Goal: Communication & Community: Answer question/provide support

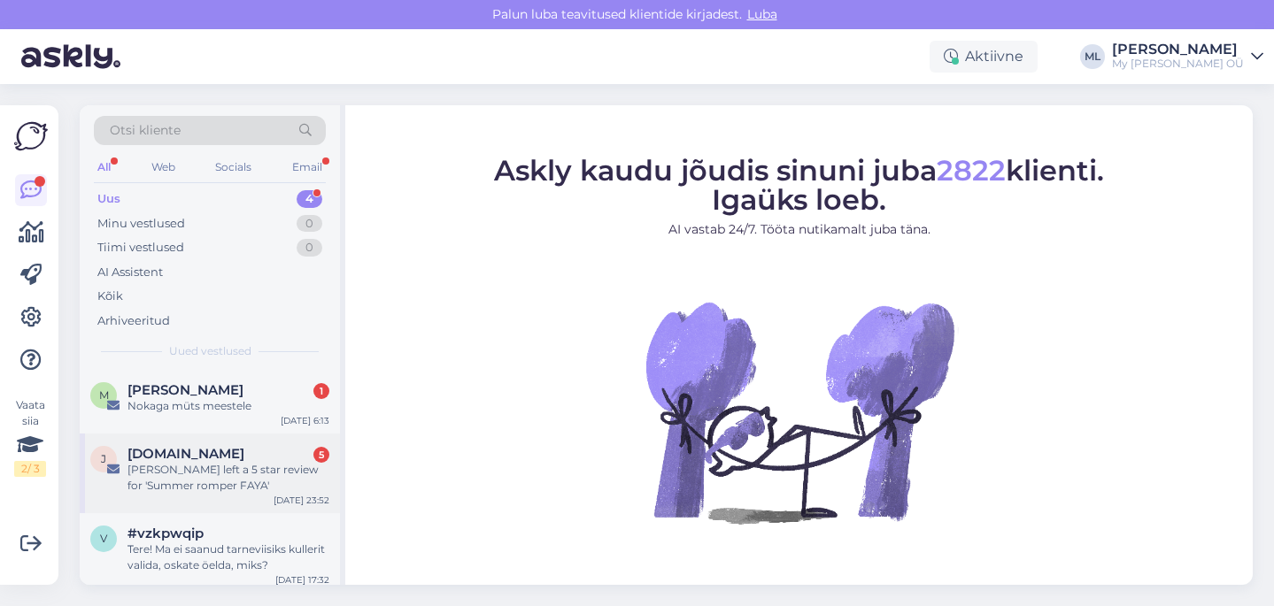
click at [204, 467] on div "[PERSON_NAME] left a 5 star review for 'Summer romper FAYA'" at bounding box center [228, 478] width 202 height 32
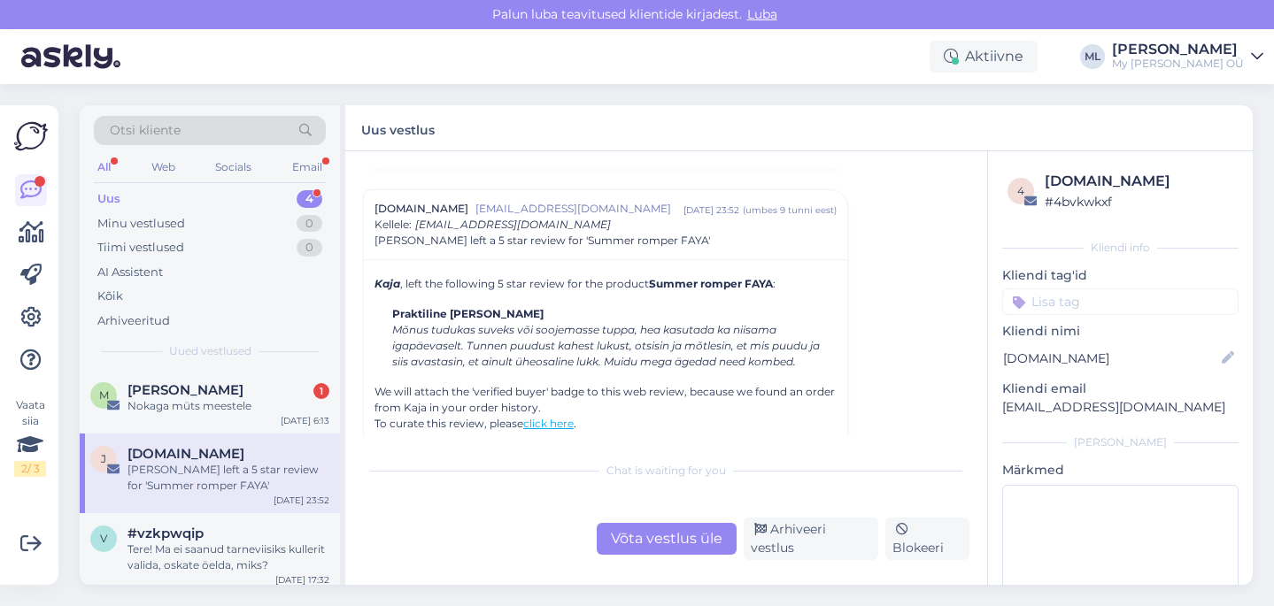
scroll to position [7601, 0]
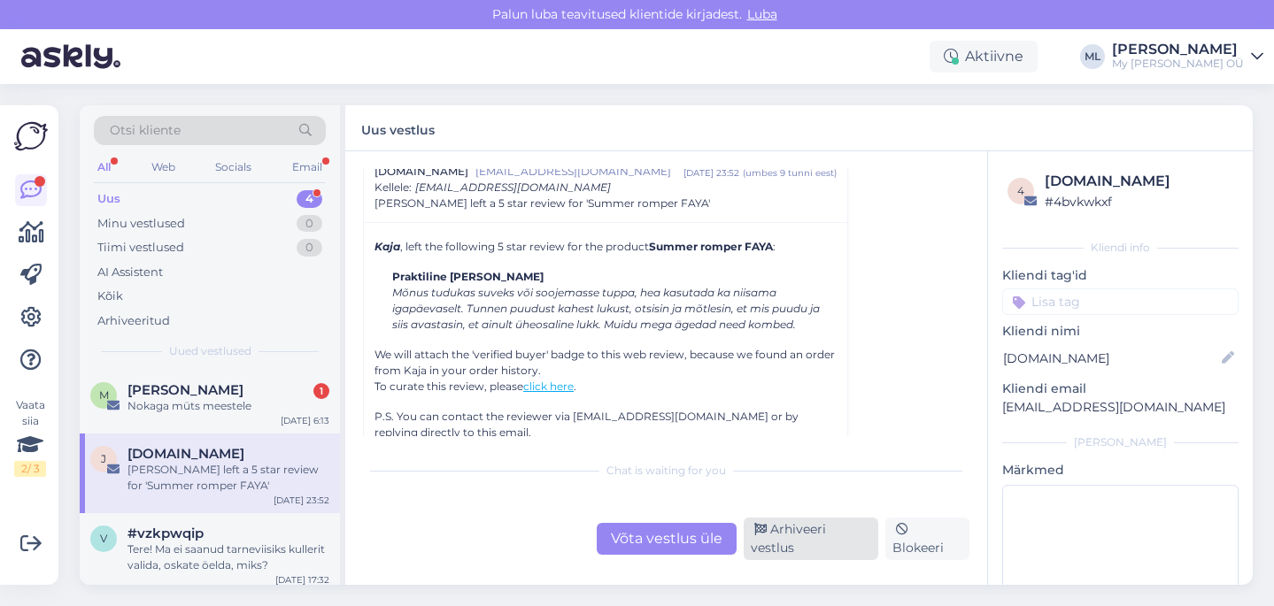
click at [800, 545] on div "Arhiveeri vestlus" at bounding box center [811, 539] width 135 height 42
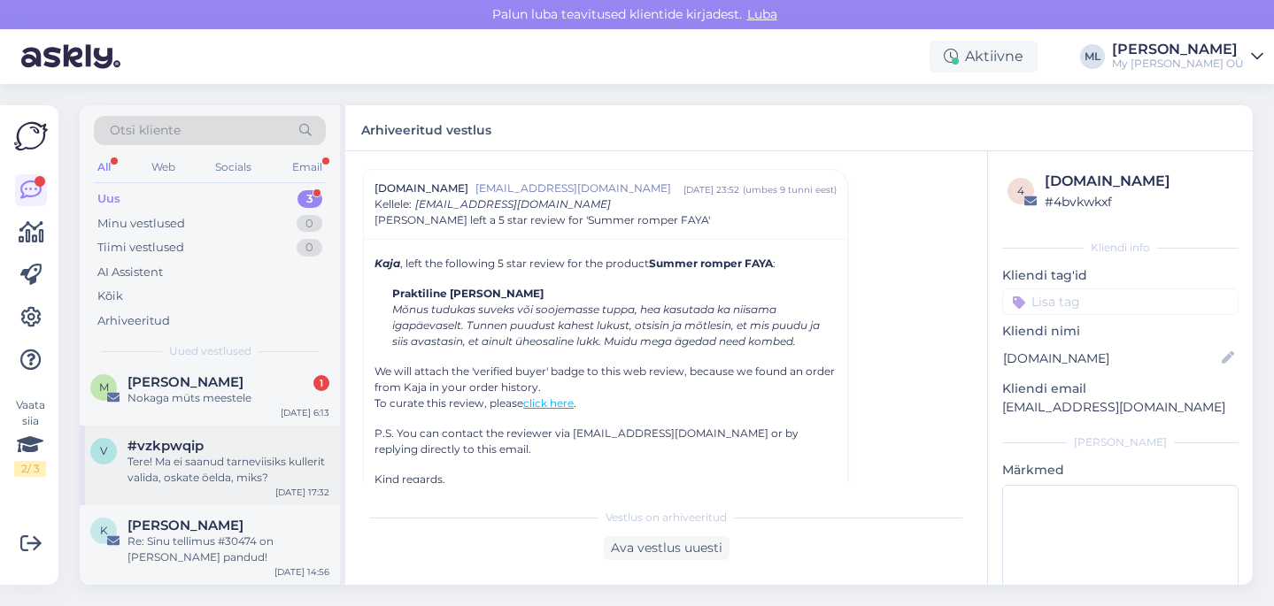
scroll to position [6, 0]
click at [203, 408] on div "M [PERSON_NAME] 1 Nokaga müts meestele [DATE] 6:13" at bounding box center [210, 396] width 260 height 64
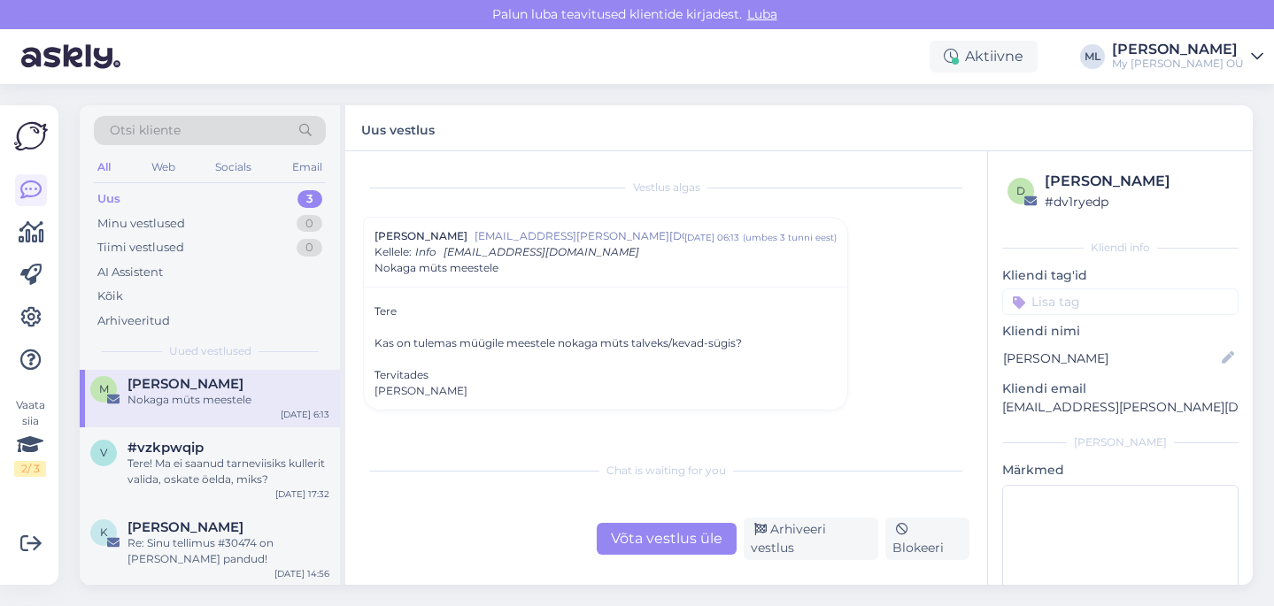
click at [605, 335] on div "Kas on tulemas müügile meestele nokaga müts talveks/kevad-sügis?" at bounding box center [605, 343] width 462 height 16
click at [571, 343] on div "Kas on tulemas müügile meestele nokaga müts talveks/kevad-sügis?" at bounding box center [605, 343] width 462 height 16
click at [665, 539] on div "Võta vestlus üle" at bounding box center [667, 539] width 140 height 32
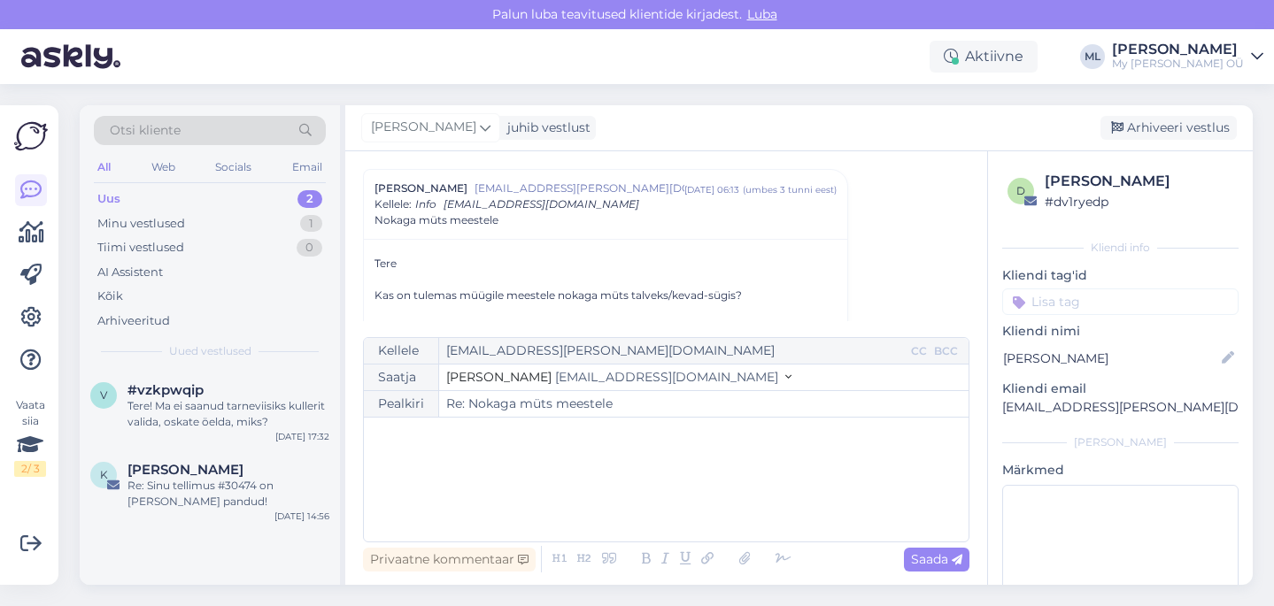
click at [555, 370] on span "[EMAIL_ADDRESS][DOMAIN_NAME]" at bounding box center [666, 377] width 223 height 16
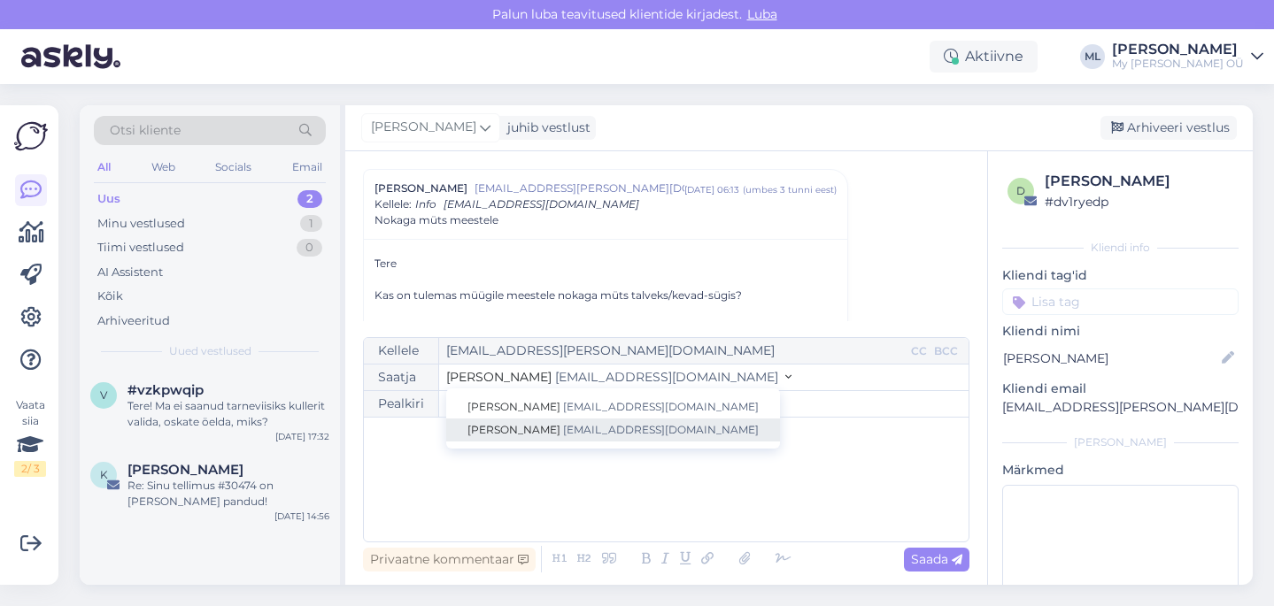
click at [509, 428] on span "[PERSON_NAME]" at bounding box center [513, 429] width 93 height 13
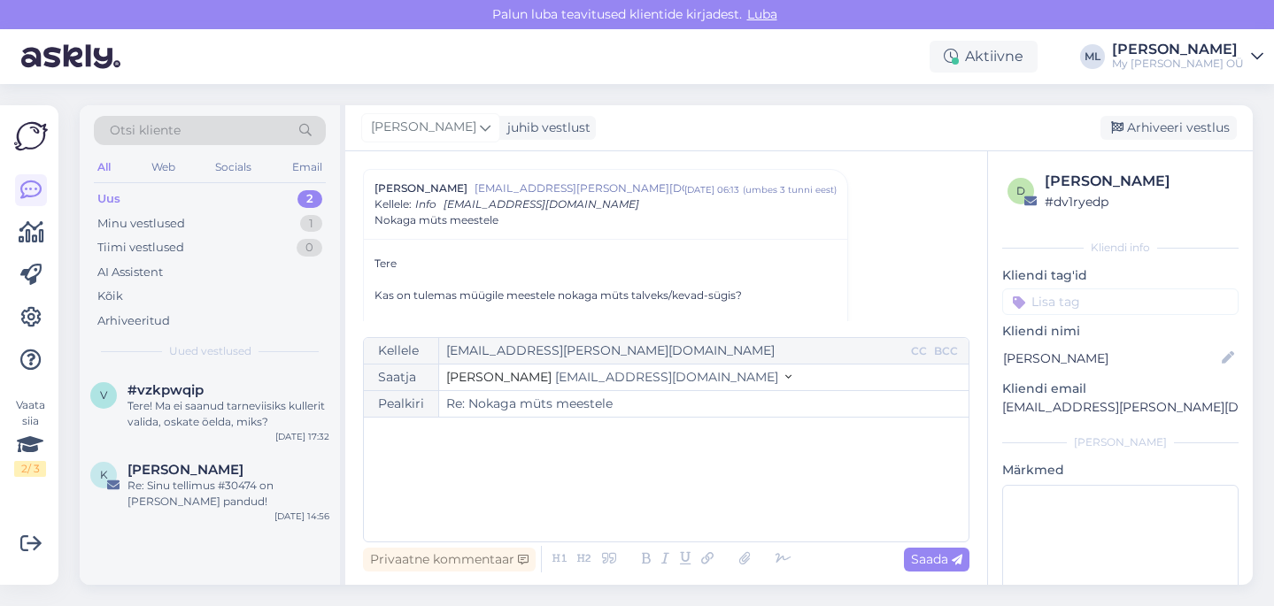
click at [469, 447] on div "﻿" at bounding box center [666, 480] width 587 height 106
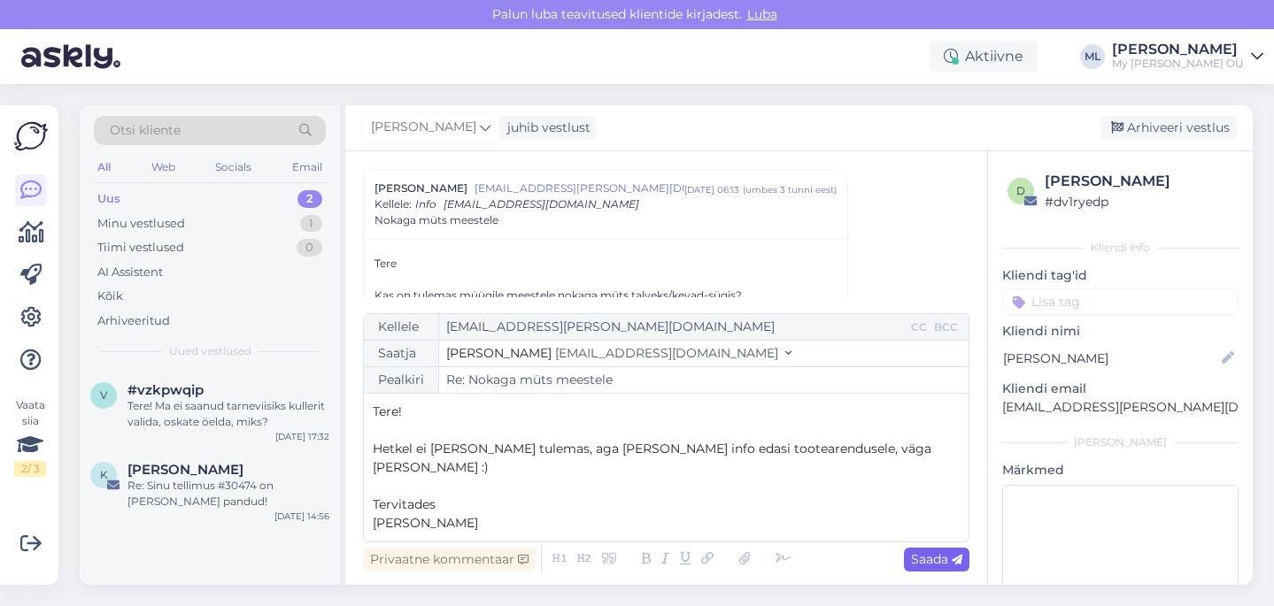
click at [934, 558] on span "Saada" at bounding box center [936, 559] width 51 height 16
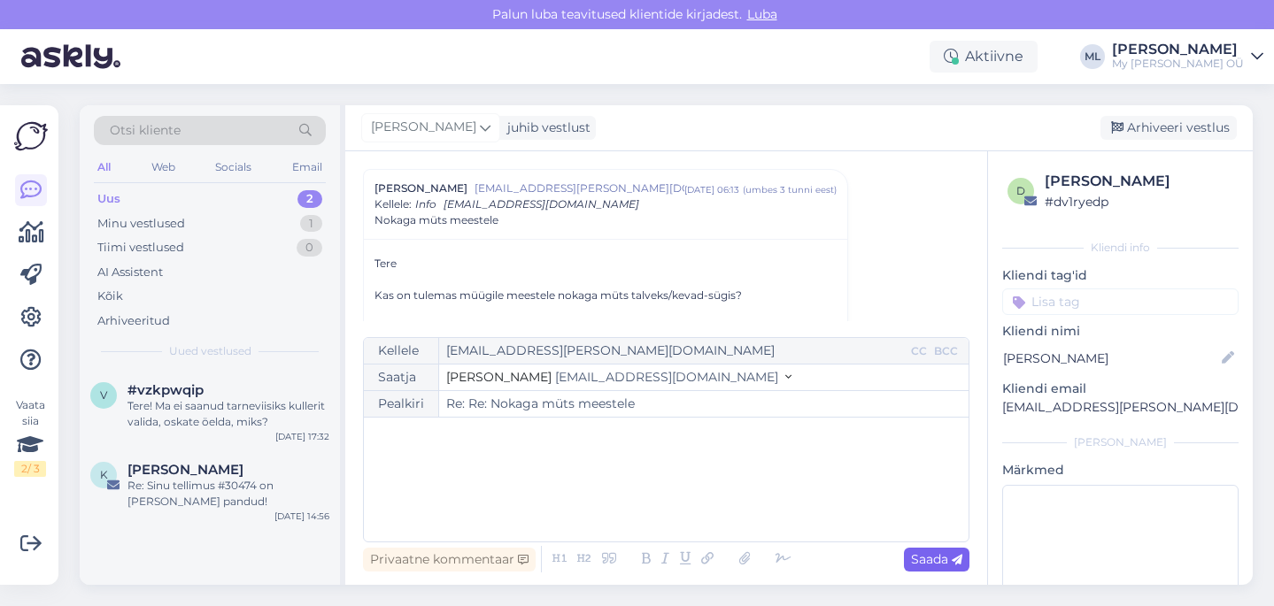
type input "Re: Re: Nokaga müts meestele"
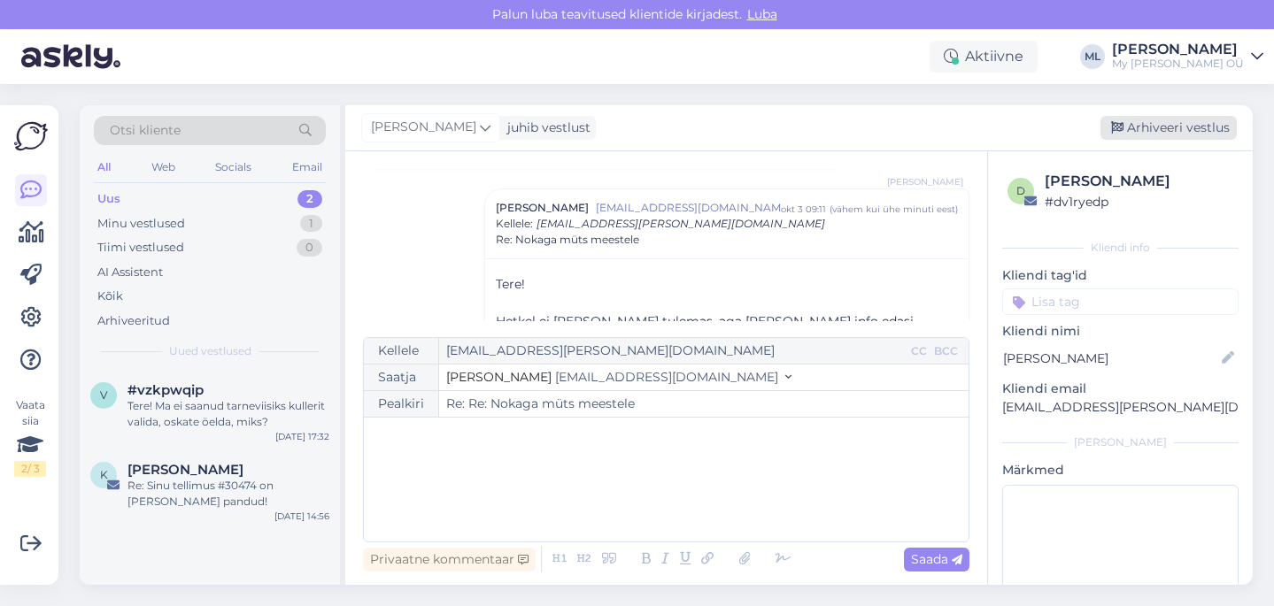
click at [1144, 135] on div "Arhiveeri vestlus" at bounding box center [1168, 128] width 136 height 24
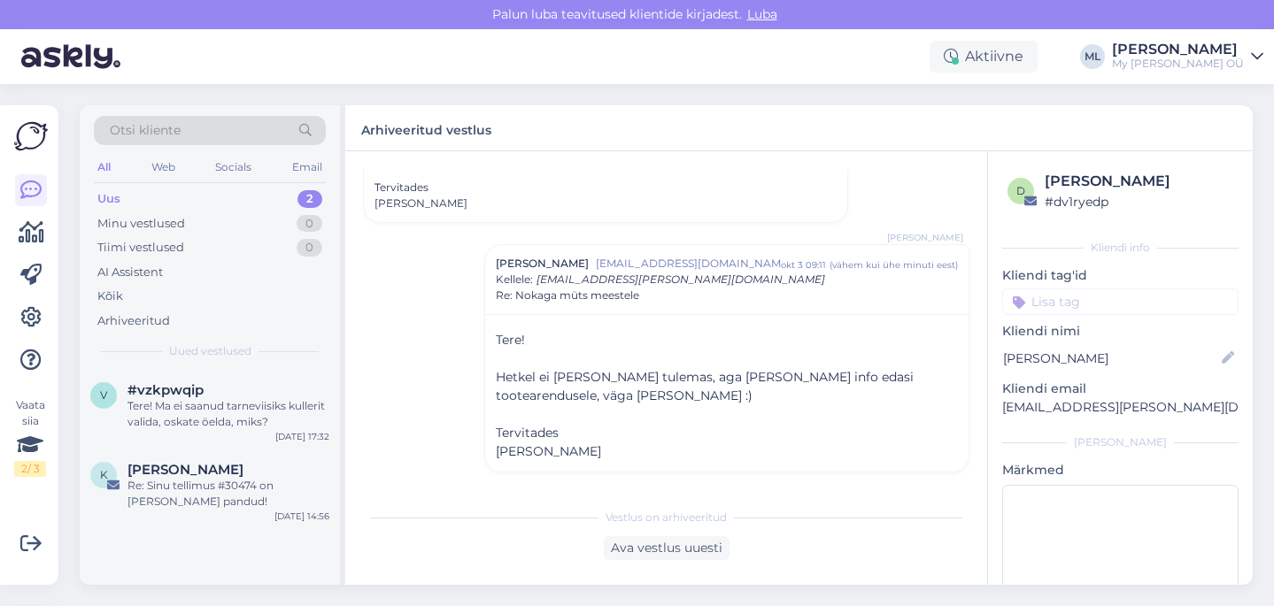
scroll to position [188, 0]
click at [112, 194] on div "Uus" at bounding box center [108, 199] width 23 height 18
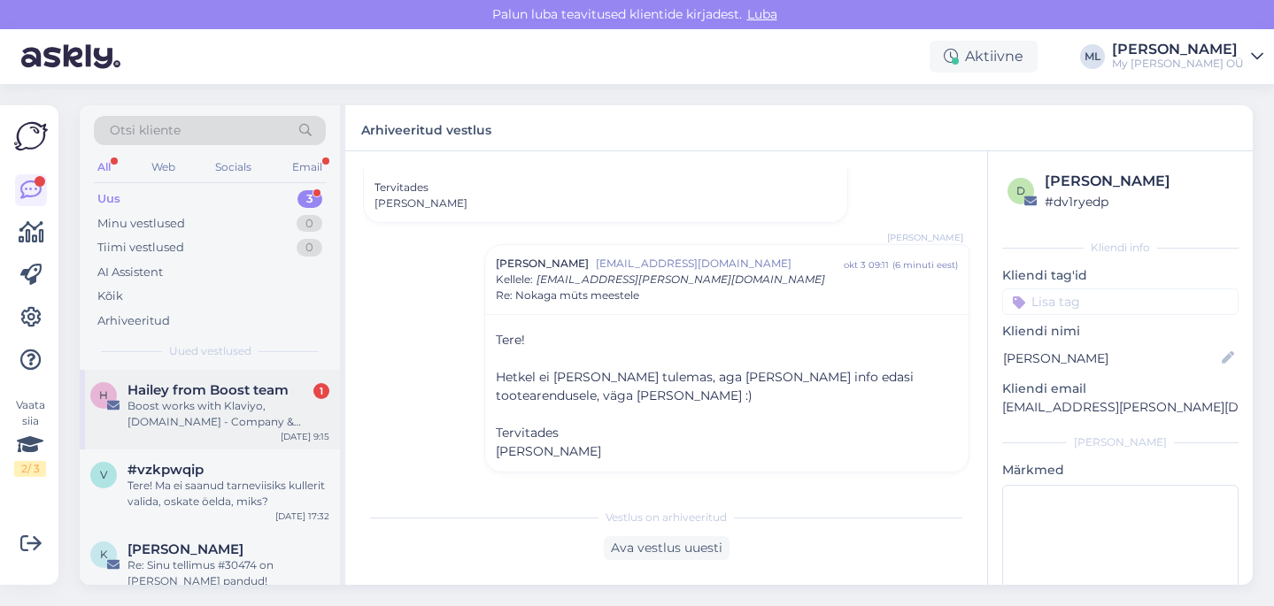
click at [211, 421] on div "Boost works with Klaviyo, [DOMAIN_NAME] - Company & Product Review Collection &…" at bounding box center [228, 414] width 202 height 32
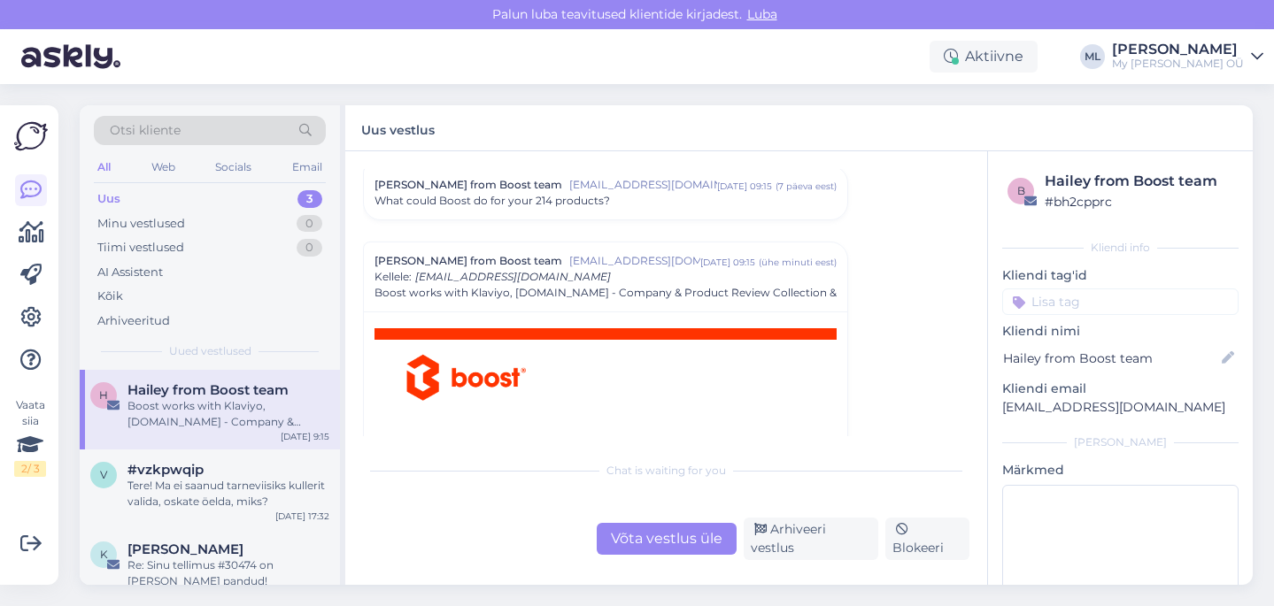
scroll to position [588, 0]
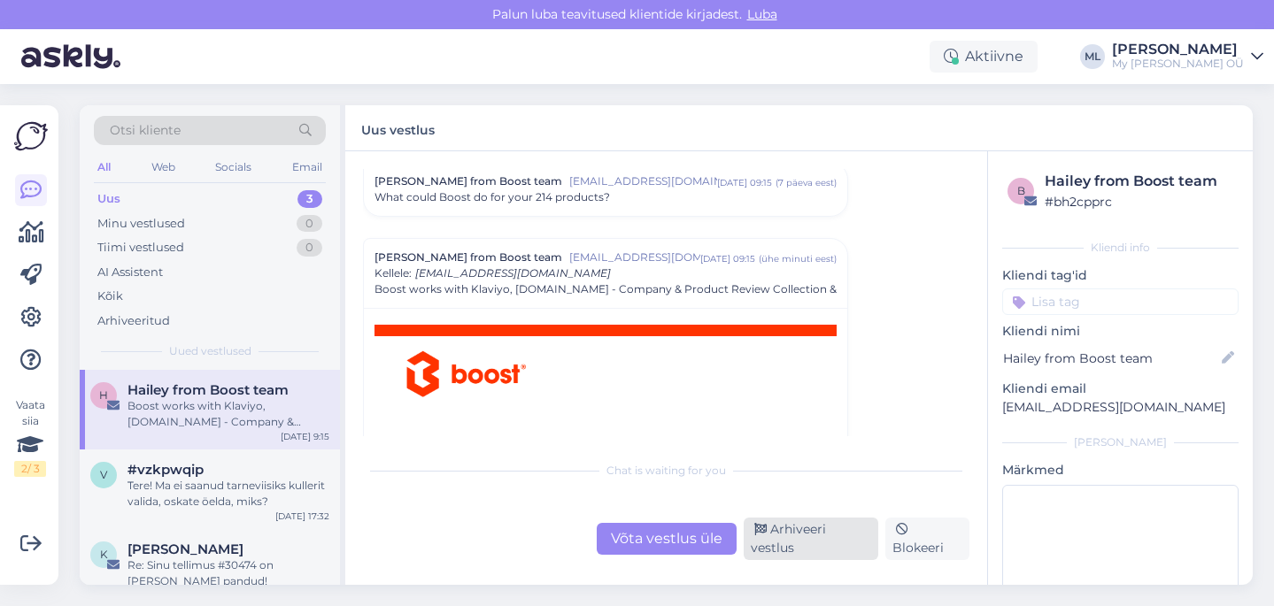
click at [793, 549] on div "Arhiveeri vestlus" at bounding box center [811, 539] width 135 height 42
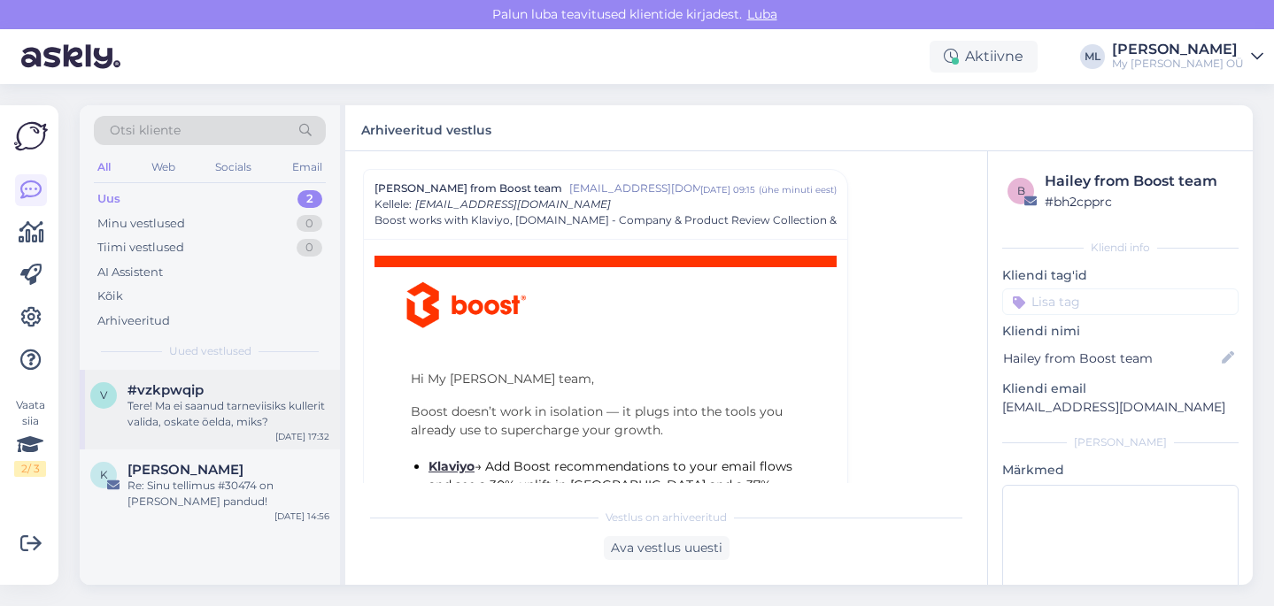
click at [260, 418] on div "Tere! Ma ei saanud tarneviisiks kullerit valida, oskate öelda, miks?" at bounding box center [228, 414] width 202 height 32
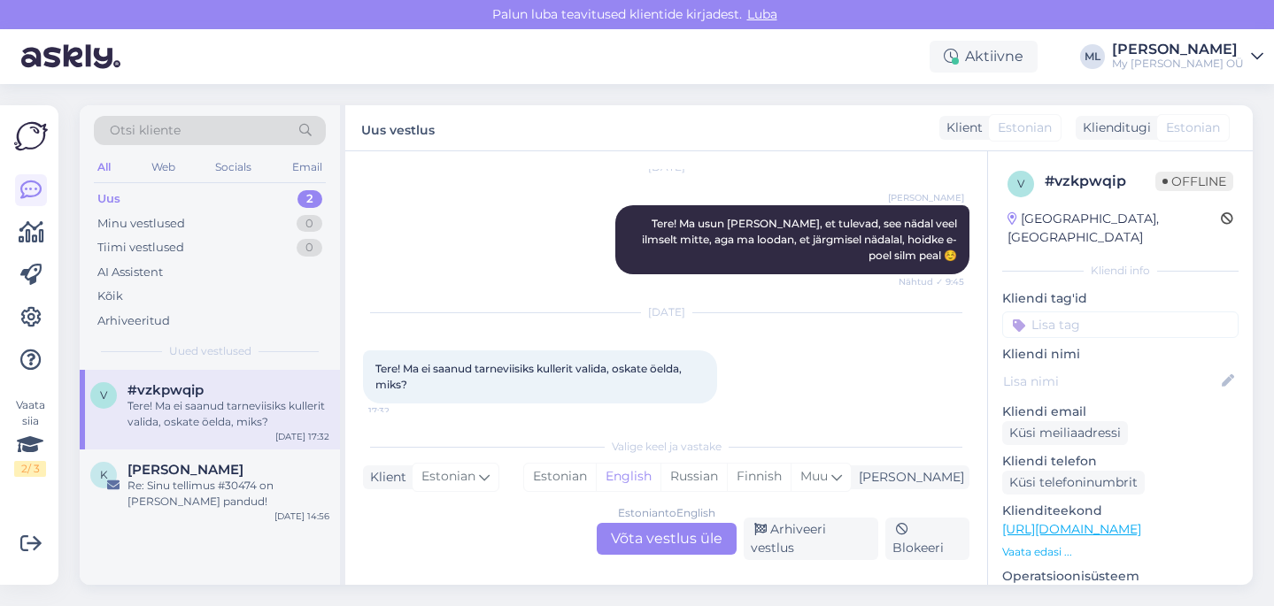
click at [656, 555] on div "Estonian to English Võta vestlus üle" at bounding box center [667, 539] width 140 height 32
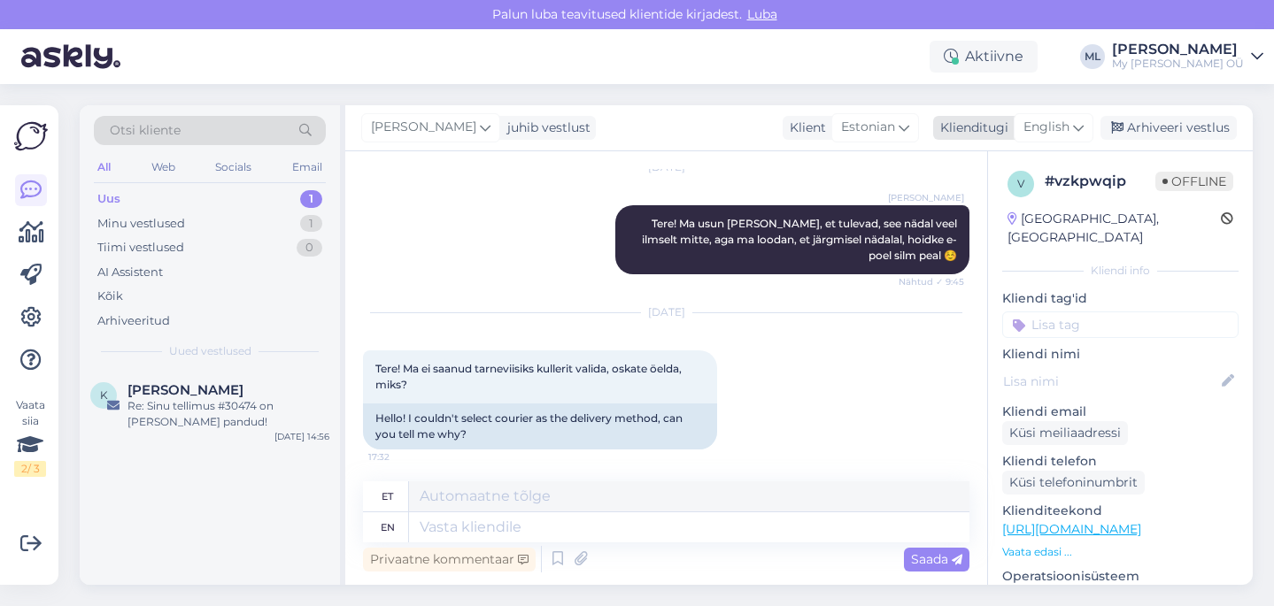
click at [1061, 131] on span "English" at bounding box center [1046, 127] width 46 height 19
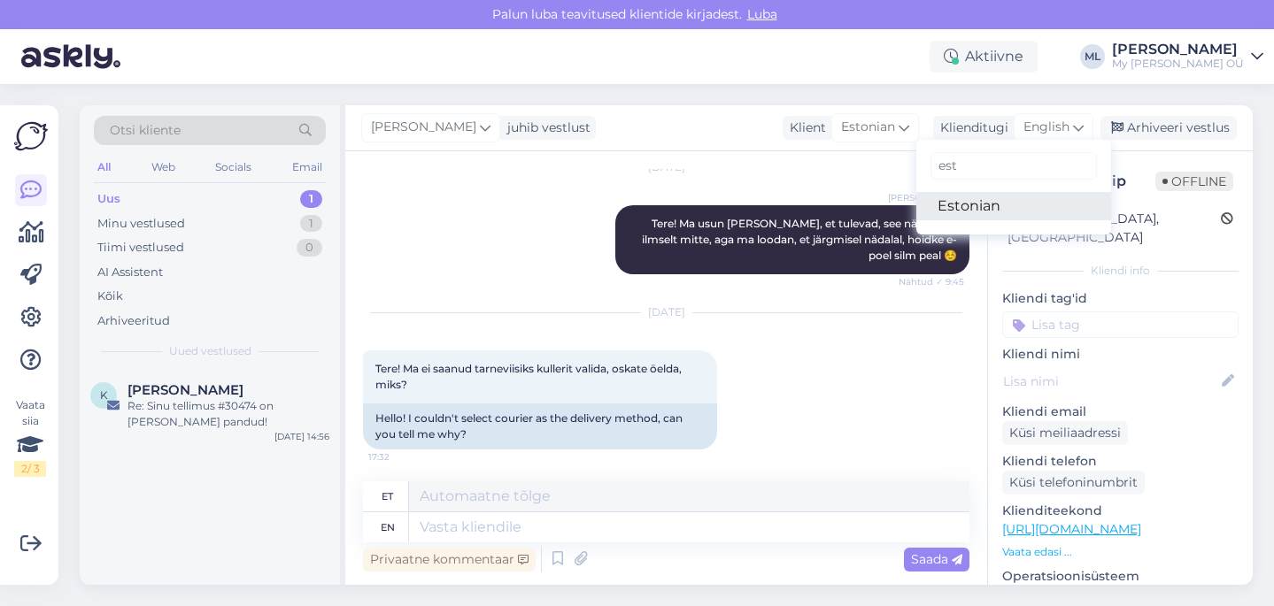
type input "est"
click at [963, 220] on link "Estonian" at bounding box center [1013, 206] width 195 height 28
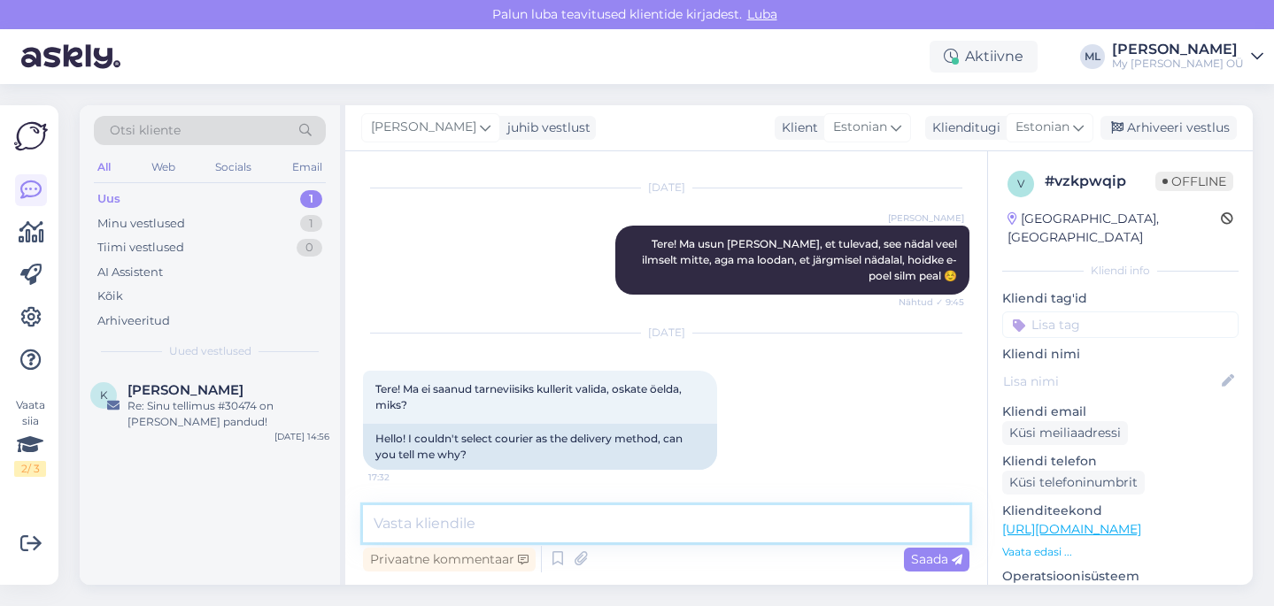
click at [519, 531] on textarea at bounding box center [666, 523] width 606 height 37
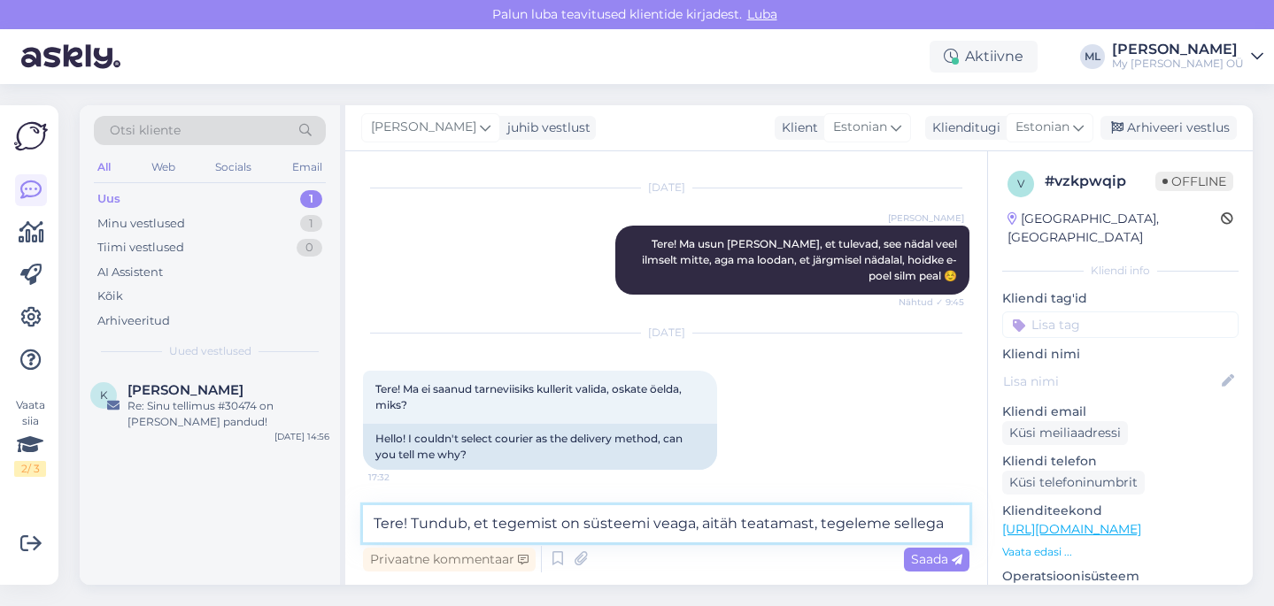
click at [958, 518] on textarea "Tere! Tundub, et tegemist on süsteemi veaga, aitäh teatamast, tegeleme sellega" at bounding box center [666, 523] width 606 height 37
type textarea "Tere! Tundub, et tegemist on süsteemi veaga, aitäh teatamast, tegeleme sellega 🤗"
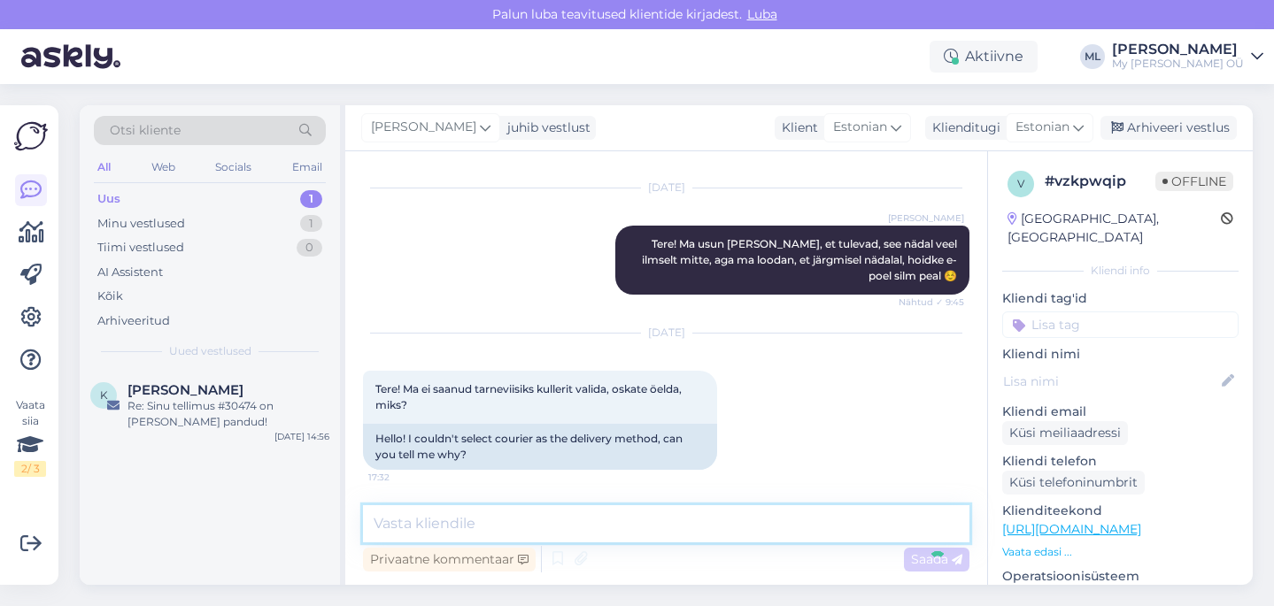
scroll to position [965, 0]
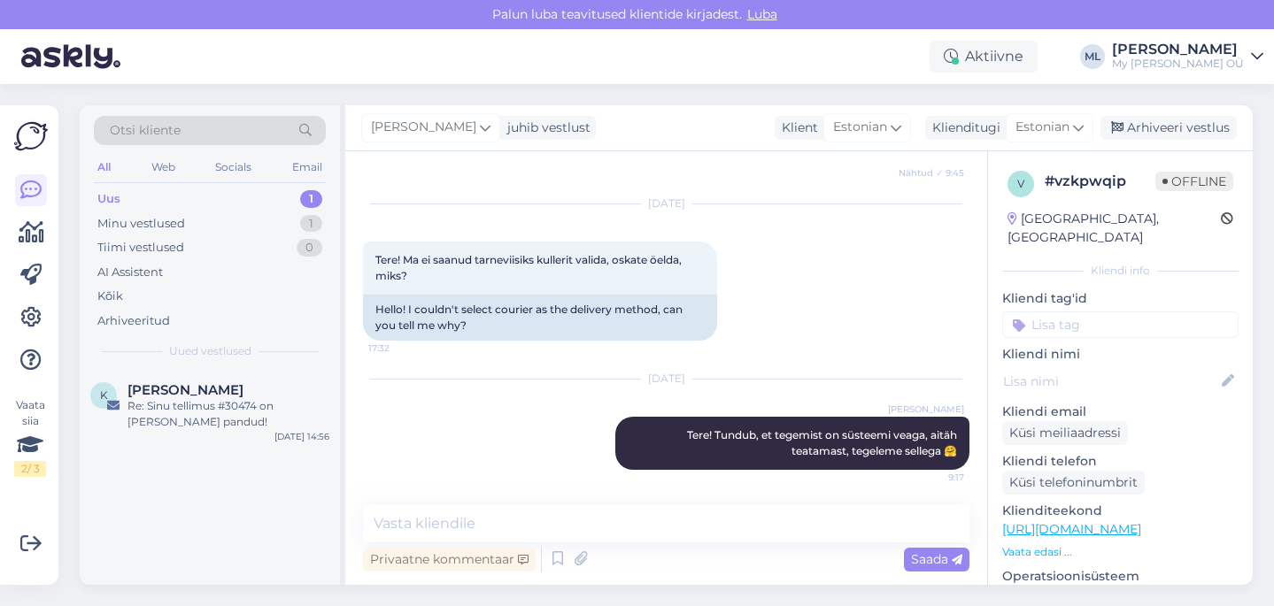
click at [1163, 107] on div "[PERSON_NAME] juhib vestlust Klient [DEMOGRAPHIC_DATA] Klienditugi Estonian est…" at bounding box center [798, 128] width 907 height 46
click at [1163, 116] on div "Arhiveeri vestlus" at bounding box center [1168, 128] width 136 height 24
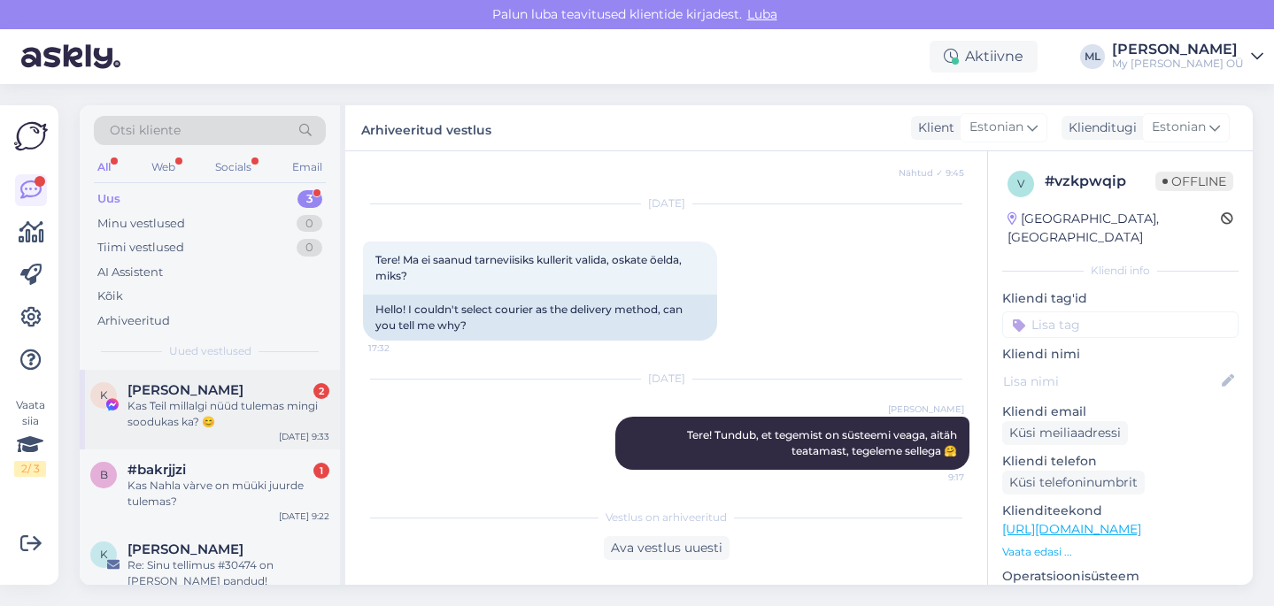
click at [195, 417] on div "Kas Teil millalgi nüüd tulemas mingi soodukas ka? 😊" at bounding box center [228, 414] width 202 height 32
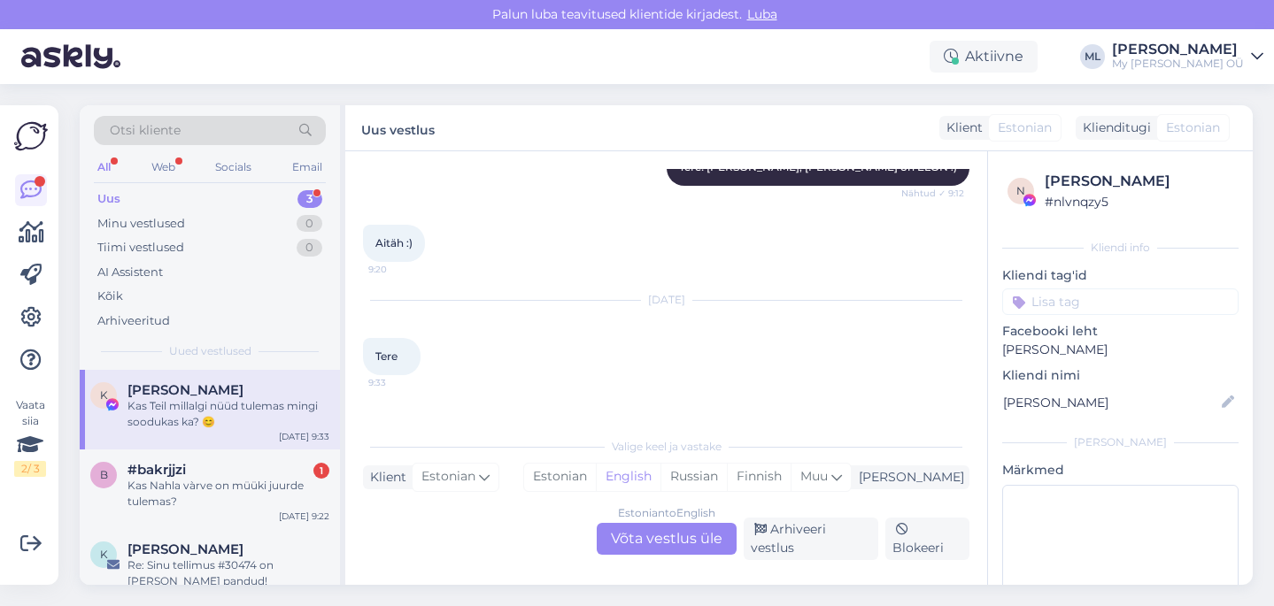
click at [673, 548] on div "Estonian to English Võta vestlus üle" at bounding box center [667, 539] width 140 height 32
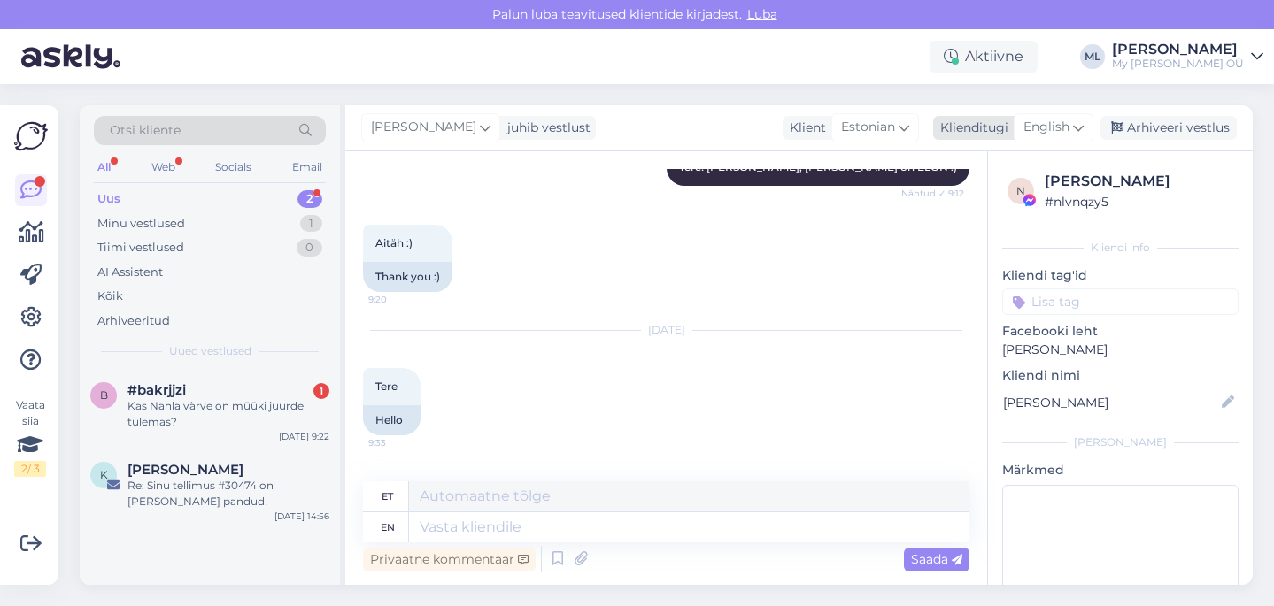
click at [1068, 120] on span "English" at bounding box center [1046, 127] width 46 height 19
click at [958, 205] on link "Estonian" at bounding box center [1013, 206] width 195 height 28
click at [531, 518] on textarea at bounding box center [666, 523] width 606 height 37
paste textarea "Tere! Hetkel meil kahjuks aktiivseid sooduskoode ei ole. Soovitame jälgida meie…"
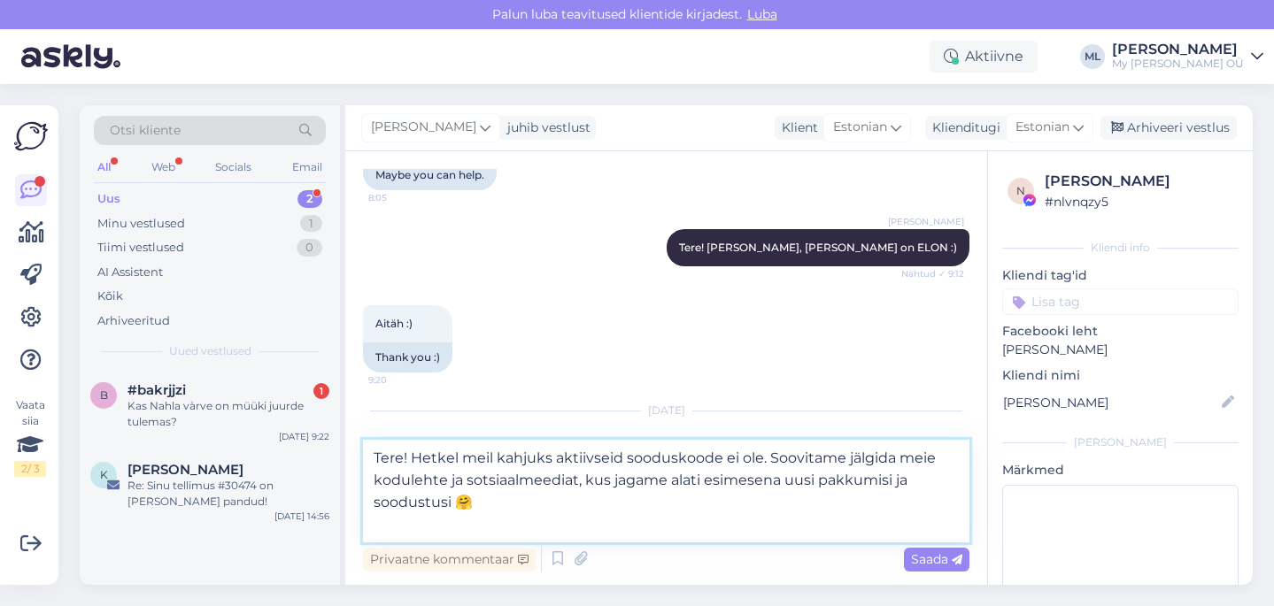
scroll to position [6150, 0]
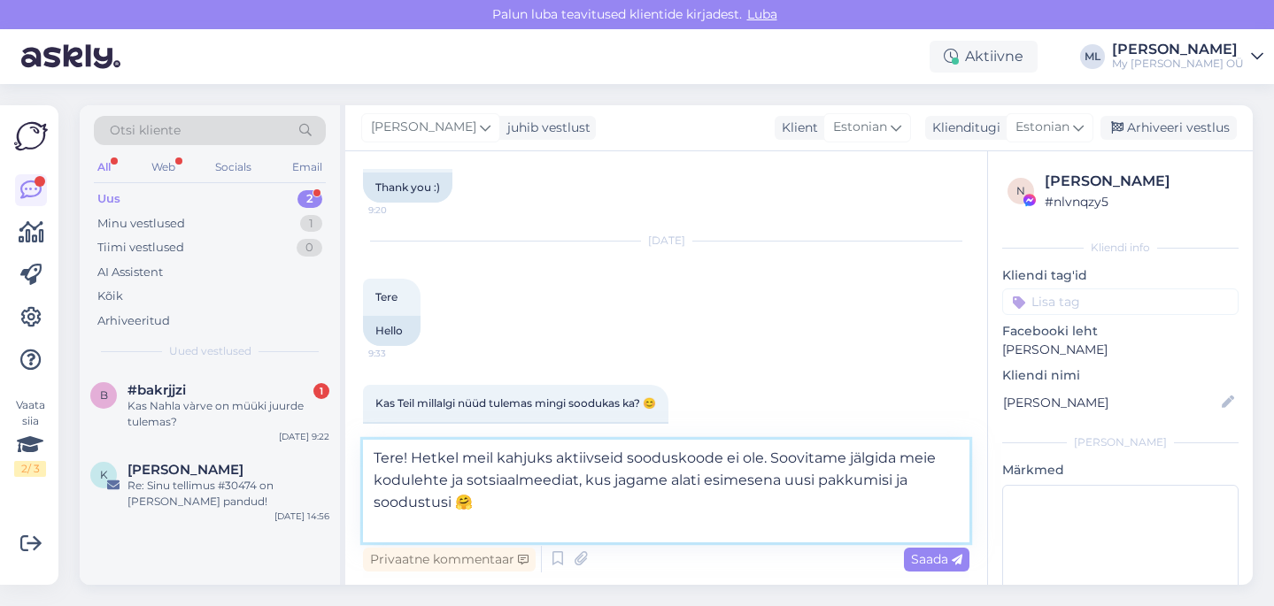
drag, startPoint x: 758, startPoint y: 457, endPoint x: 458, endPoint y: 452, distance: 300.1
click at [458, 452] on textarea "Tere! Hetkel meil kahjuks aktiivseid sooduskoode ei ole. Soovitame jälgida meie…" at bounding box center [666, 491] width 606 height 103
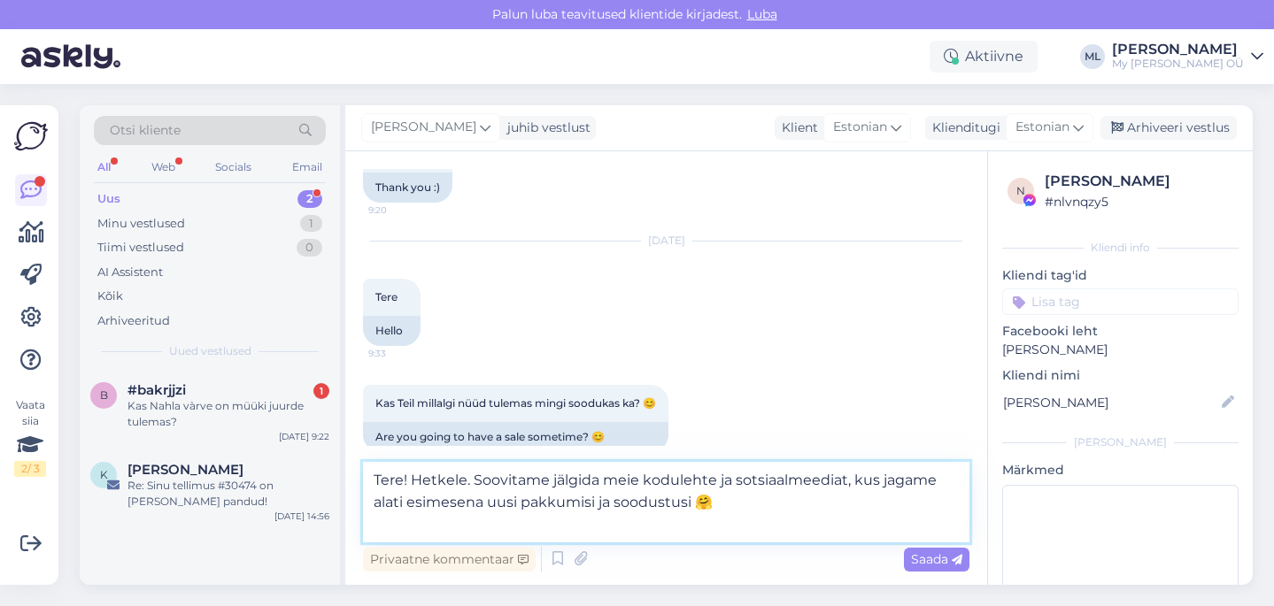
scroll to position [6128, 0]
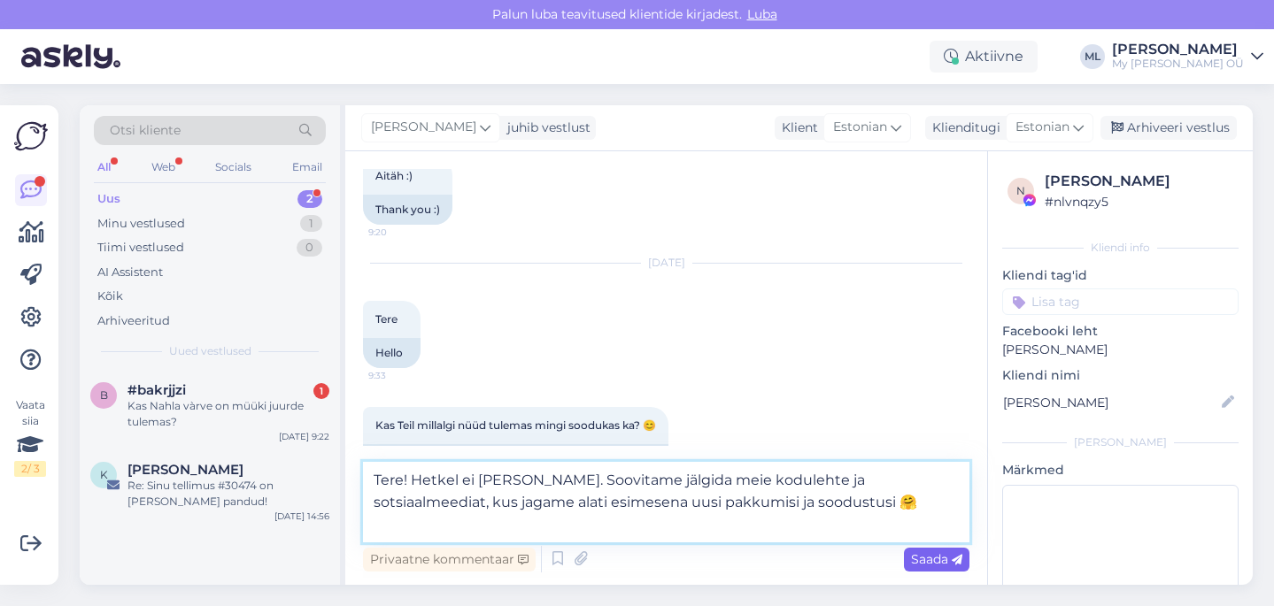
type textarea "Tere! Hetkel ei [PERSON_NAME]. Soovitame jälgida meie kodulehte ja sotsiaalmeed…"
click at [915, 563] on span "Saada" at bounding box center [936, 559] width 51 height 16
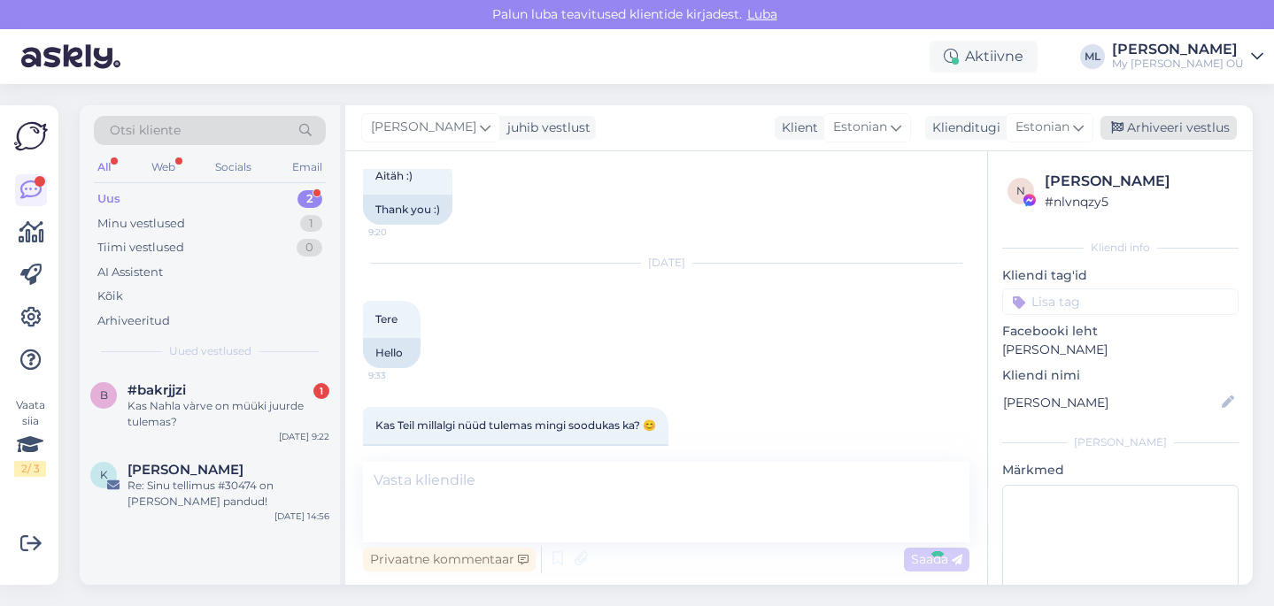
scroll to position [6193, 0]
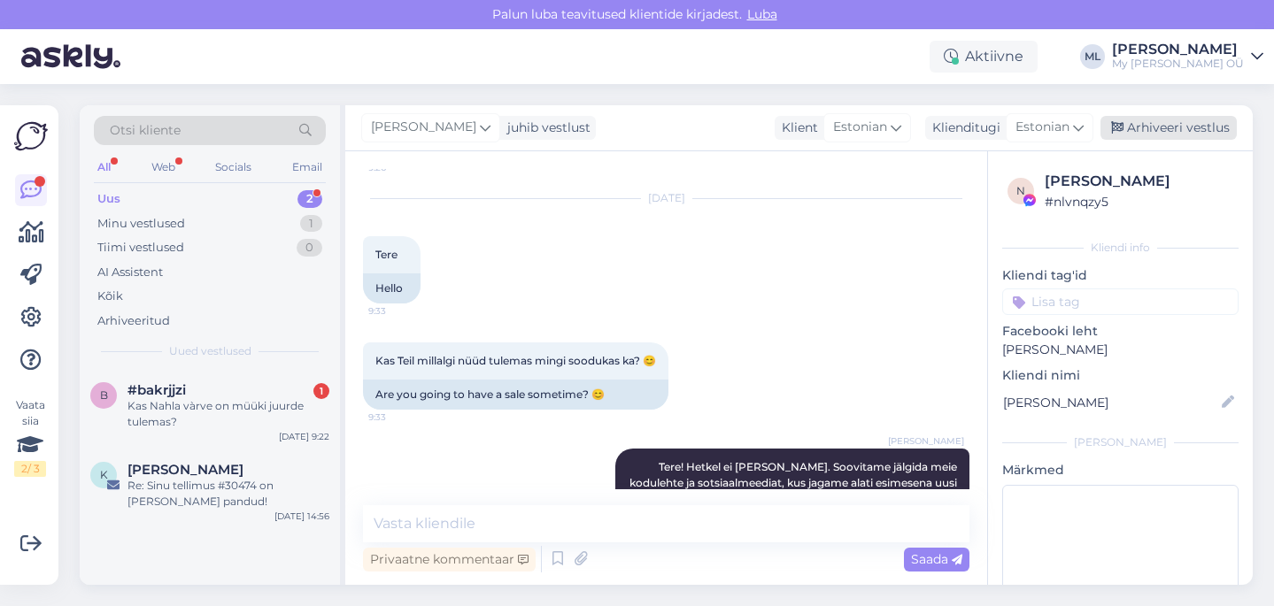
click at [1180, 122] on div "Arhiveeri vestlus" at bounding box center [1168, 128] width 136 height 24
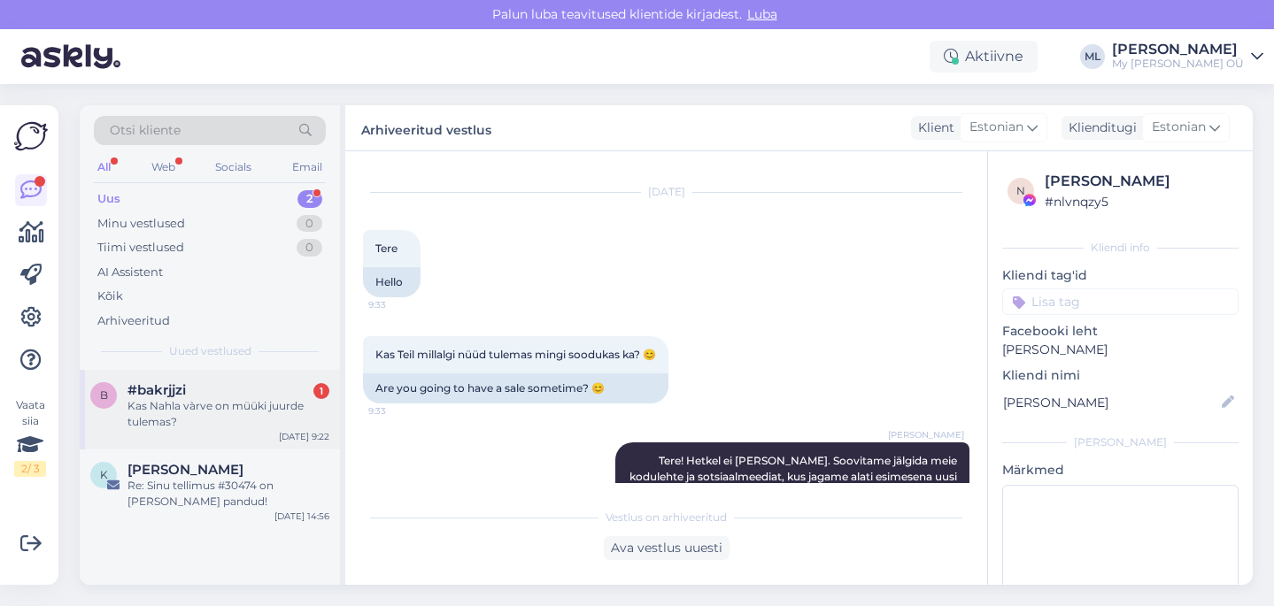
click at [173, 396] on span "#bakrjjzi" at bounding box center [156, 390] width 58 height 16
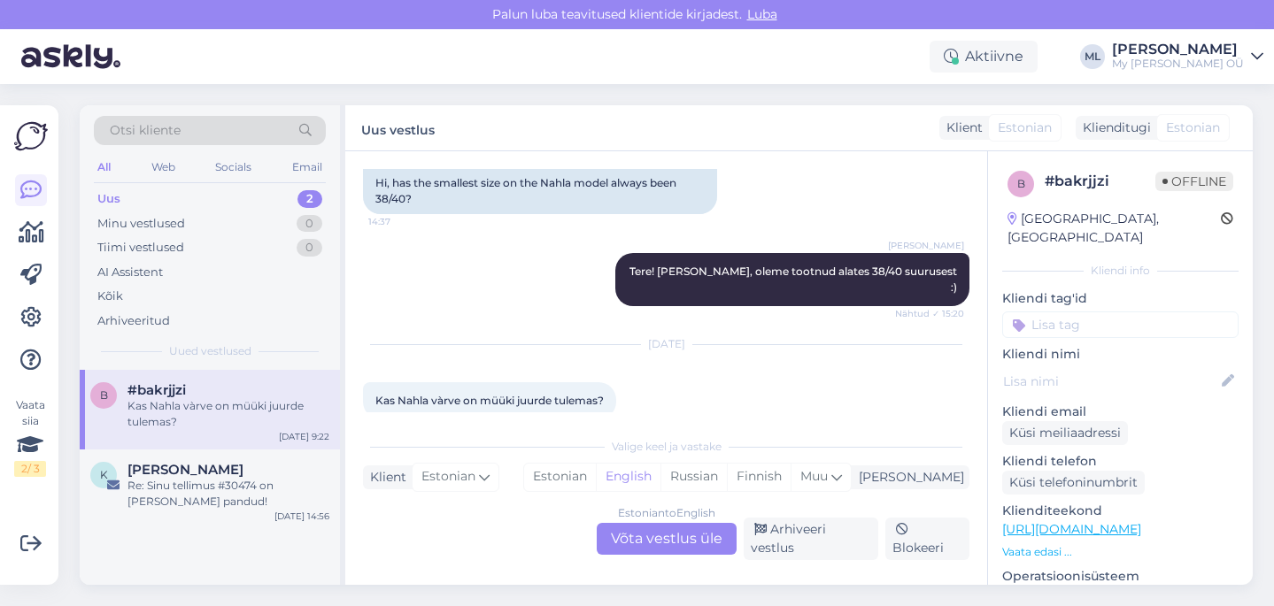
click at [624, 549] on div "Estonian to English Võta vestlus üle" at bounding box center [667, 539] width 140 height 32
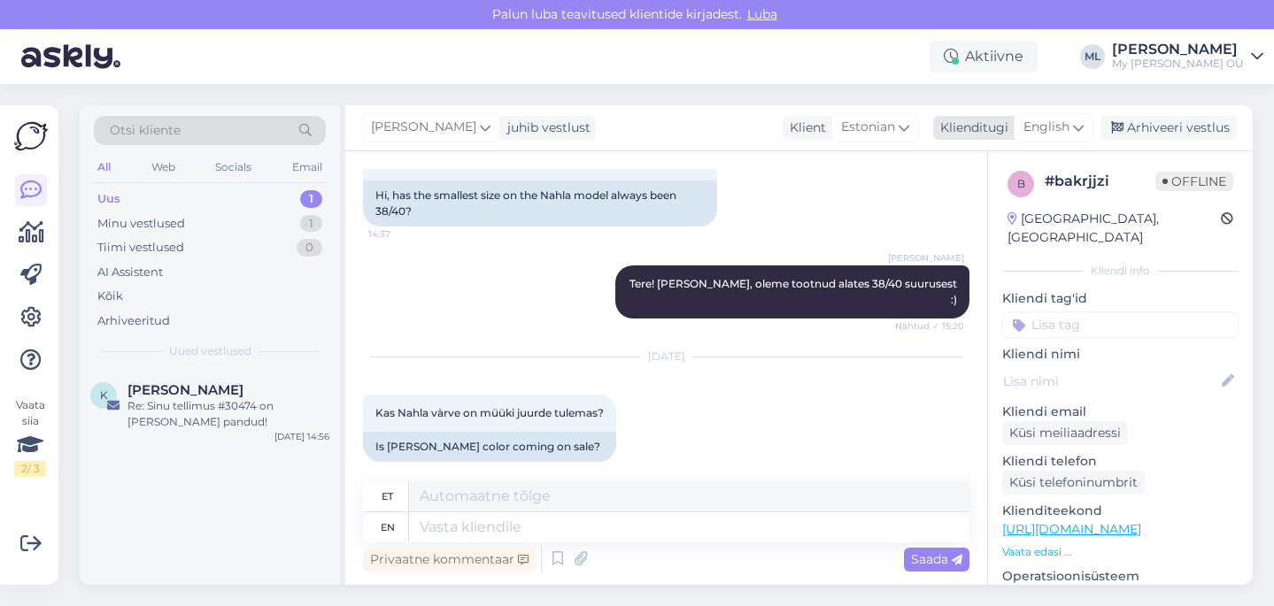
click at [1060, 135] on span "English" at bounding box center [1046, 127] width 46 height 19
click at [947, 204] on link "Estonian" at bounding box center [1013, 206] width 195 height 28
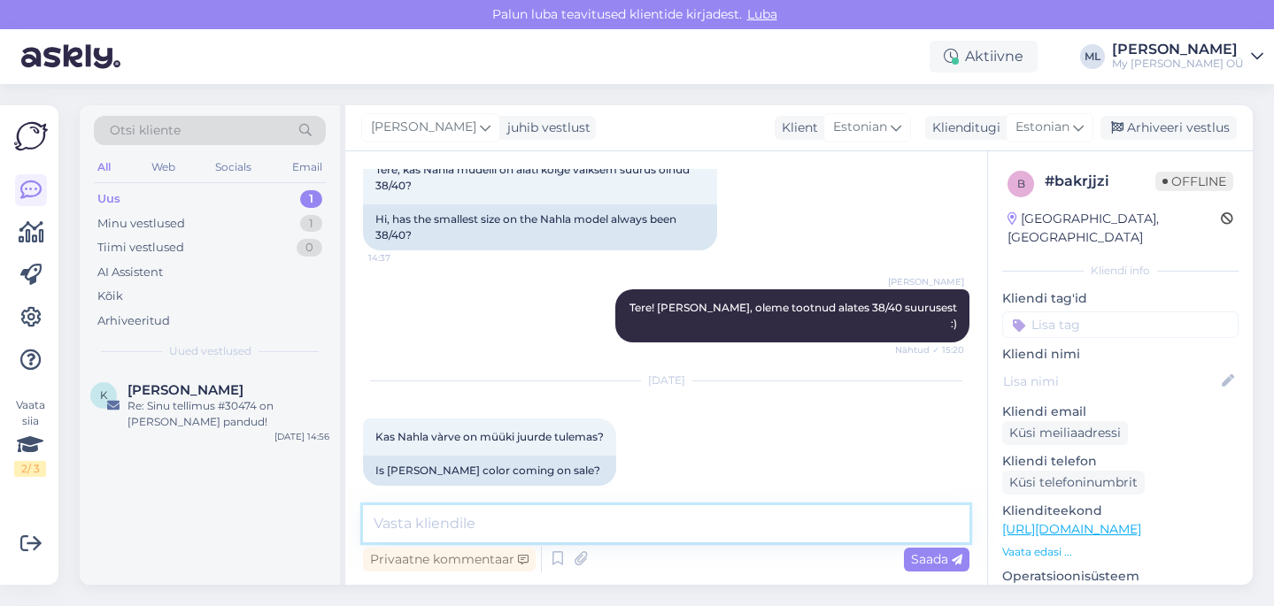
click at [443, 526] on textarea at bounding box center [666, 523] width 606 height 37
type textarea "T"
paste textarea "temp. vahemik +10 kuni +20°C"
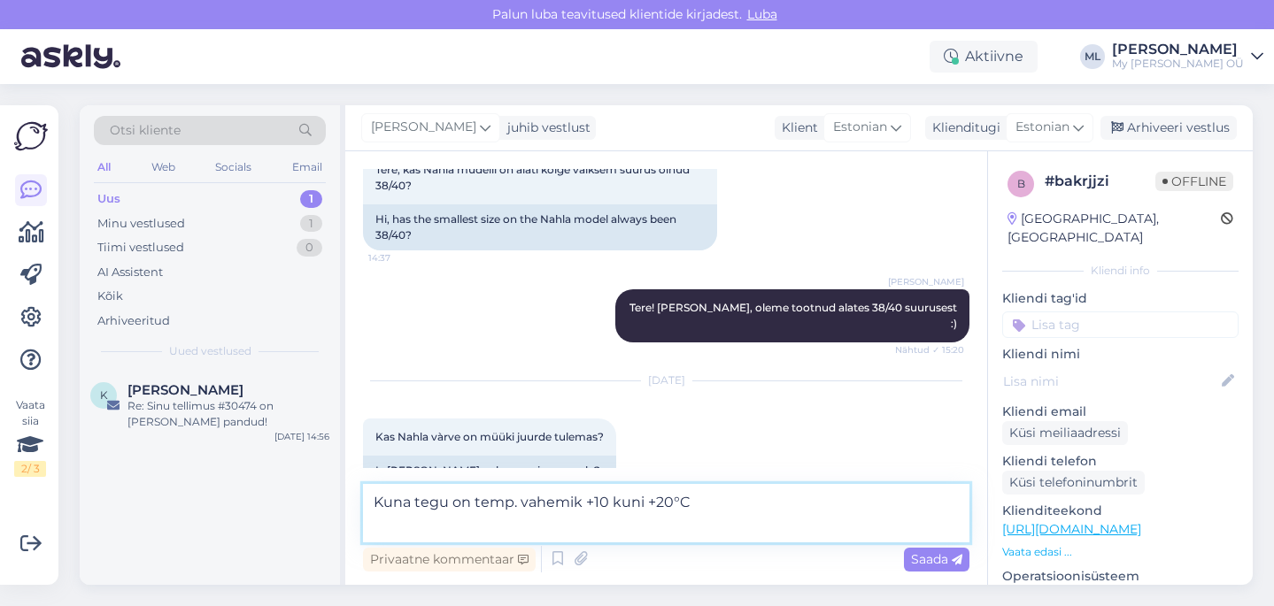
scroll to position [133, 0]
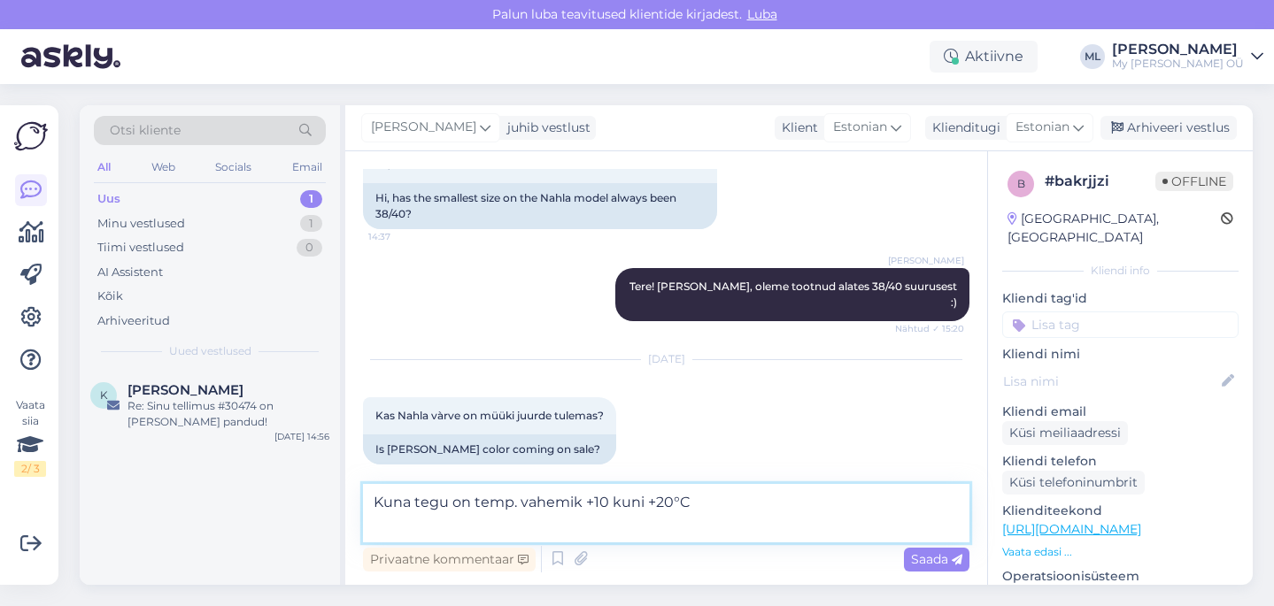
click at [715, 505] on textarea "Kuna tegu on temp. vahemik +10 kuni +20°C" at bounding box center [666, 513] width 606 height 58
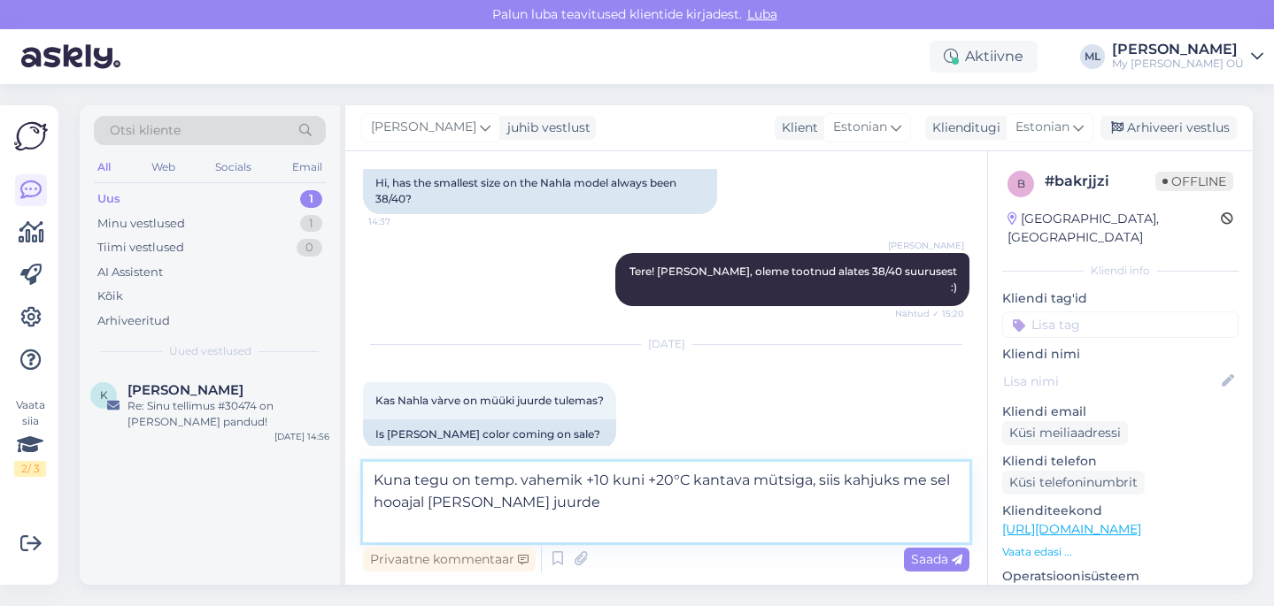
click at [898, 481] on textarea "Kuna tegu on temp. vahemik +10 kuni +20°C kantava mütsiga, siis kahjuks me sel …" at bounding box center [666, 502] width 606 height 81
click at [862, 481] on textarea "Kuna tegu on temp. vahemik +10 kuni +20°C kantava mütsiga, siis me sel hooajal …" at bounding box center [666, 502] width 606 height 81
click at [919, 478] on textarea "Kuna tegu on temp. vahemik +10 kuni +20°C kantava mütsiga, siis sel hooajal [PE…" at bounding box center [666, 502] width 606 height 81
click at [511, 508] on textarea "Kuna tegu on temp. vahemik +10 kuni +20°C kantava mütsiga, siis sel hooajal me …" at bounding box center [666, 502] width 606 height 81
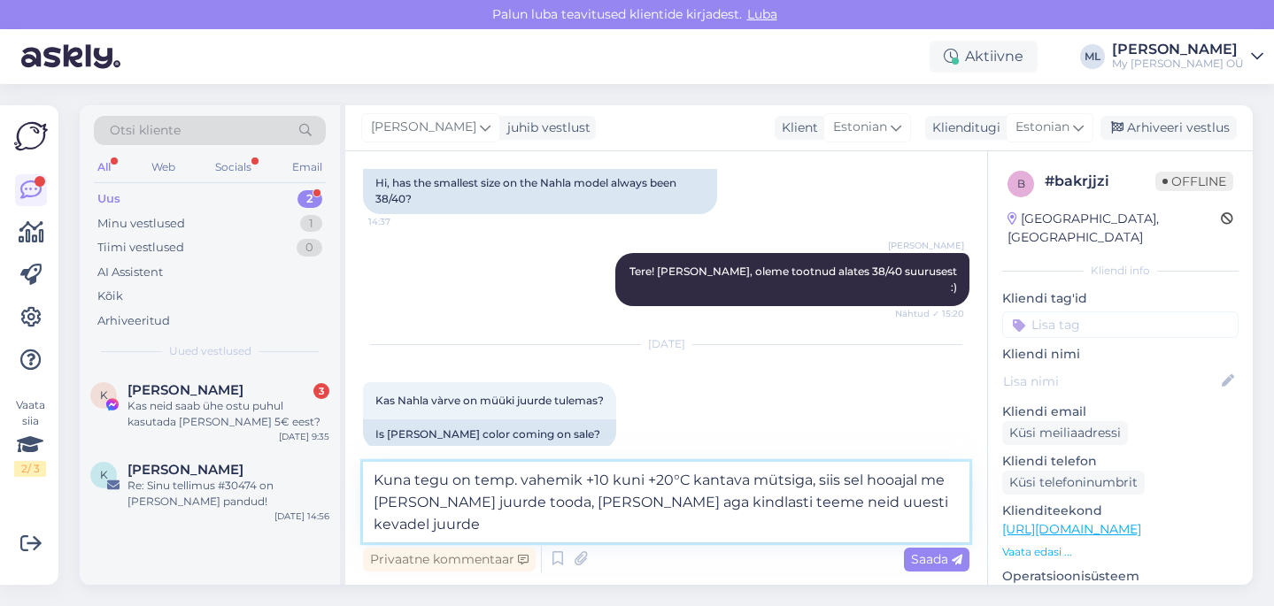
click at [928, 509] on textarea "Kuna tegu on temp. vahemik +10 kuni +20°C kantava mütsiga, siis sel hooajal me …" at bounding box center [666, 502] width 606 height 81
type textarea "Kuna tegu on temp. vahemik +10 kuni +20°C kantava mütsiga, siis sel hooajal me …"
click at [934, 558] on span "Saada" at bounding box center [936, 559] width 51 height 16
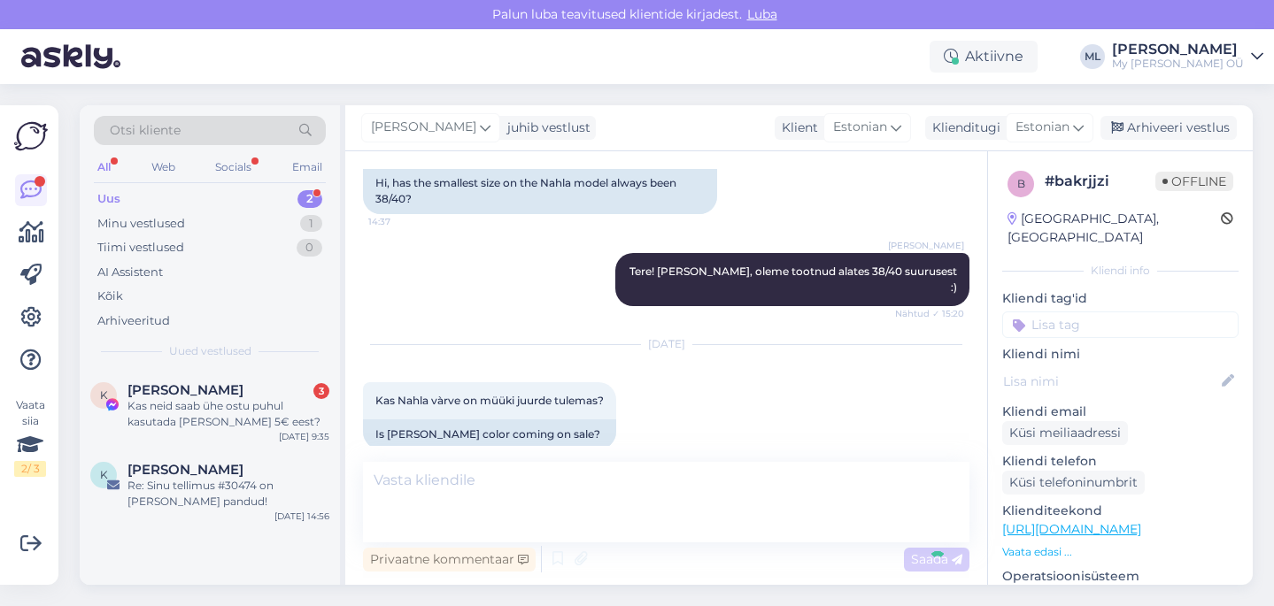
scroll to position [220, 0]
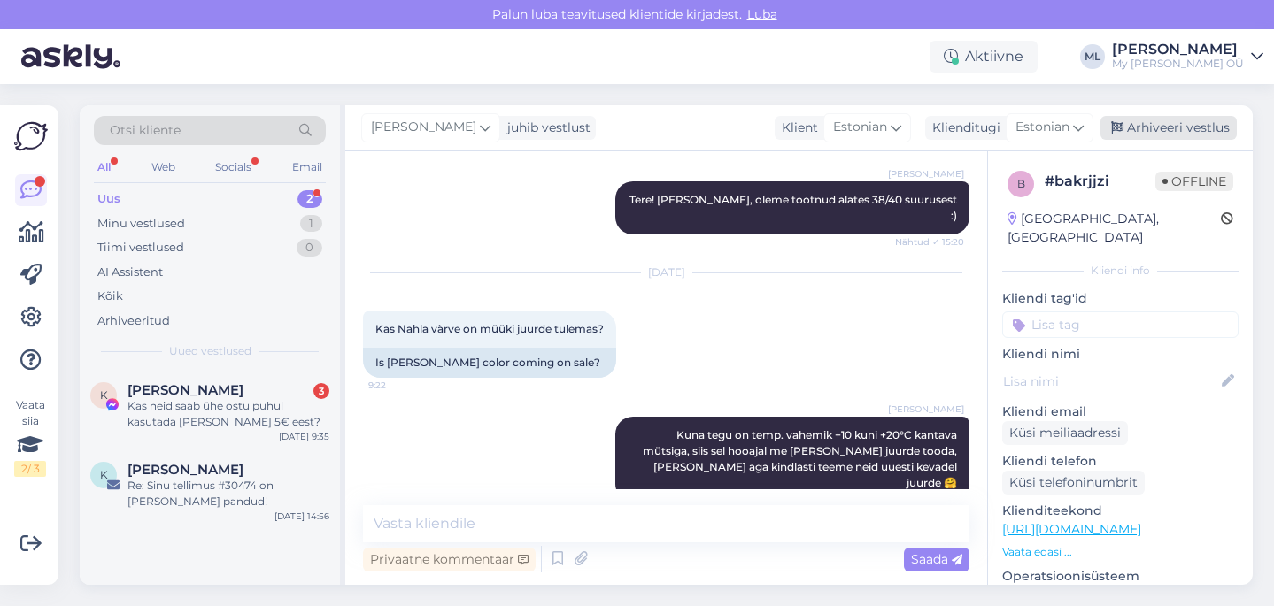
click at [1134, 128] on div "Arhiveeri vestlus" at bounding box center [1168, 128] width 136 height 24
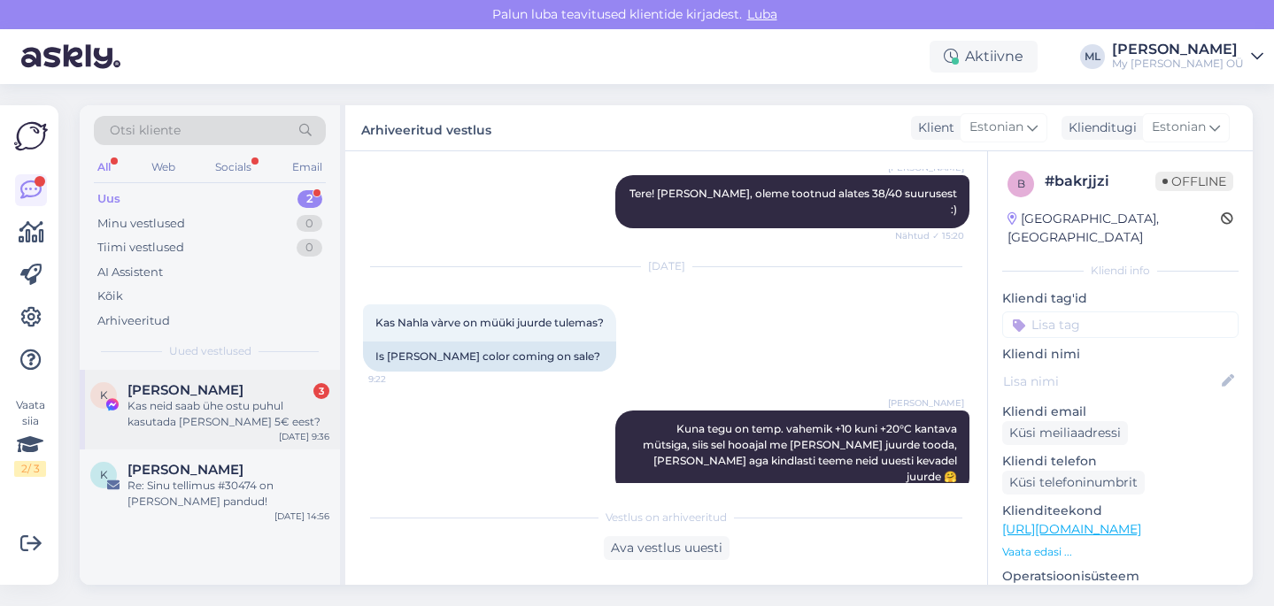
click at [251, 404] on div "Kas neid saab ühe ostu puhul kasutada [PERSON_NAME] 5€ eest?" at bounding box center [228, 414] width 202 height 32
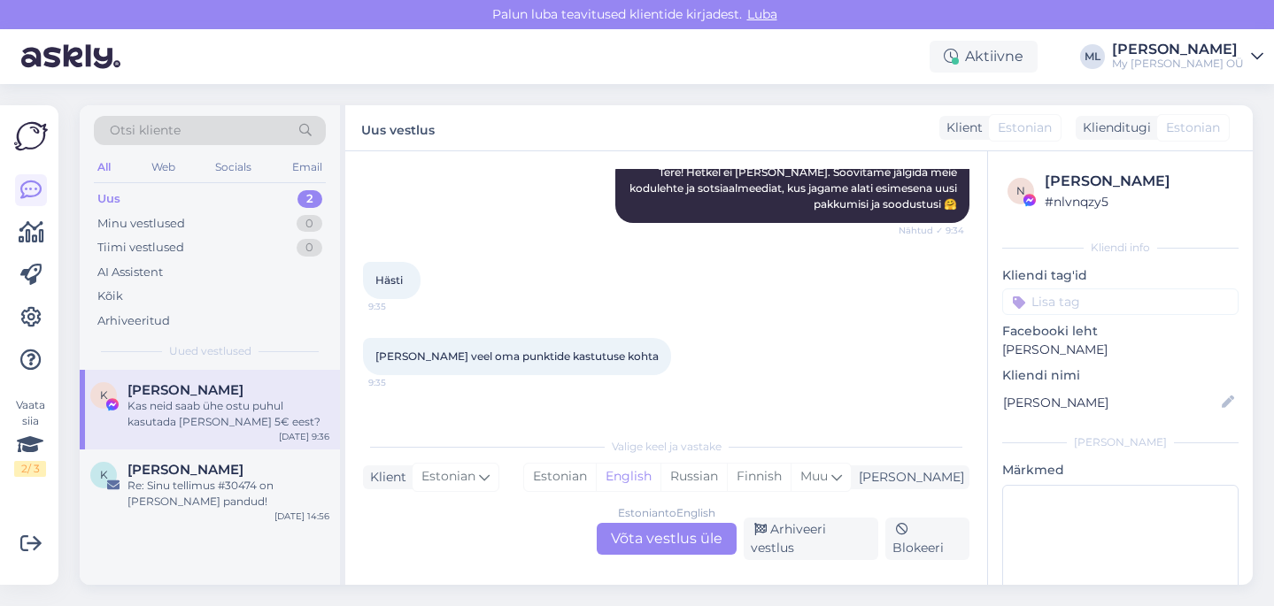
scroll to position [6599, 0]
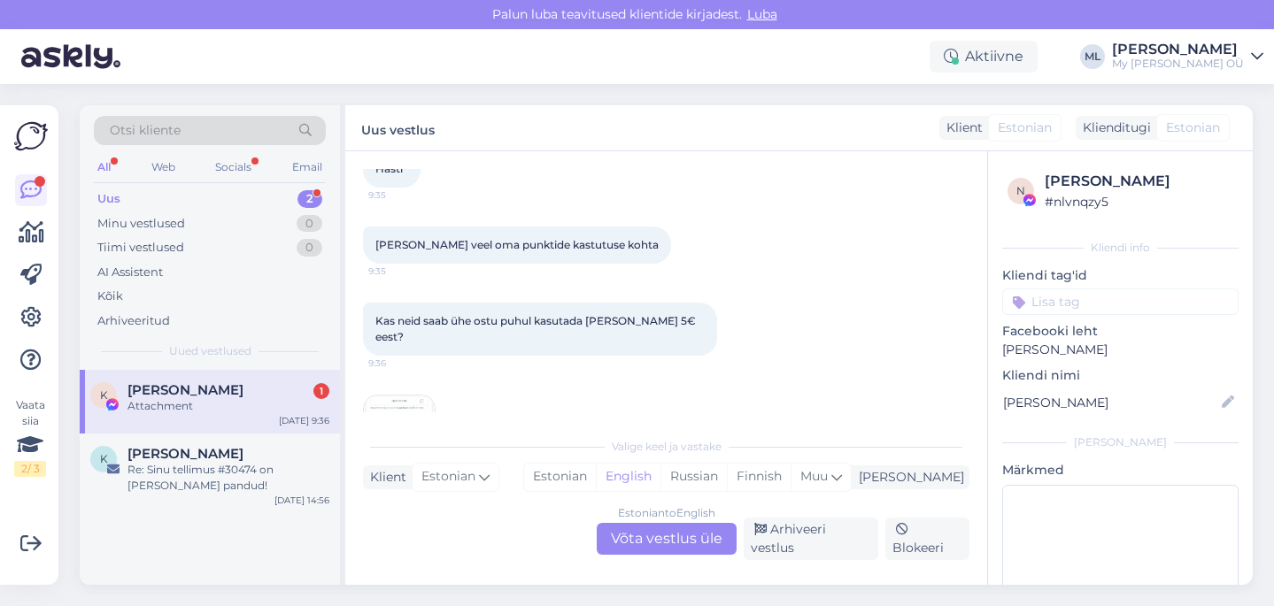
click at [422, 396] on img at bounding box center [399, 431] width 71 height 71
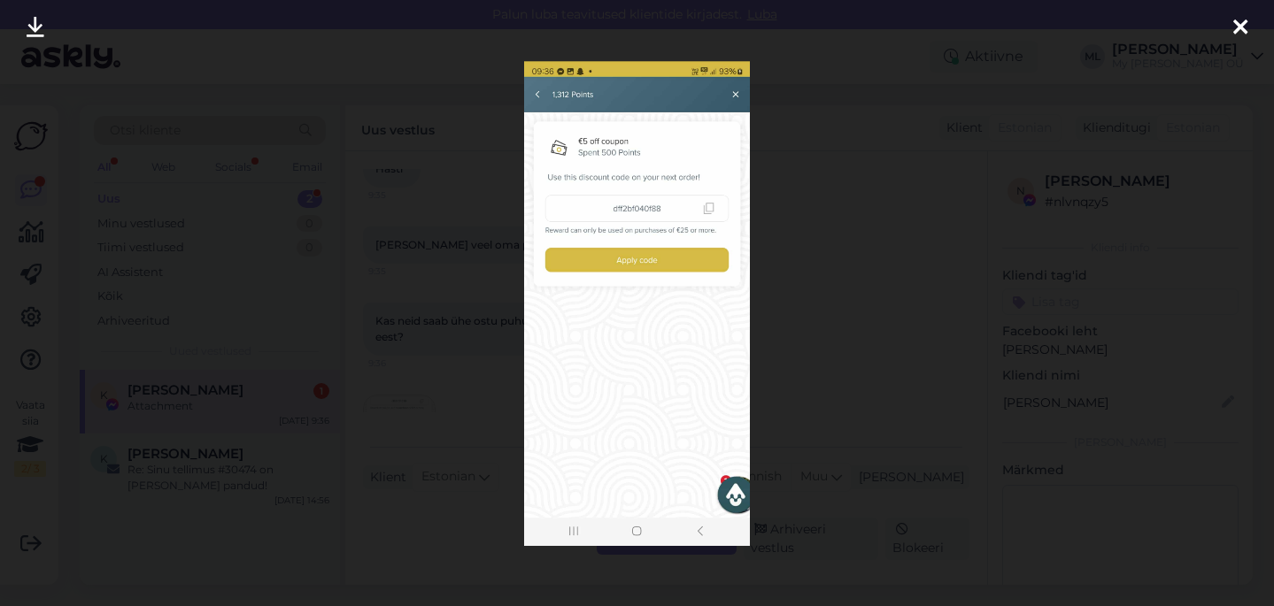
click at [513, 345] on div at bounding box center [637, 303] width 1274 height 606
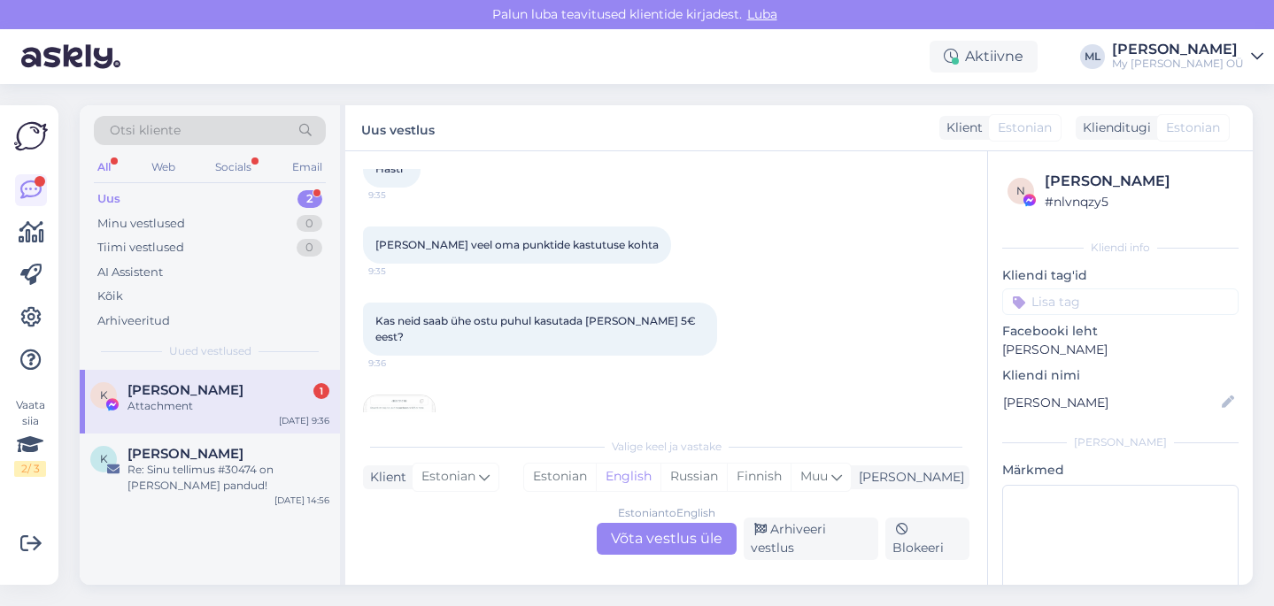
click at [646, 540] on div "Estonian to English Võta vestlus üle" at bounding box center [667, 539] width 140 height 32
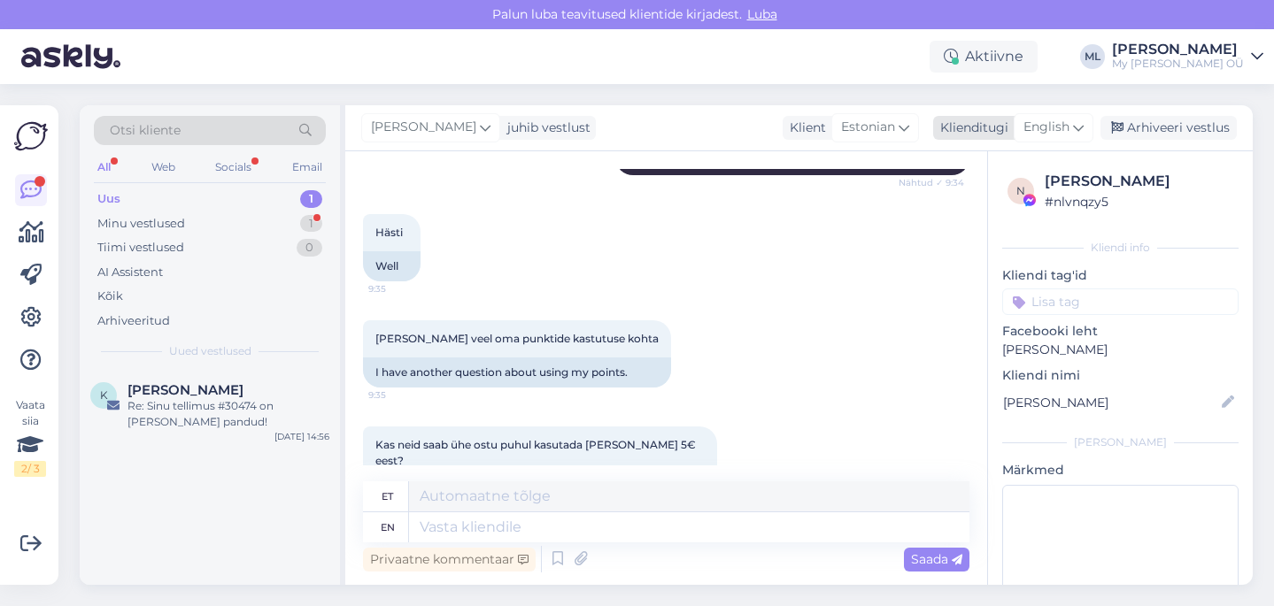
click at [1051, 113] on div "[PERSON_NAME] juhib vestlust Klient [DEMOGRAPHIC_DATA] Klienditugi English est …" at bounding box center [798, 128] width 907 height 46
click at [1047, 118] on span "English" at bounding box center [1046, 127] width 46 height 19
click at [969, 197] on link "Estonian" at bounding box center [1013, 206] width 195 height 28
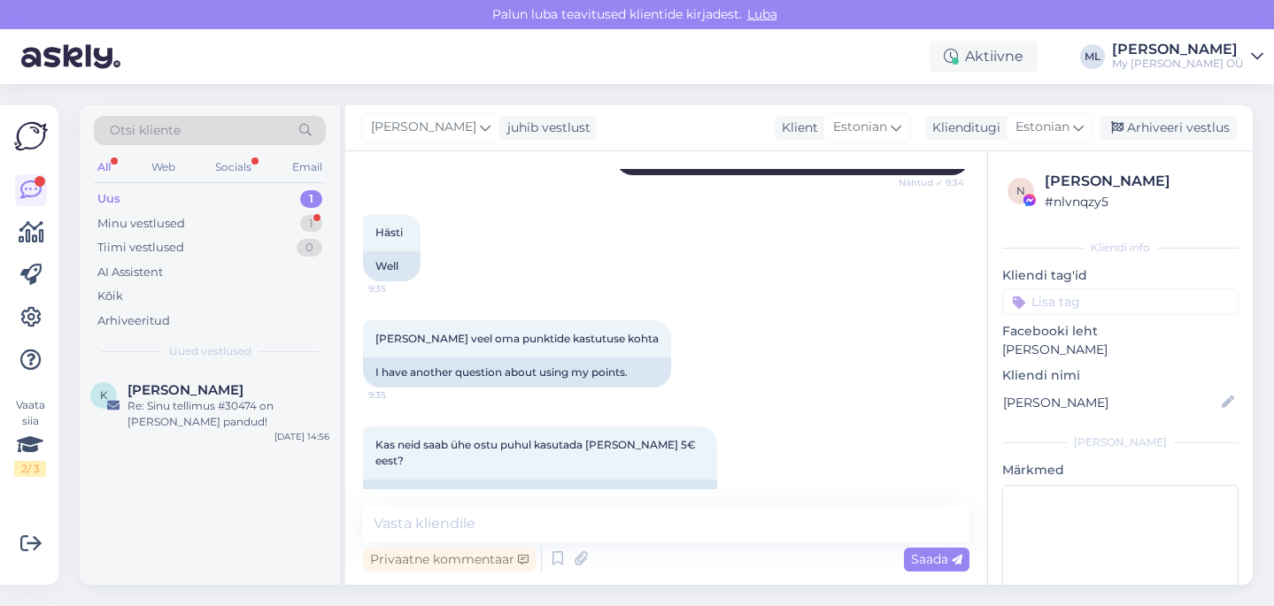
scroll to position [6511, 0]
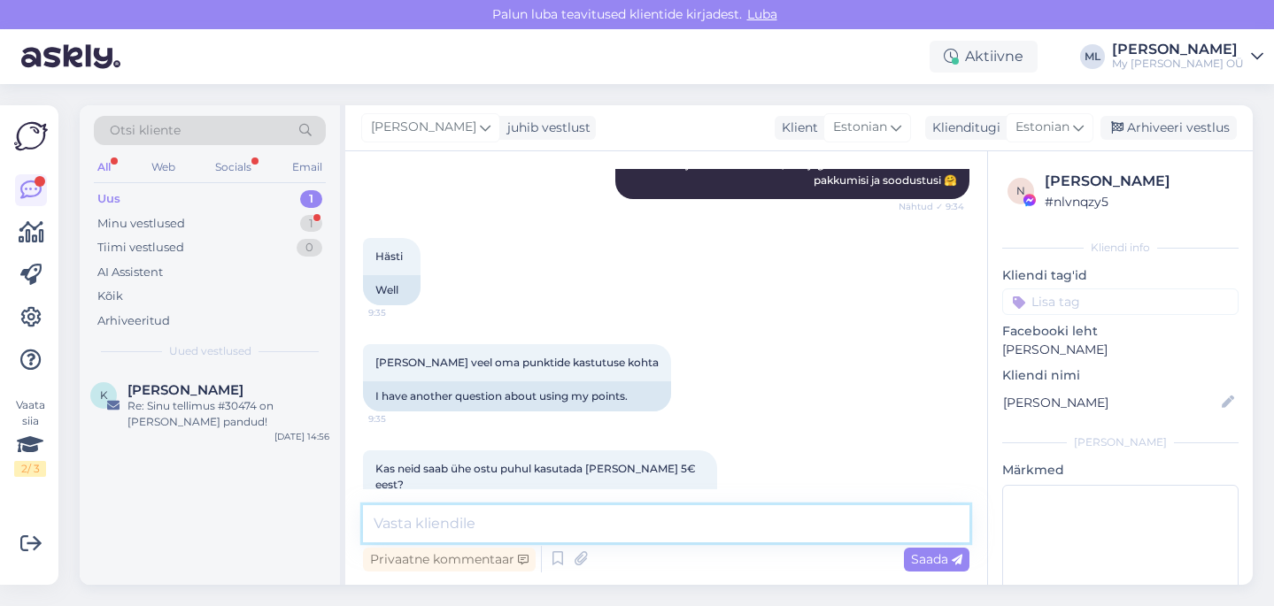
click at [418, 521] on textarea at bounding box center [666, 523] width 606 height 37
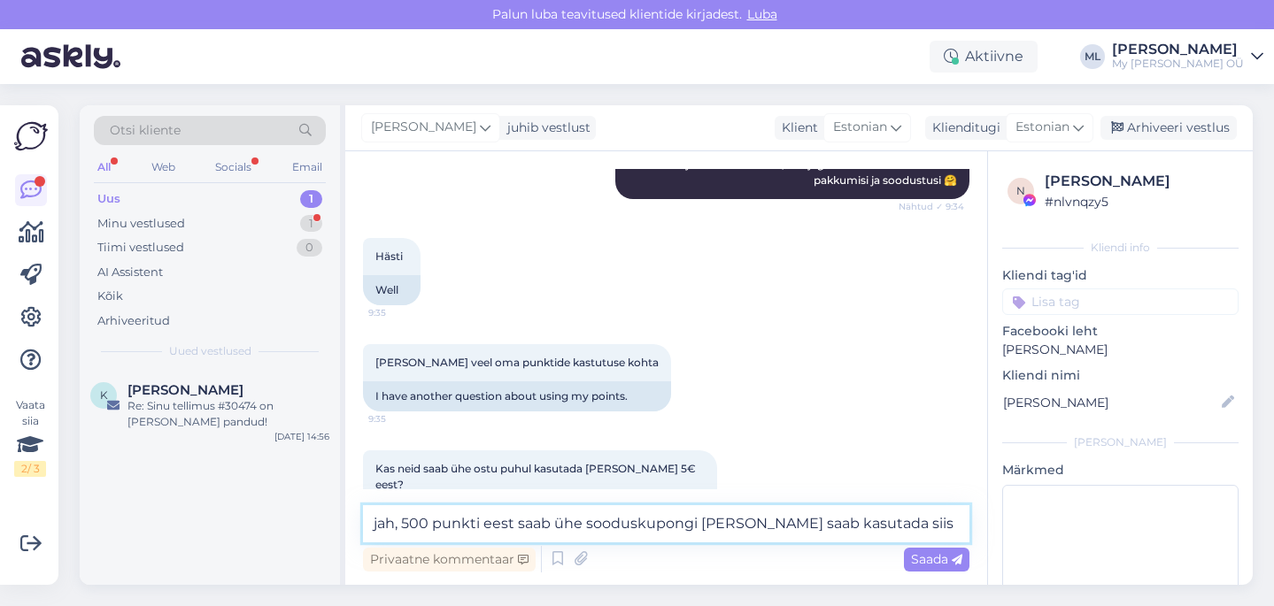
scroll to position [6603, 0]
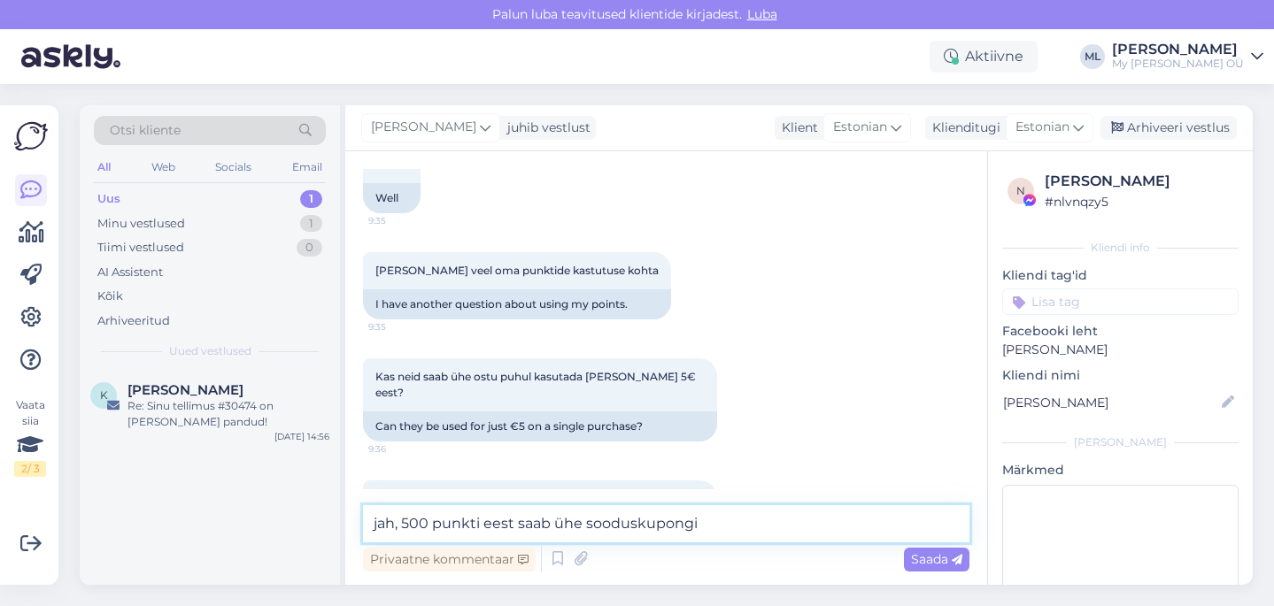
type textarea "jah, 500 punkti eest saab ühe sooduskupongi"
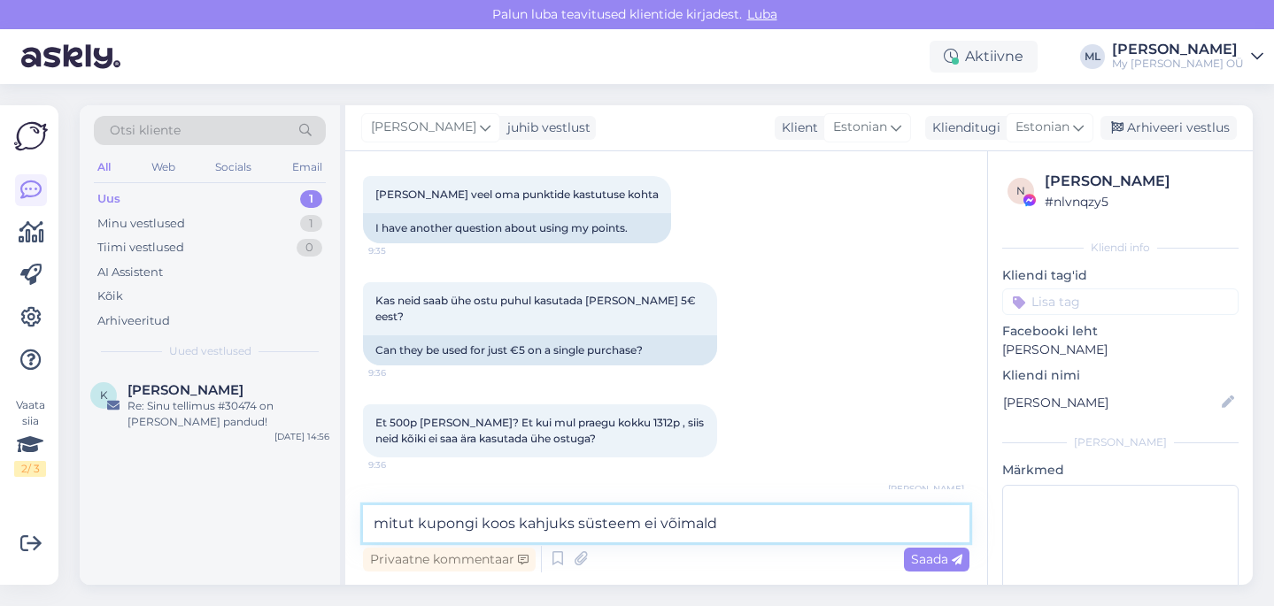
scroll to position [6756, 0]
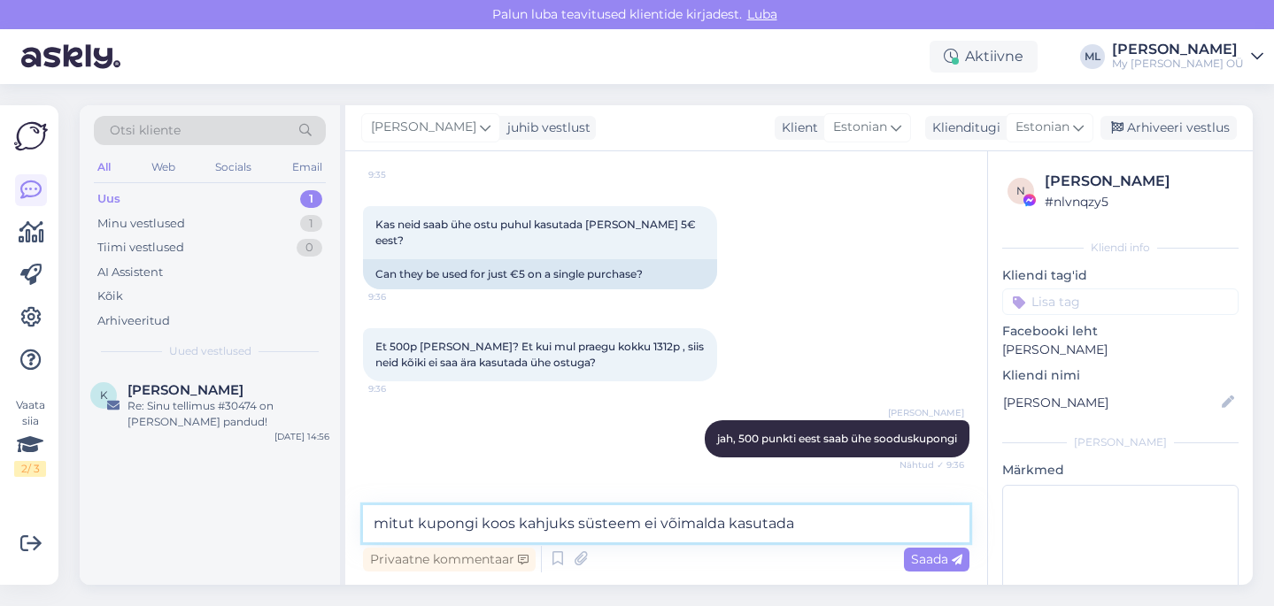
type textarea "mitut kupongi koos kahjuks süsteem ei võimalda kasutada"
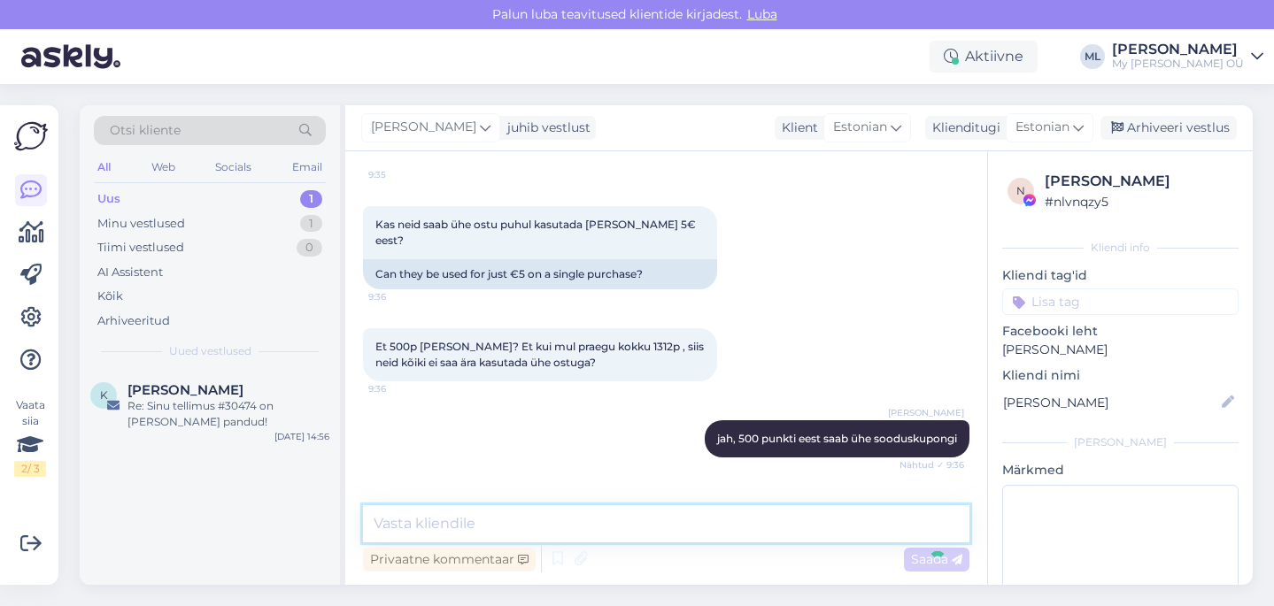
scroll to position [6832, 0]
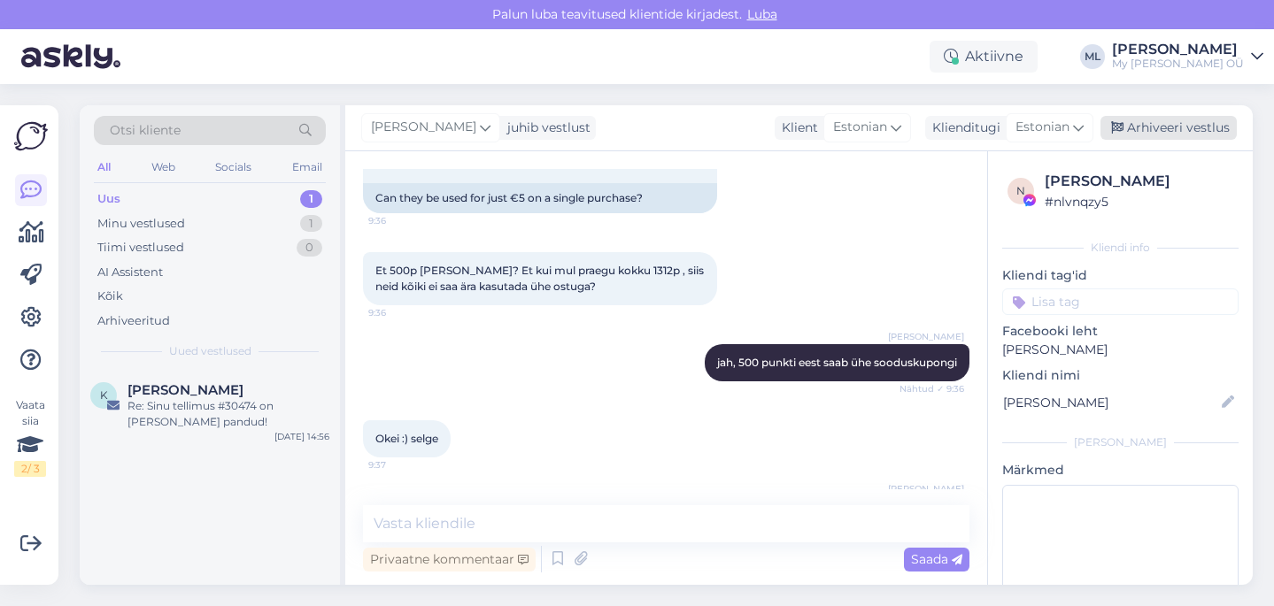
click at [1127, 127] on div "Arhiveeri vestlus" at bounding box center [1168, 128] width 136 height 24
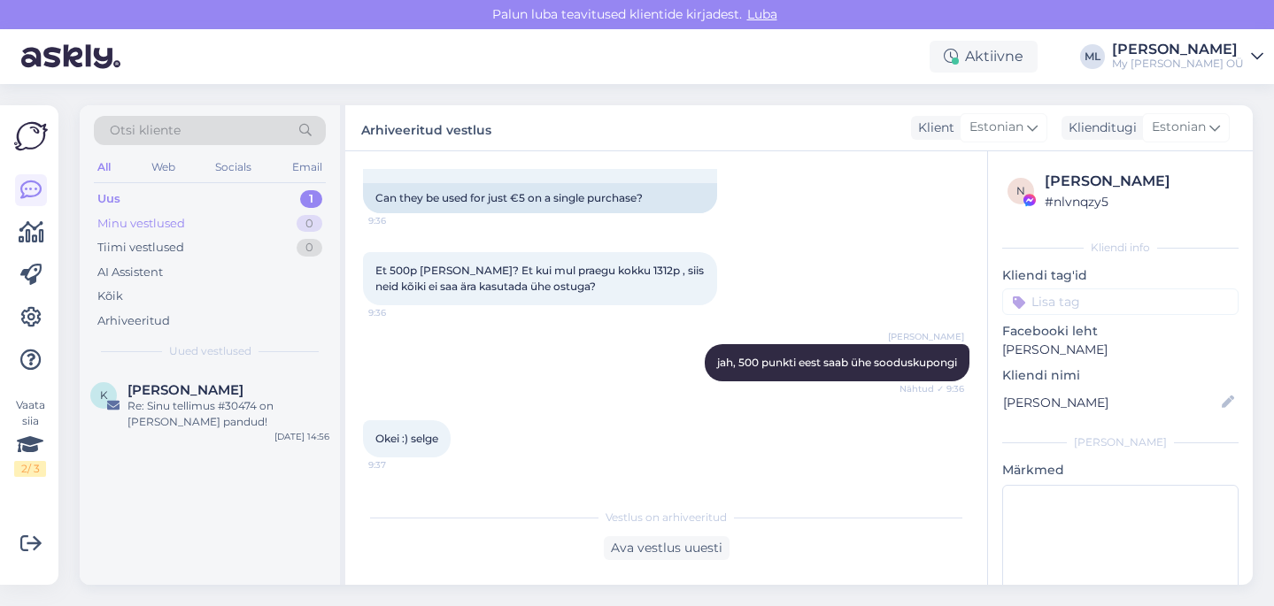
click at [225, 229] on div "Minu vestlused 0" at bounding box center [210, 224] width 232 height 25
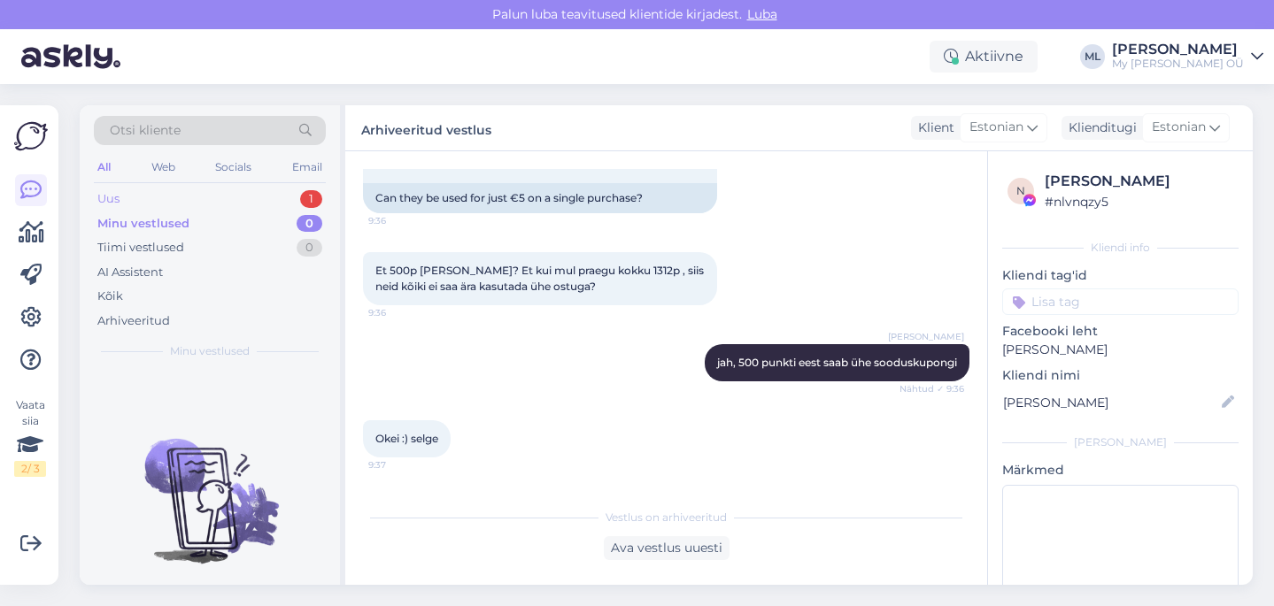
click at [187, 197] on div "Uus 1" at bounding box center [210, 199] width 232 height 25
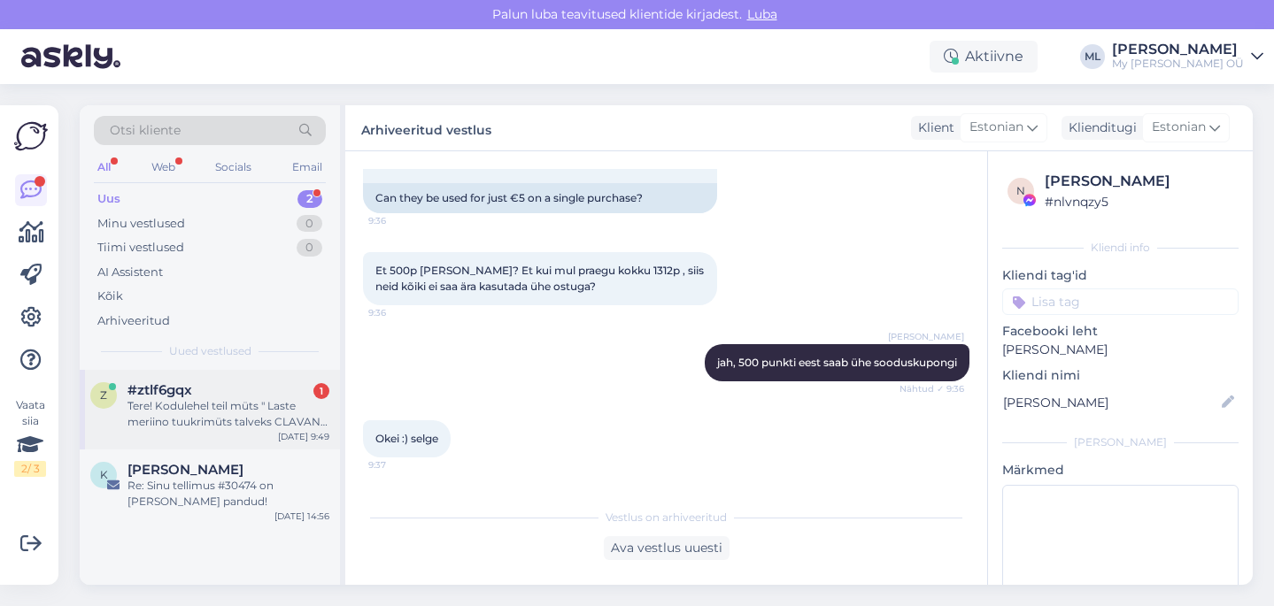
click at [218, 398] on div "Tere! Kodulehel teil müts " Laste meriino tuukrimüts talveks CLAVAN" on ainult …" at bounding box center [228, 414] width 202 height 32
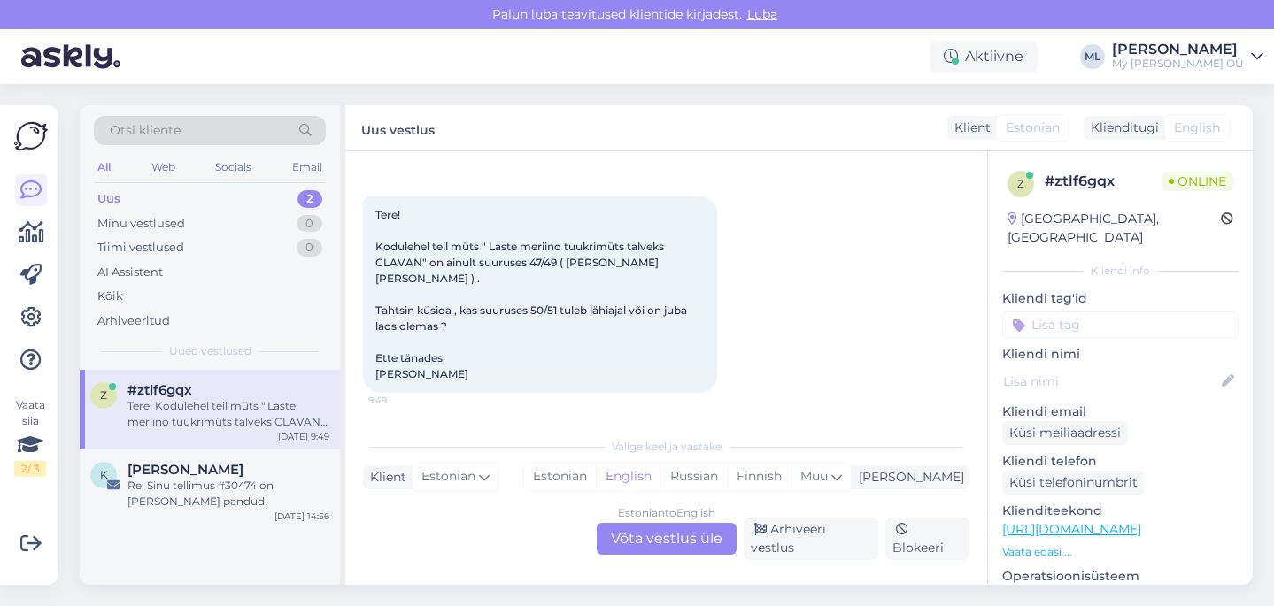
scroll to position [37, 0]
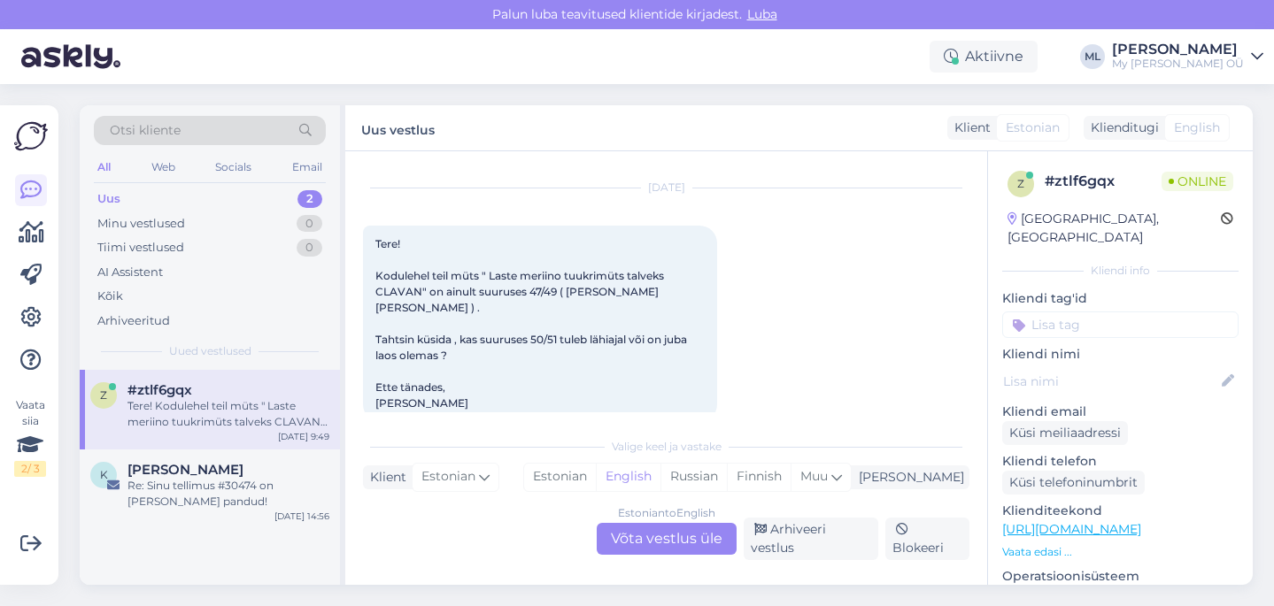
click at [663, 533] on div "Estonian to English Võta vestlus üle" at bounding box center [667, 539] width 140 height 32
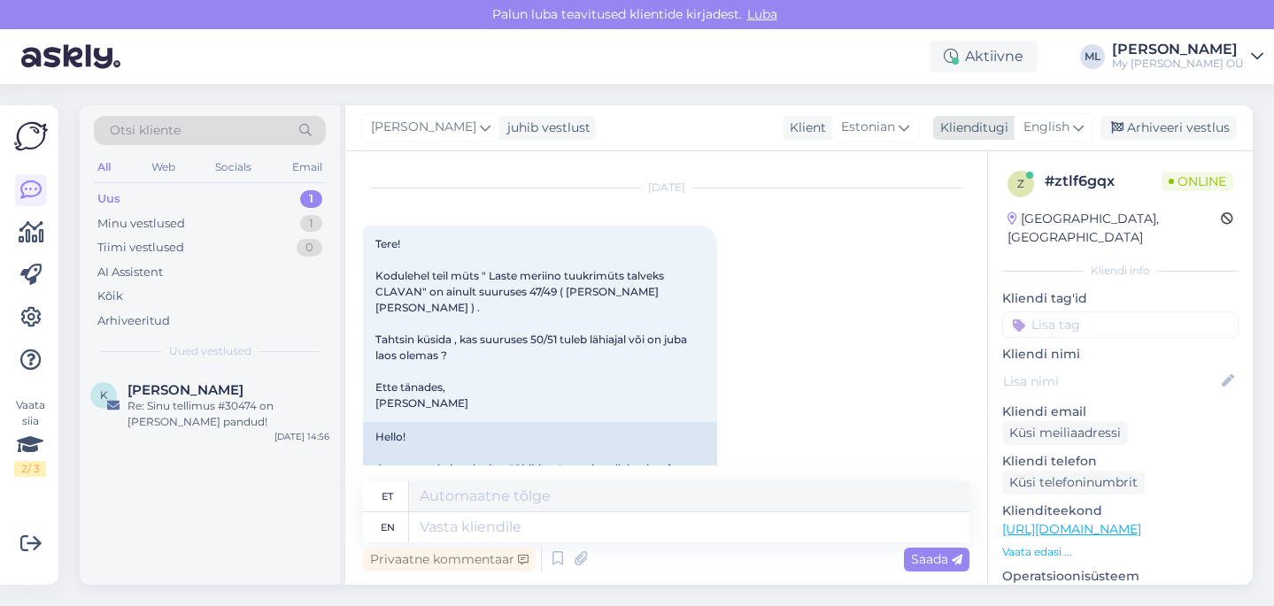
click at [1062, 132] on span "English" at bounding box center [1046, 127] width 46 height 19
click at [966, 205] on link "Estonian" at bounding box center [1013, 206] width 195 height 28
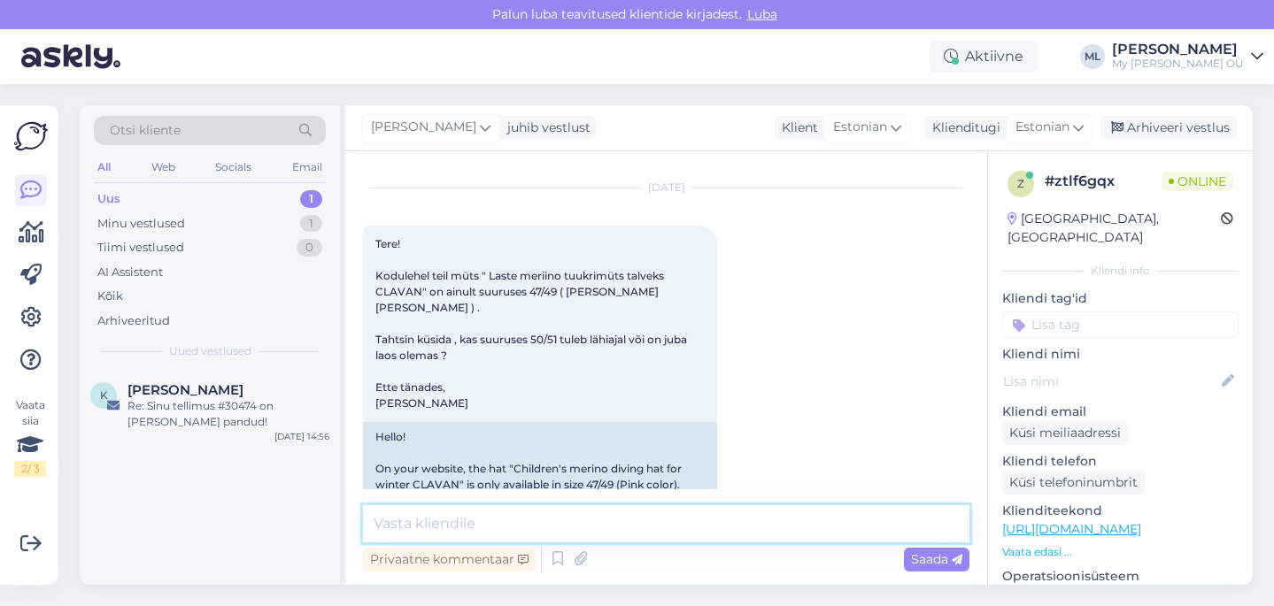
click at [486, 528] on textarea at bounding box center [666, 523] width 606 height 37
click at [857, 522] on textarea "Tere! Clavaneid tuleb suurem kogus kahe nädala jooksul e-poodi" at bounding box center [666, 523] width 606 height 37
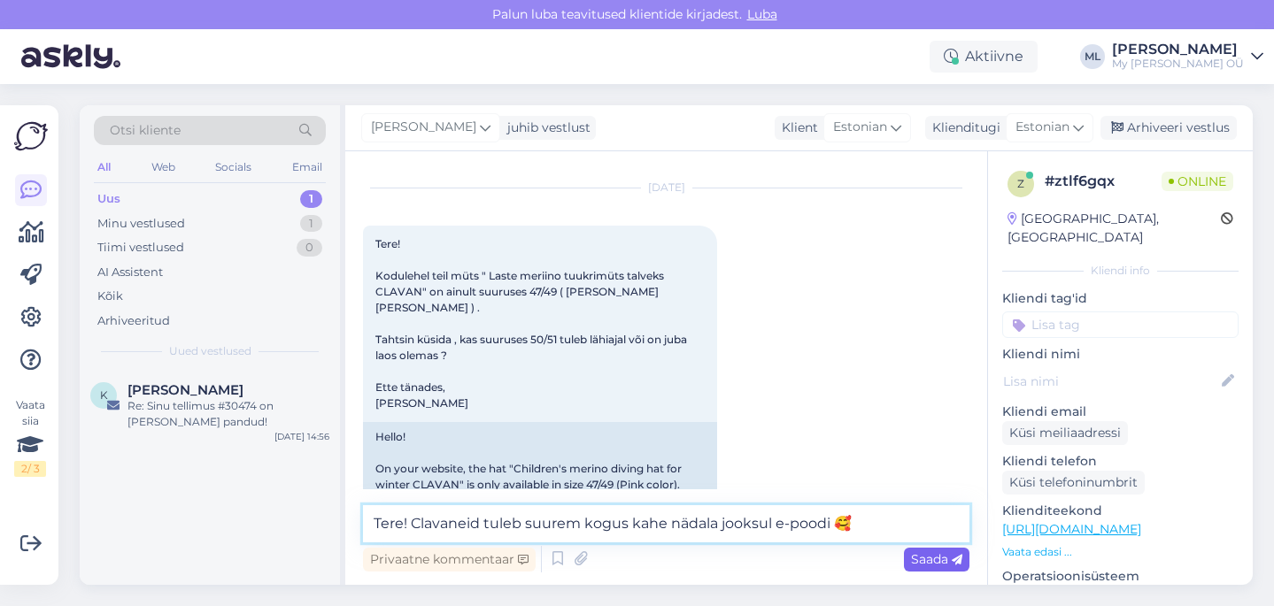
type textarea "Tere! Clavaneid tuleb suurem kogus kahe nädala jooksul e-poodi 🥰"
click at [920, 562] on span "Saada" at bounding box center [936, 559] width 51 height 16
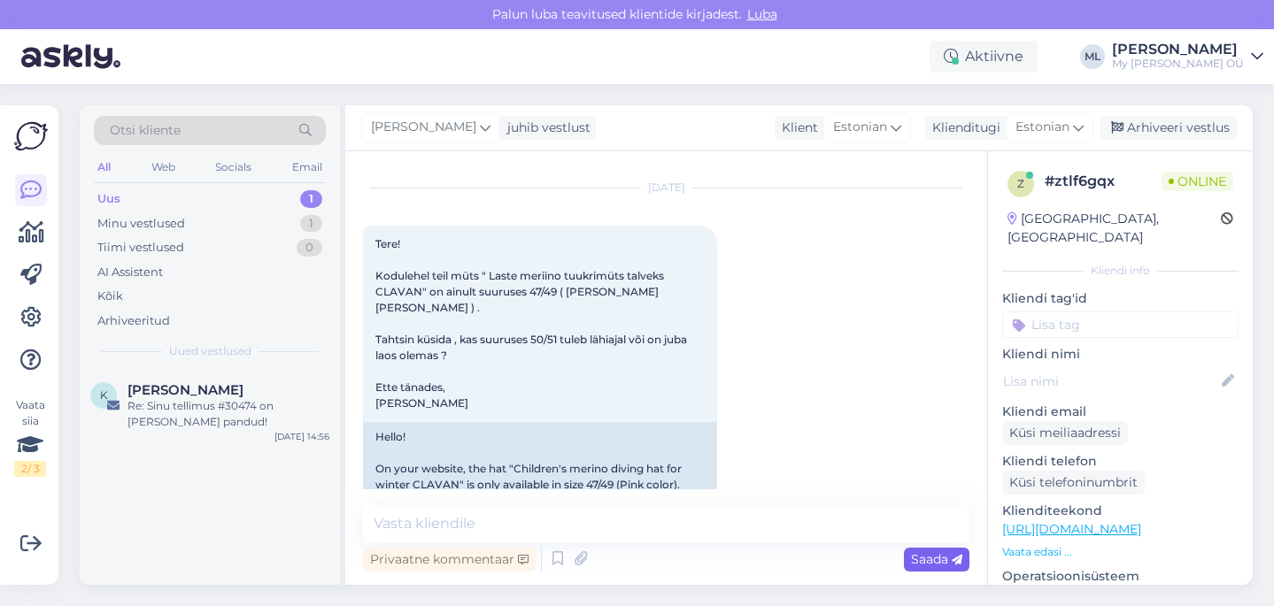
scroll to position [239, 0]
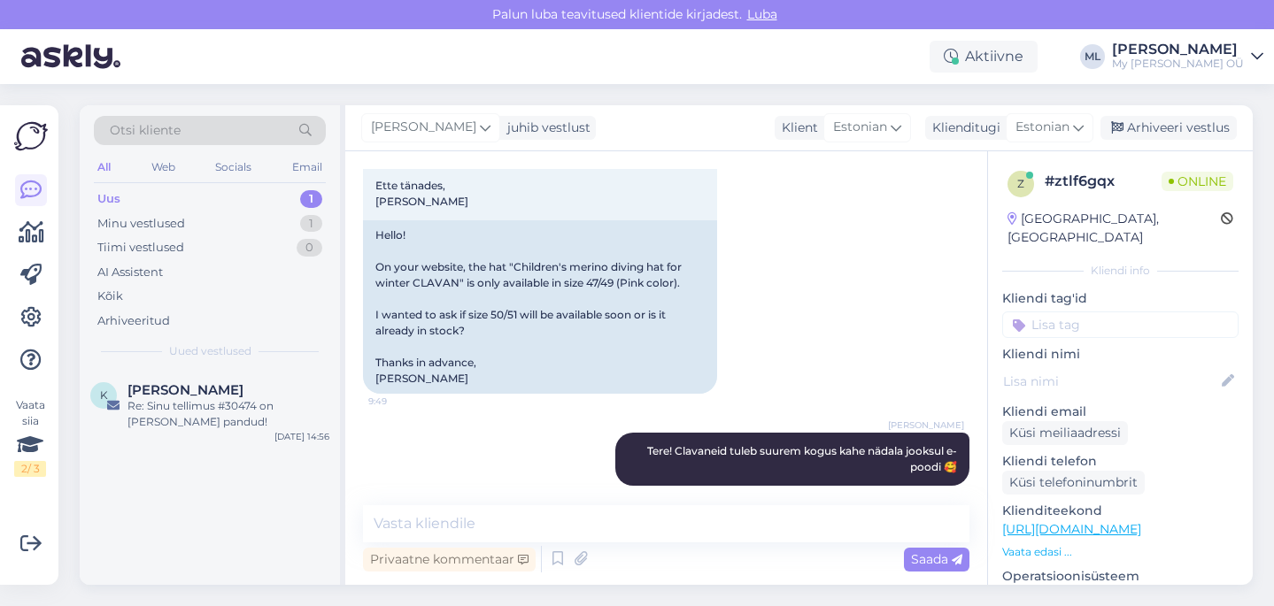
click at [231, 209] on div "Uus 1" at bounding box center [210, 199] width 232 height 25
click at [163, 204] on div "Uus 1" at bounding box center [210, 199] width 232 height 25
click at [134, 196] on div "Uus 1" at bounding box center [210, 199] width 232 height 25
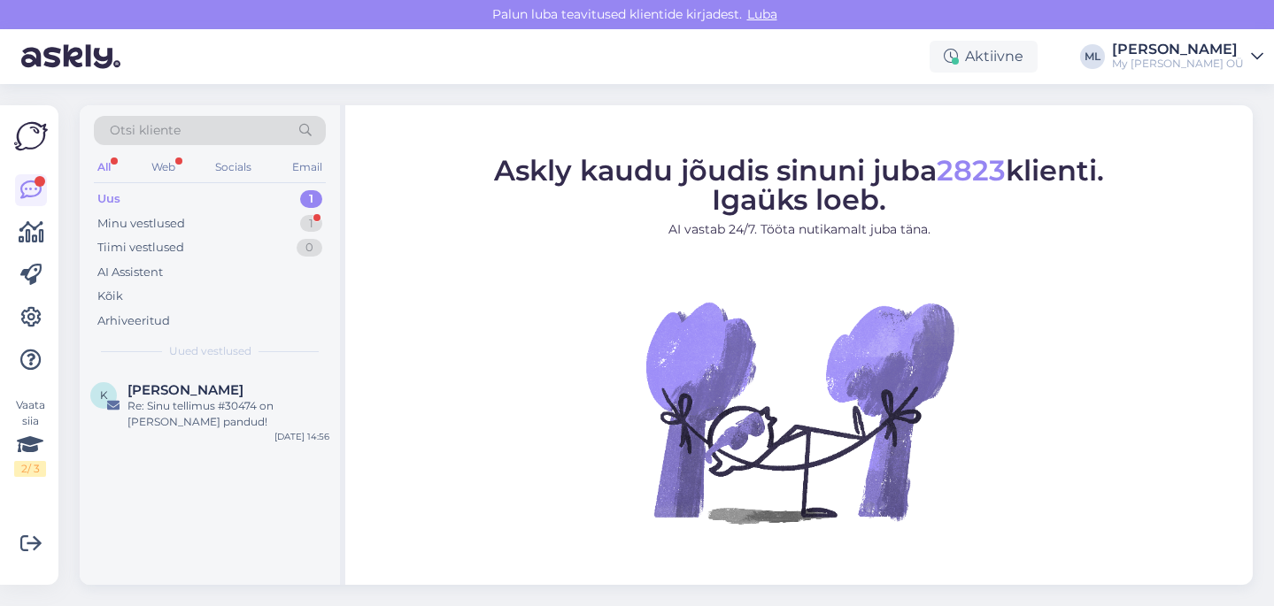
click at [132, 198] on div "Uus 1" at bounding box center [210, 199] width 232 height 25
click at [122, 217] on div "Minu vestlused" at bounding box center [141, 224] width 88 height 18
click at [184, 405] on div "Külm on juba praegu :D , ega te ei tea äkki on Kaubamajas kohe olemas ?" at bounding box center [228, 414] width 202 height 32
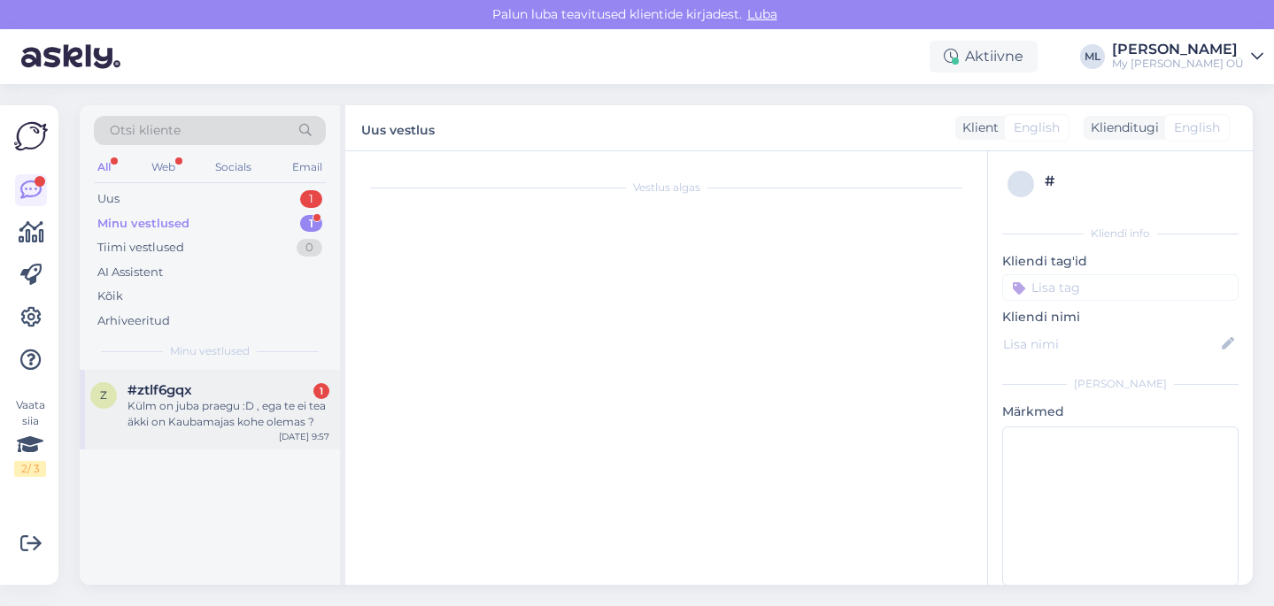
scroll to position [331, 0]
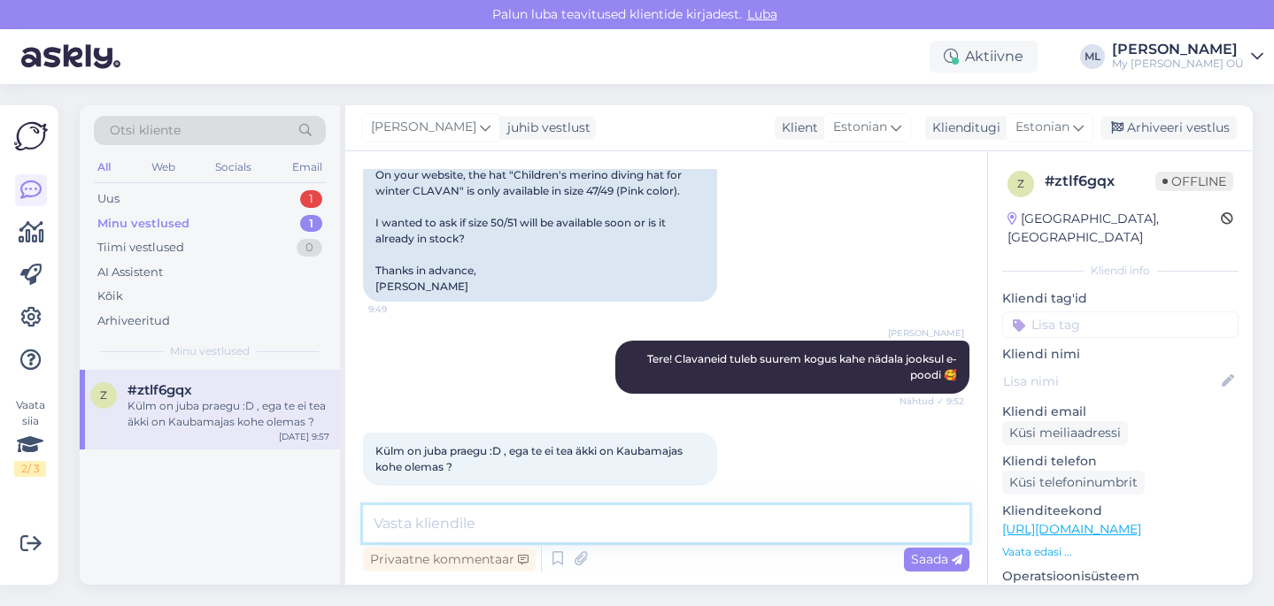
click at [447, 527] on textarea at bounding box center [666, 523] width 606 height 37
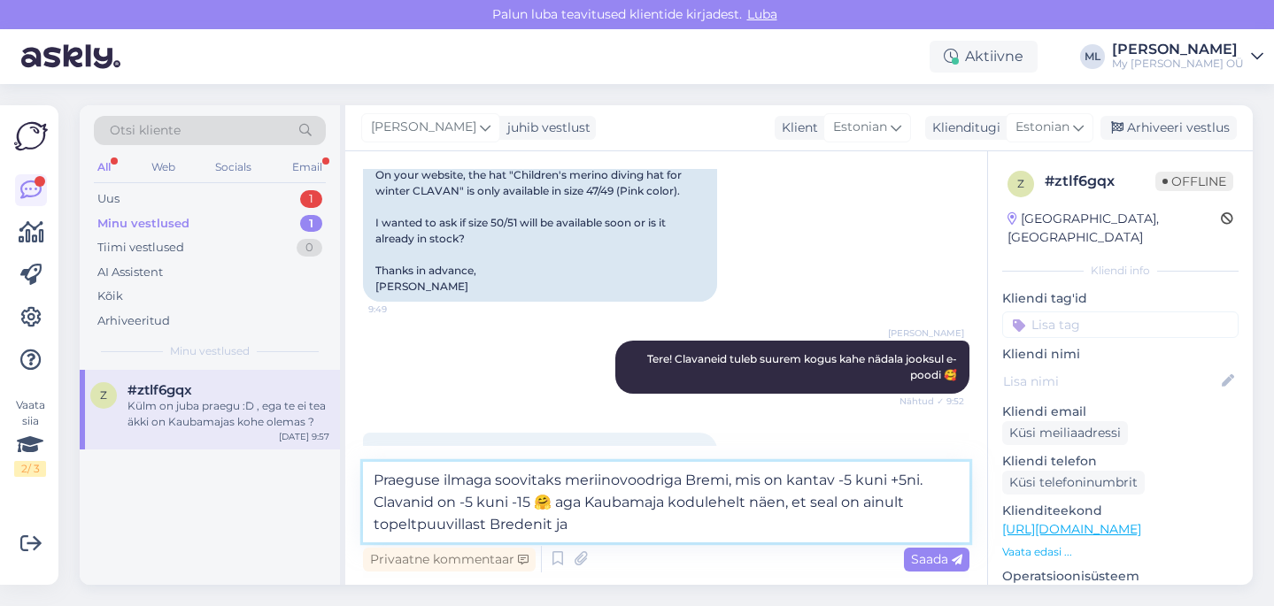
click at [913, 505] on textarea "Praeguse ilmaga soovitaks meriinovoodriga Bremi, mis on kantav -5 kuni +5ni. Cl…" at bounding box center [666, 502] width 606 height 81
click at [578, 528] on textarea "Praeguse ilmaga soovitaks meriinovoodriga Bremi, mis on kantav -5 kuni +5ni. Cl…" at bounding box center [666, 502] width 606 height 81
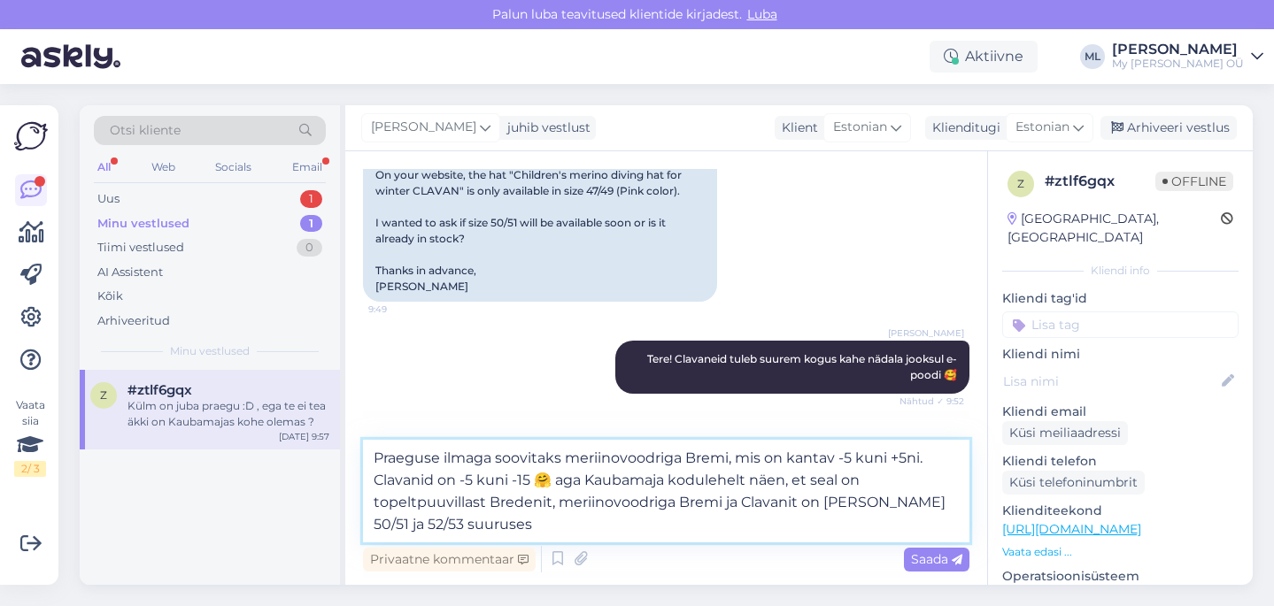
click at [824, 498] on textarea "Praeguse ilmaga soovitaks meriinovoodriga Bremi, mis on kantav -5 kuni +5ni. Cl…" at bounding box center [666, 491] width 606 height 103
click at [566, 533] on textarea "Praeguse ilmaga soovitaks meriinovoodriga Bremi, mis on kantav -5 kuni +5ni. Cl…" at bounding box center [666, 491] width 606 height 103
type textarea "Praeguse ilmaga soovitaks meriinovoodriga Bremi, mis on kantav -5 kuni +5ni. Cl…"
click at [906, 566] on div "Saada" at bounding box center [937, 560] width 66 height 24
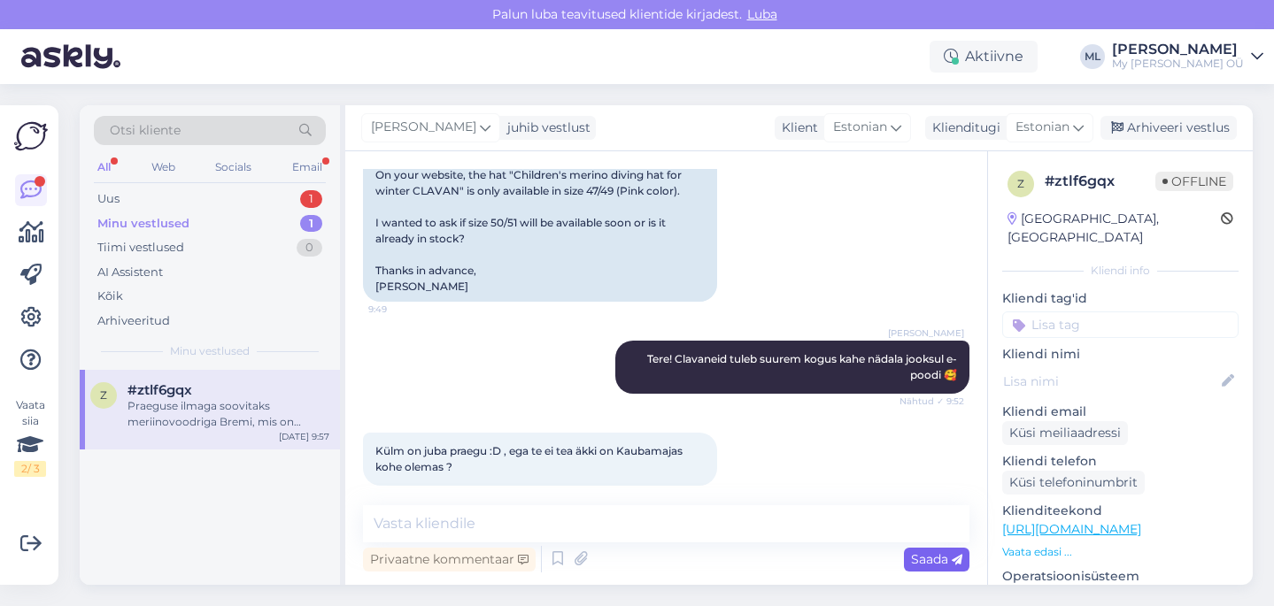
scroll to position [471, 0]
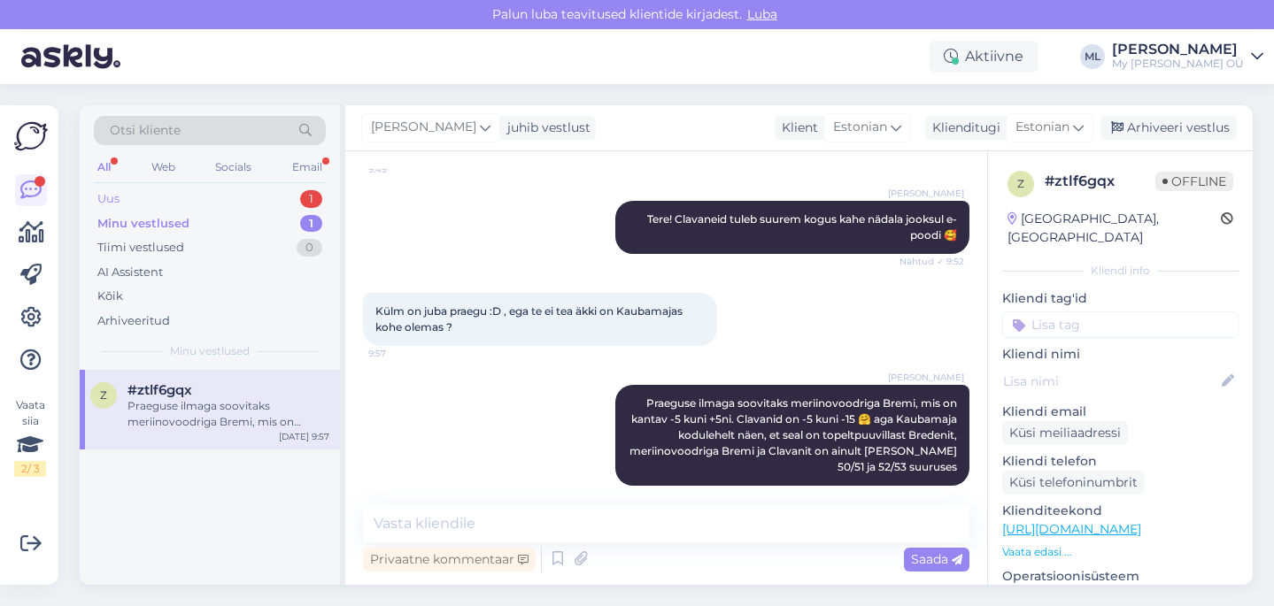
click at [108, 197] on div "Uus" at bounding box center [108, 199] width 22 height 18
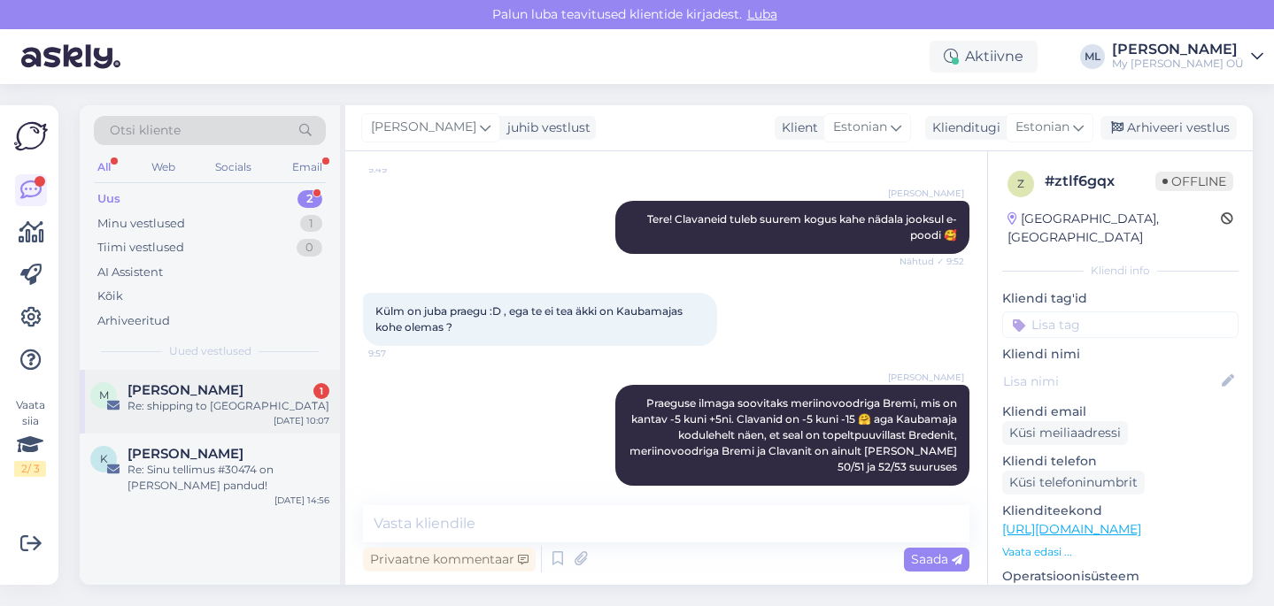
click at [167, 375] on div "M Molnar Ioana 1 Re: shipping to Romania Oct 3 10:07" at bounding box center [210, 402] width 260 height 64
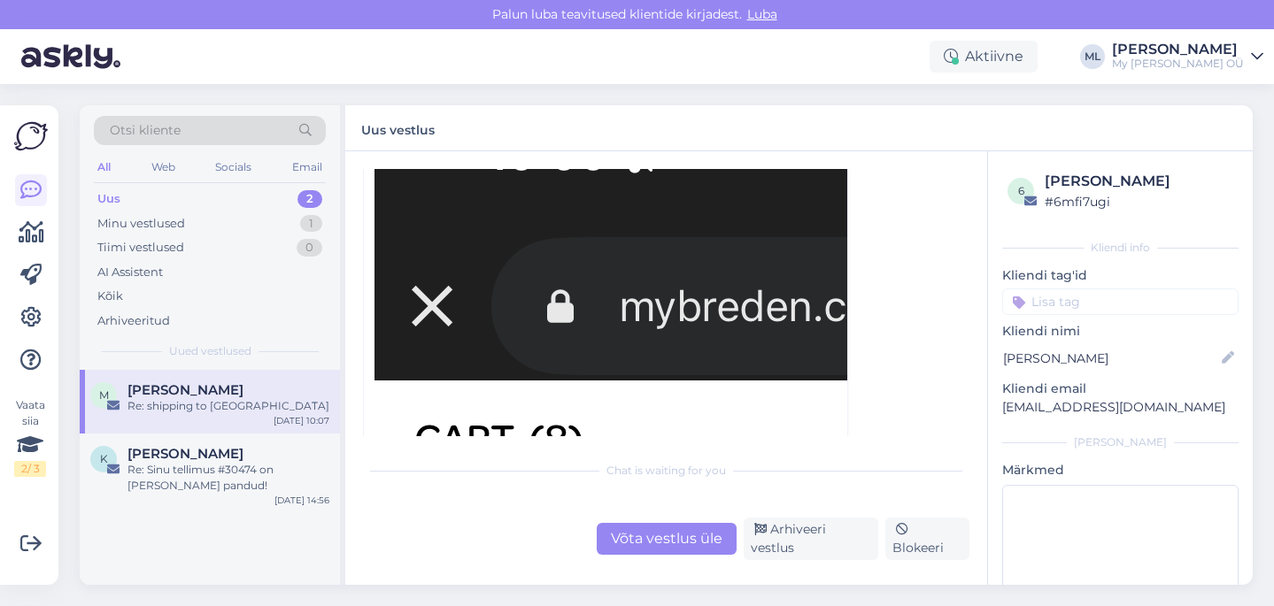
scroll to position [2990, 0]
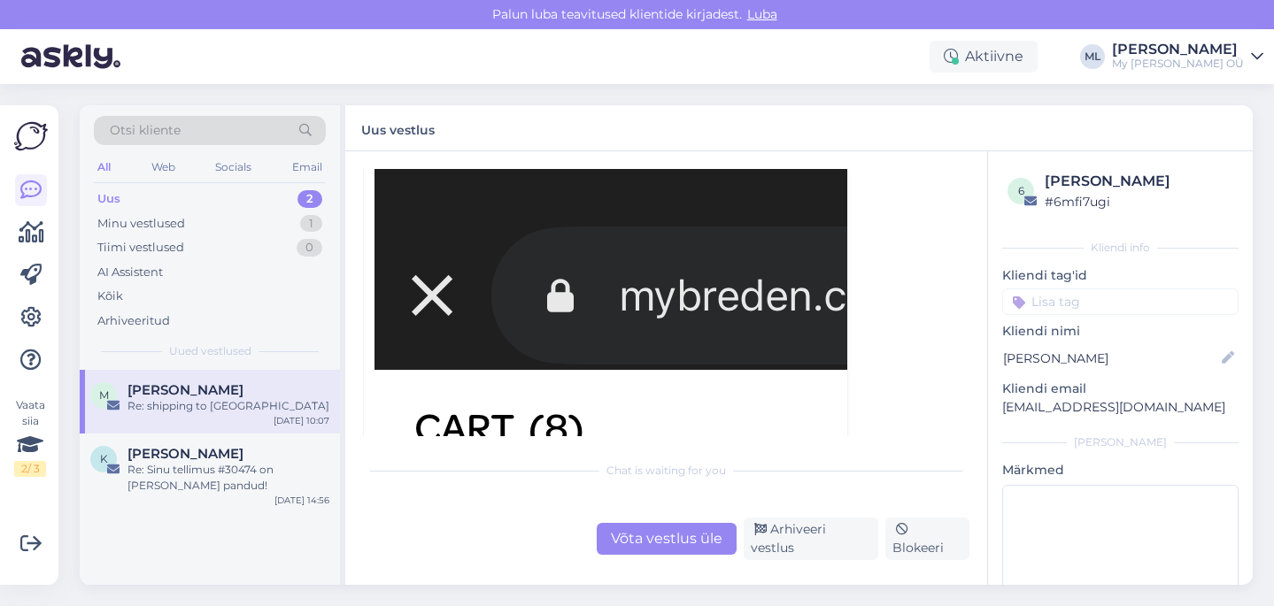
click at [189, 191] on div "Uus 2" at bounding box center [210, 199] width 232 height 25
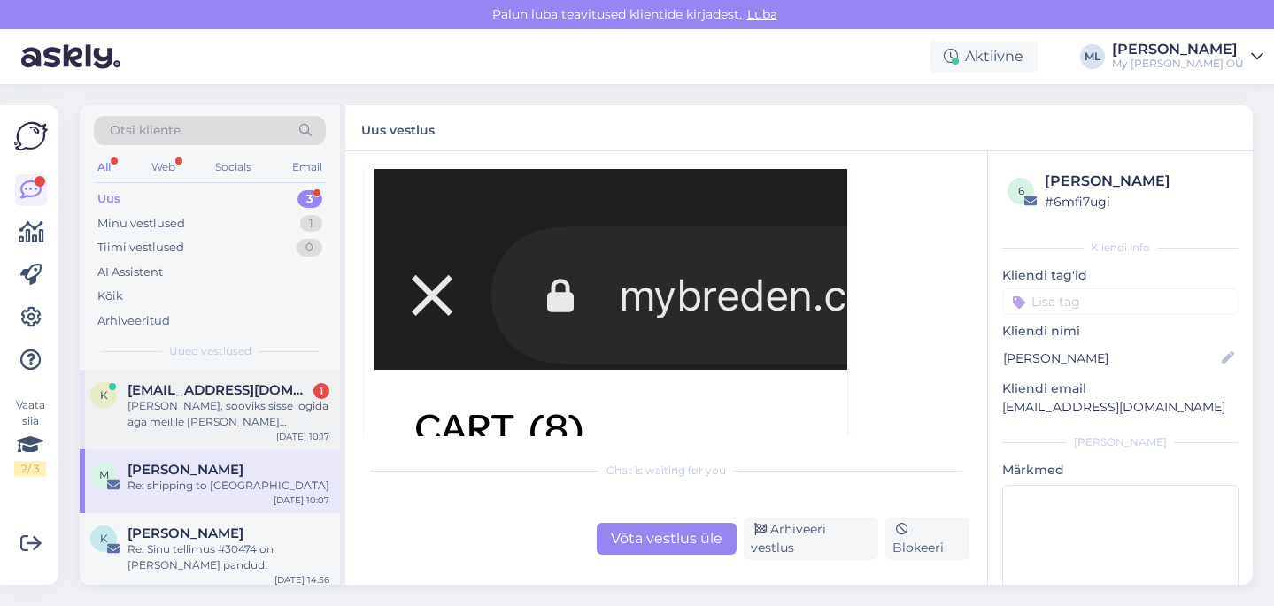
click at [204, 388] on span "kristiina.veide@gmail.com" at bounding box center [219, 390] width 184 height 16
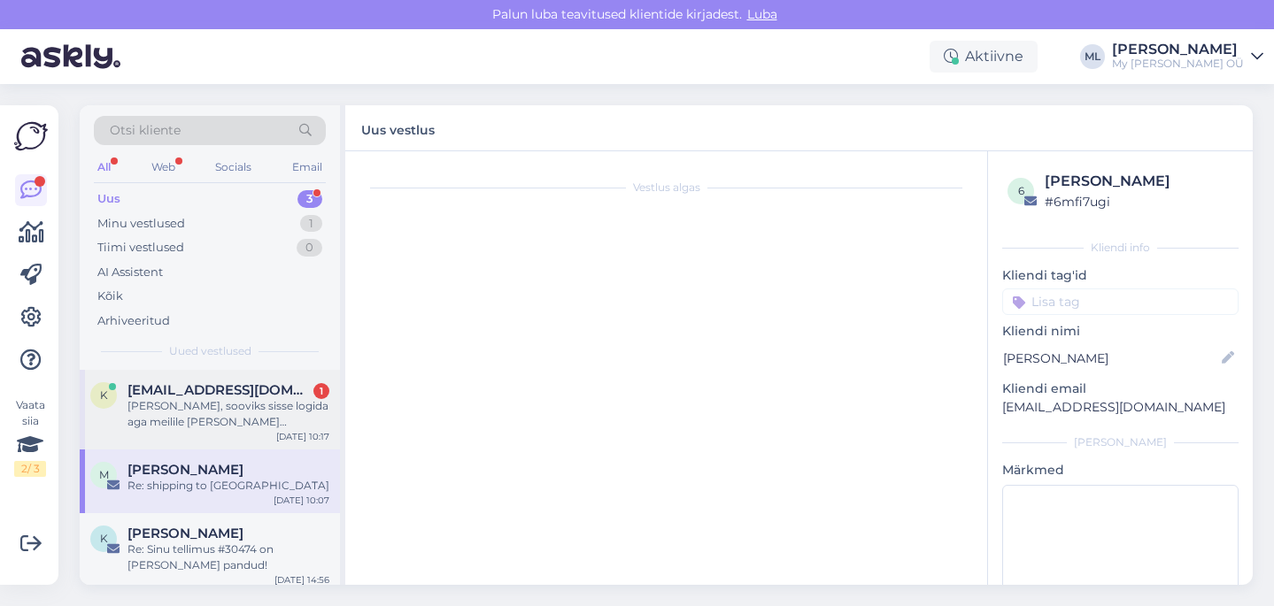
scroll to position [11186, 0]
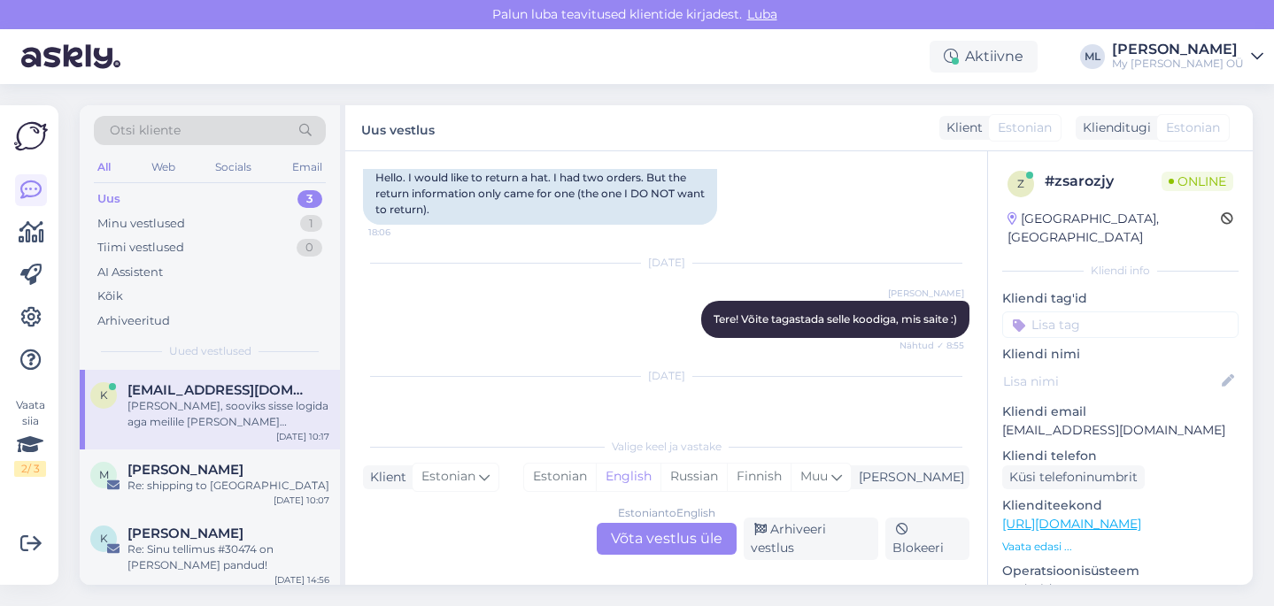
click at [650, 553] on div "Estonian to English Võta vestlus üle" at bounding box center [667, 539] width 140 height 32
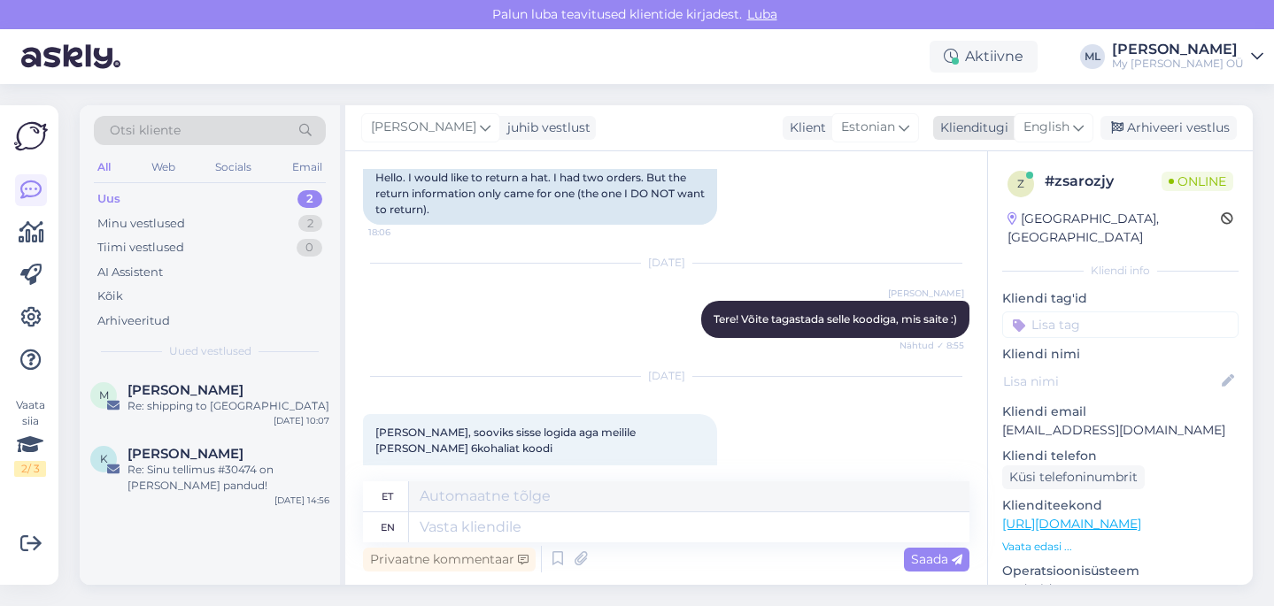
click at [1034, 127] on span "English" at bounding box center [1046, 127] width 46 height 19
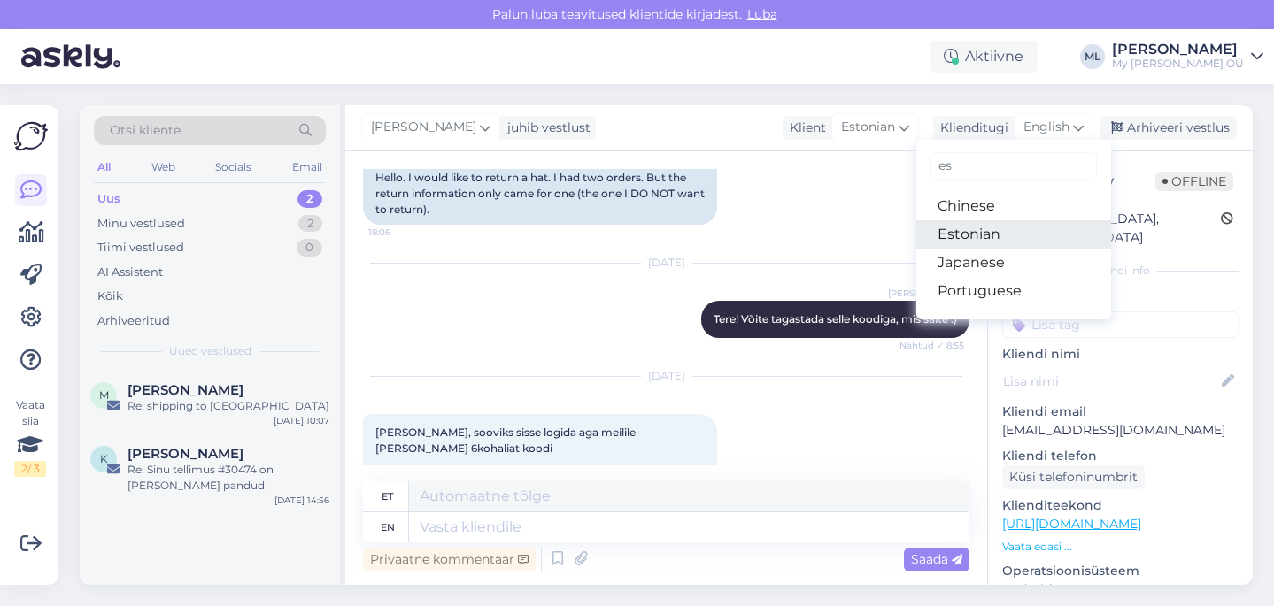
type input "es"
click at [964, 230] on link "Estonian" at bounding box center [1013, 234] width 195 height 28
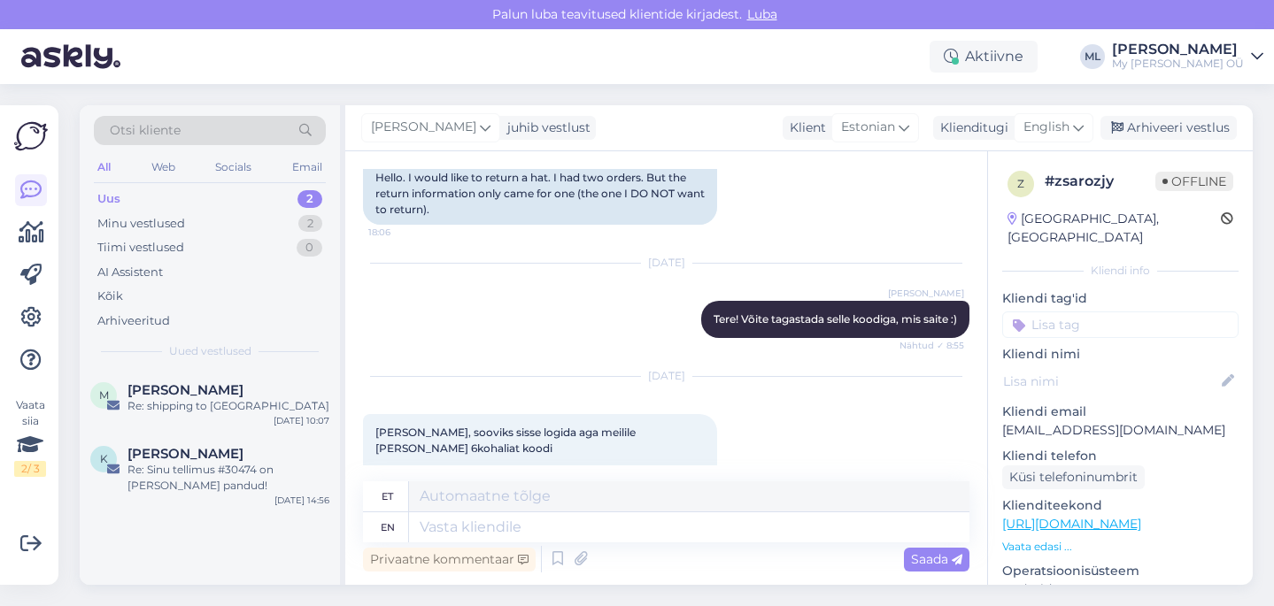
scroll to position [11165, 0]
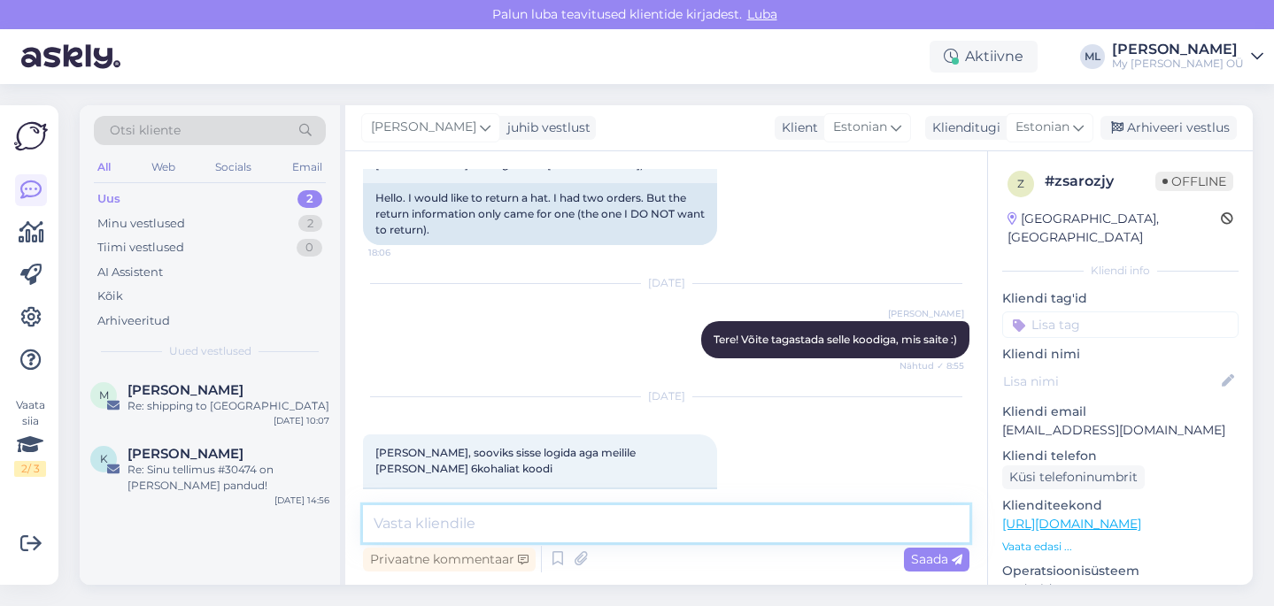
click at [423, 528] on textarea at bounding box center [666, 523] width 606 height 37
type textarea "Tere! Äkki võis minna rämpsposti?"
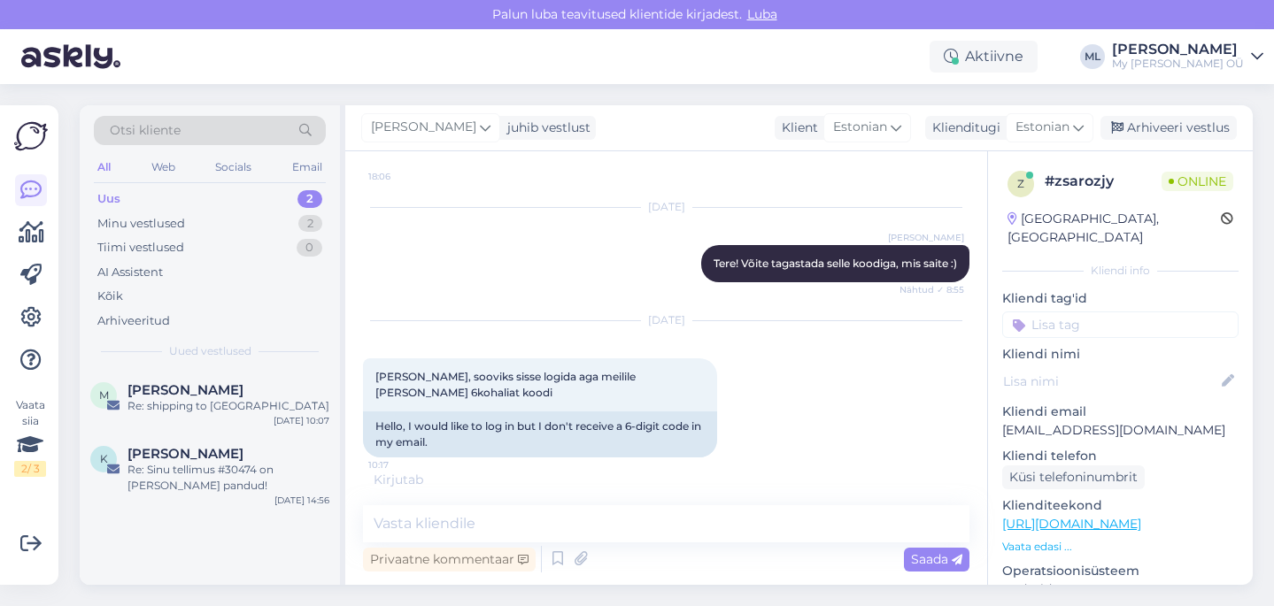
click at [1055, 421] on p "kristiina.veide@gmail.com" at bounding box center [1120, 430] width 236 height 19
copy p "kristiina.veide@gmail.com"
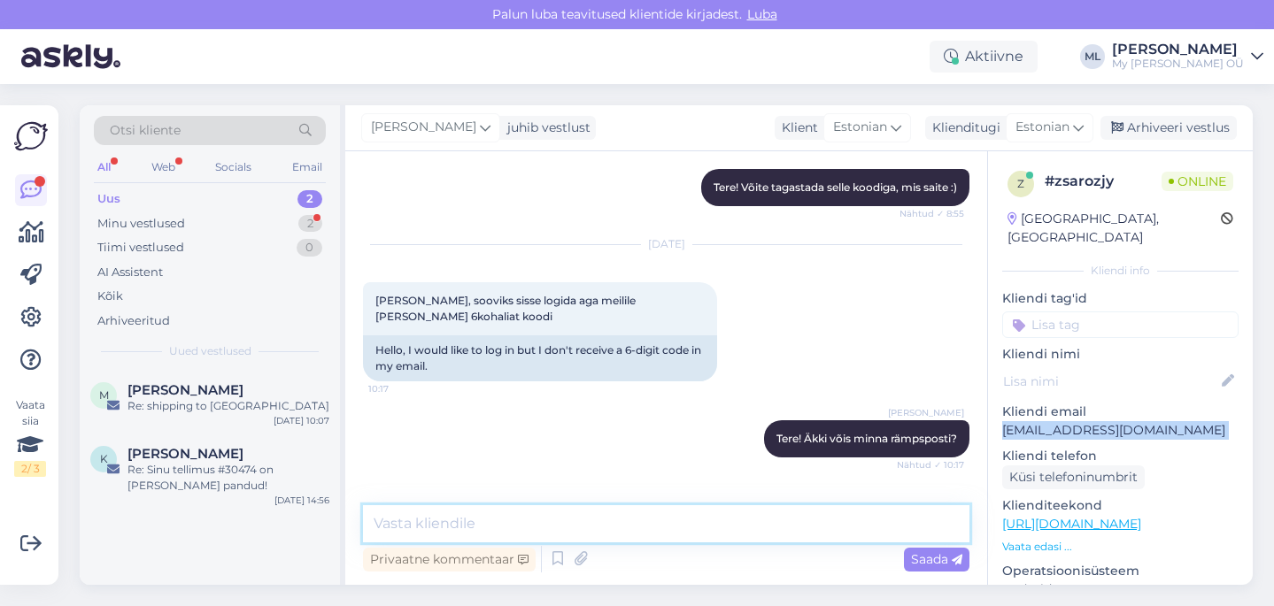
scroll to position [11336, 0]
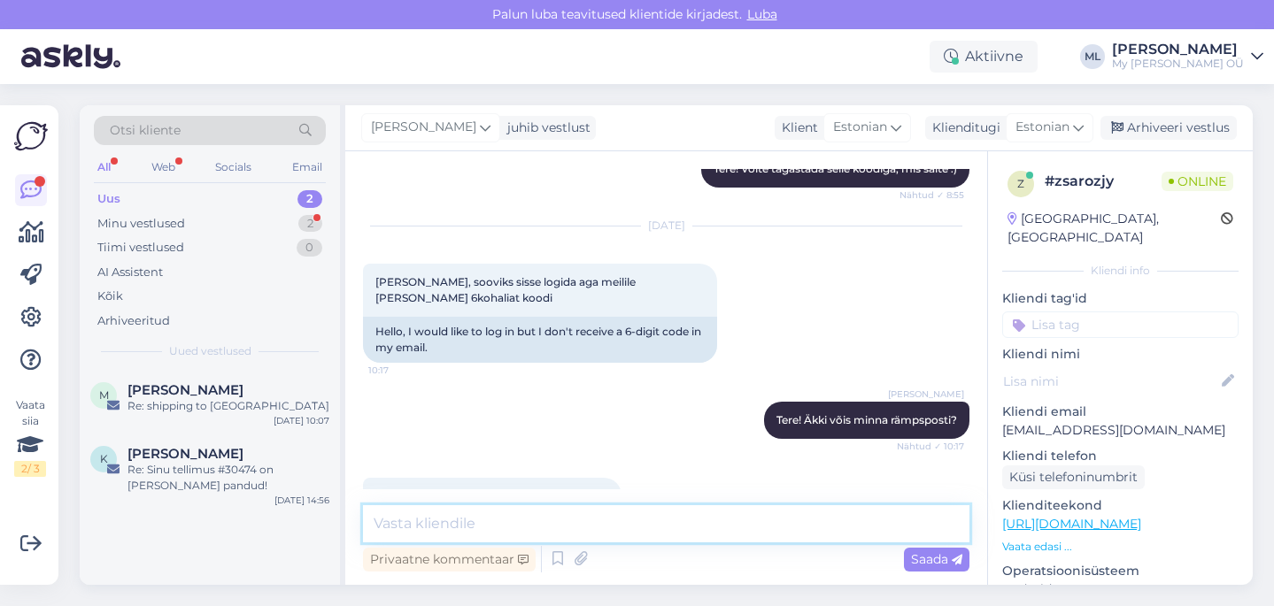
click at [443, 538] on textarea at bounding box center [666, 523] width 606 height 37
click at [440, 526] on textarea at bounding box center [666, 523] width 606 height 37
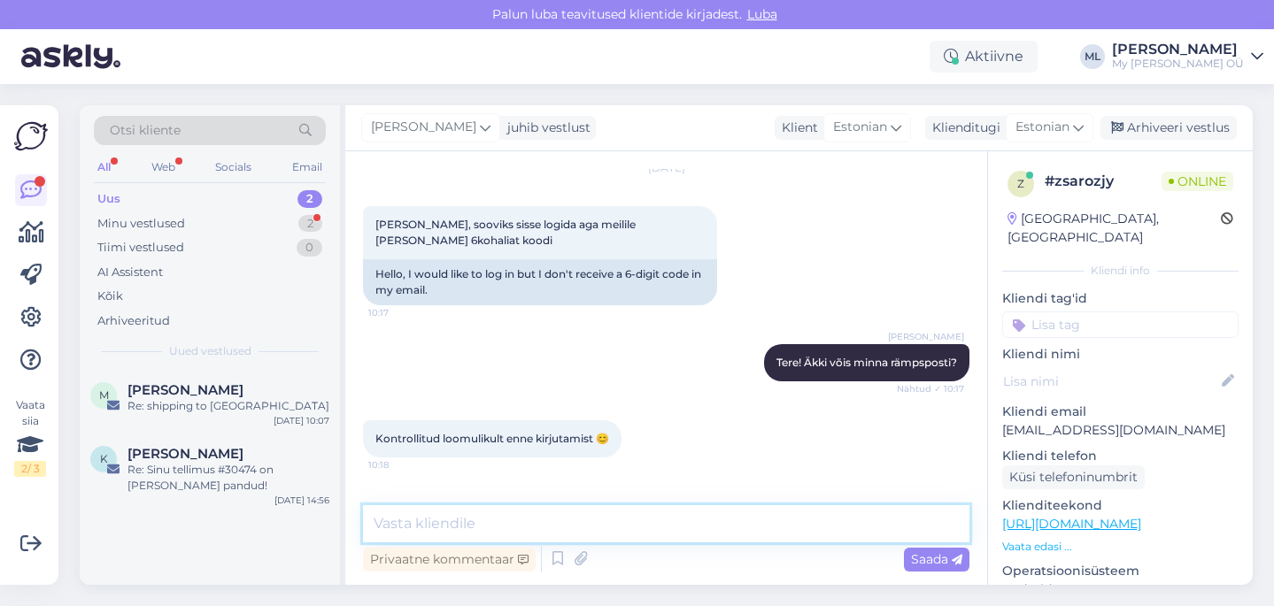
scroll to position [11470, 0]
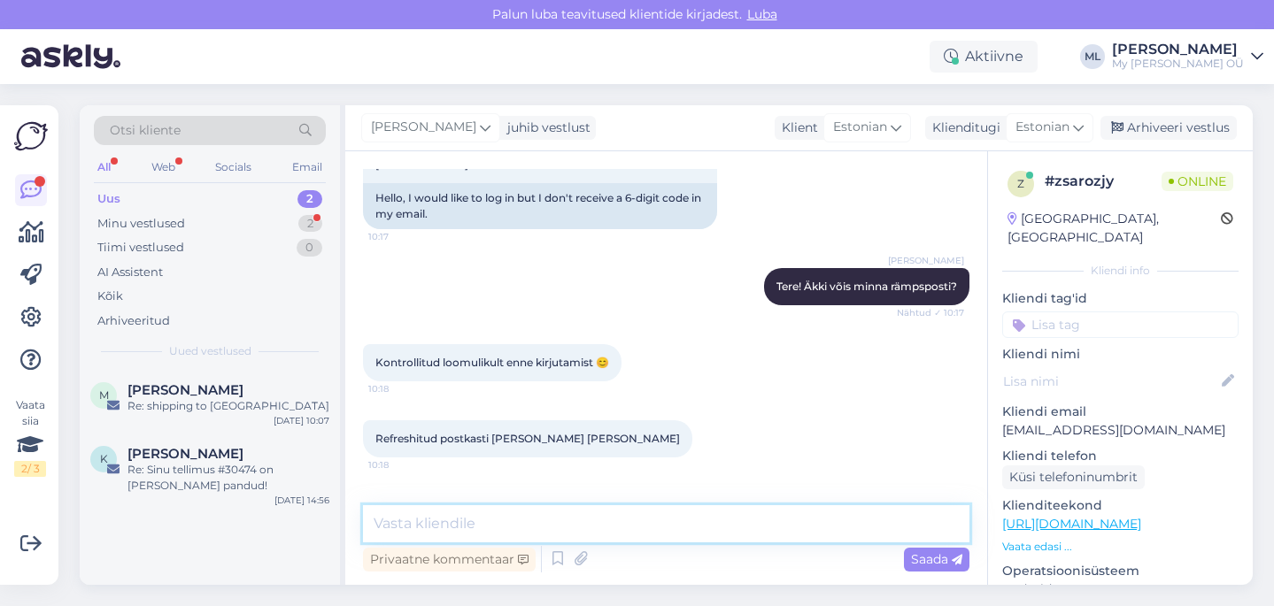
click at [501, 533] on textarea at bounding box center [666, 523] width 606 height 37
click at [429, 518] on textarea at bounding box center [666, 523] width 606 height 37
click at [597, 527] on textarea "No väga hea, et tuli" at bounding box center [666, 523] width 606 height 37
type textarea "No väga hea, et tuli 🤗"
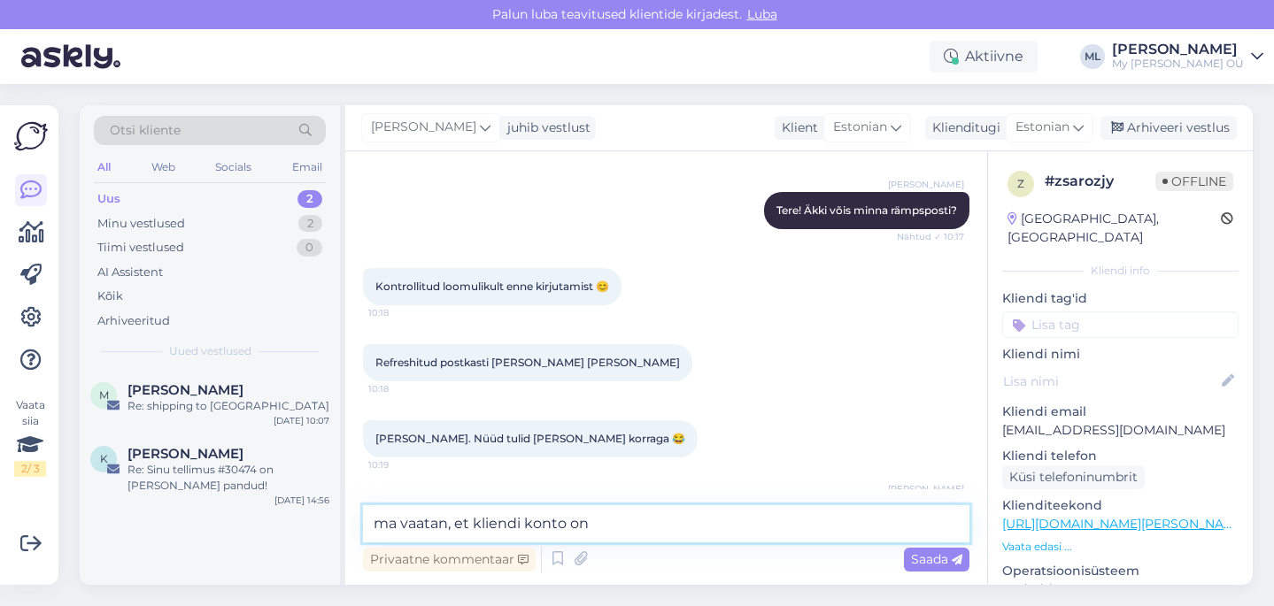
paste textarea "kristiina.veide1@gmail.com"
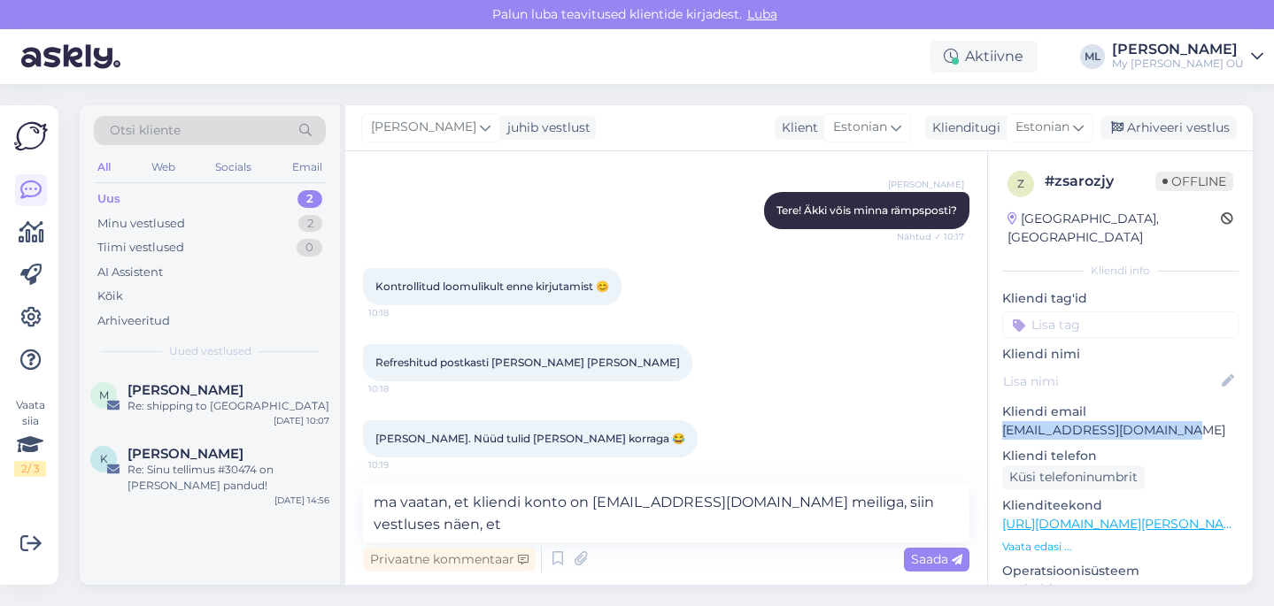
drag, startPoint x: 1178, startPoint y: 417, endPoint x: 1002, endPoint y: 415, distance: 176.2
click at [1002, 421] on p "kristiina.veide@gmail.com" at bounding box center [1120, 430] width 236 height 19
copy p "kristiina.veide@gmail.com"
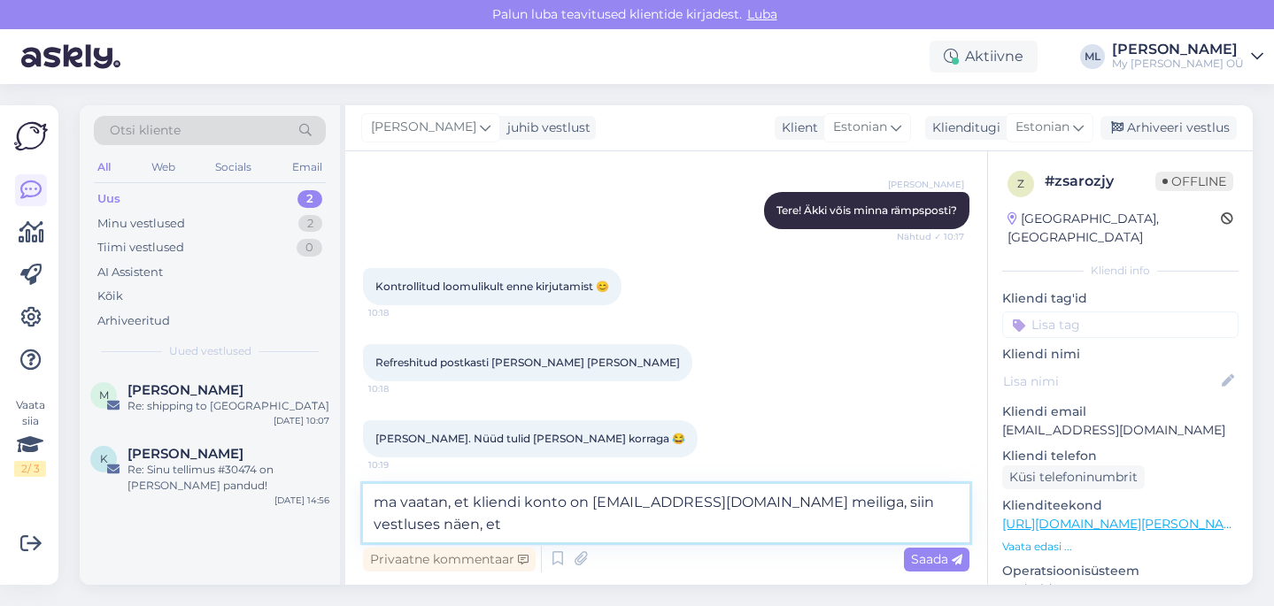
click at [475, 528] on textarea "ma vaatan, et kliendi konto on kristiina.veide1@gmail.com meiliga, siin vestlus…" at bounding box center [666, 513] width 606 height 58
paste textarea "kristiina.veide@gmail.com"
click at [525, 504] on textarea "ma vaatan, et kliendi konto on kristiina.veide1@gmail.com meiliga, siin vestlus…" at bounding box center [666, 513] width 606 height 58
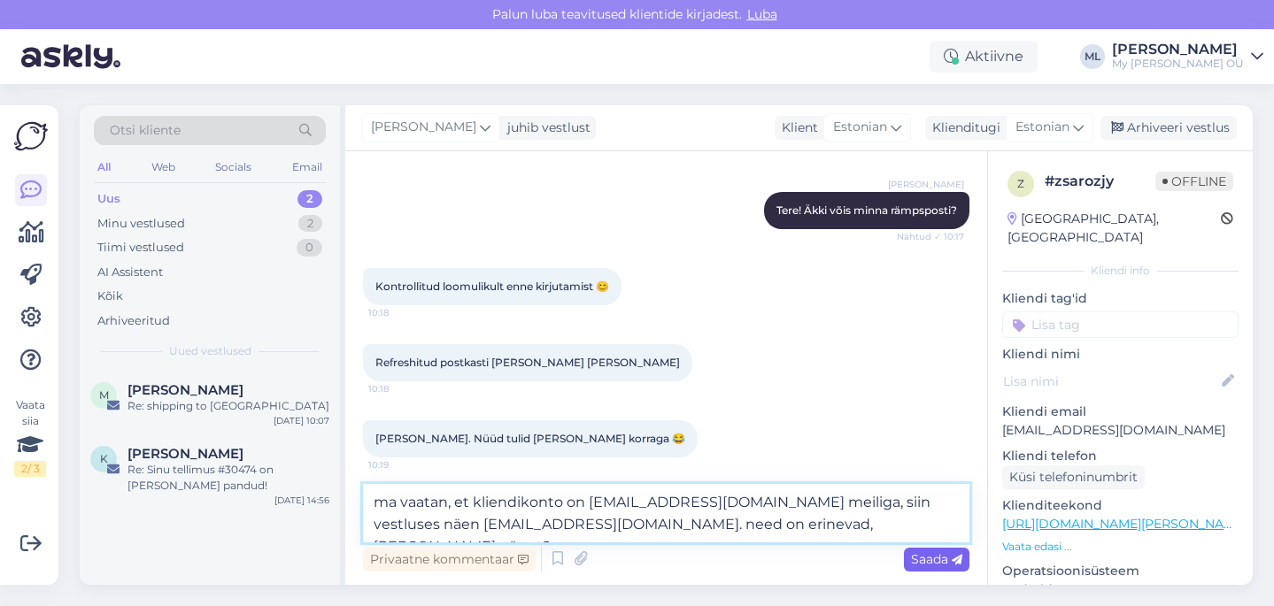
type textarea "ma vaatan, et kliendikonto on kristiina.veide1@gmail.com meiliga, siin vestluse…"
click at [940, 566] on span "Saada" at bounding box center [936, 559] width 51 height 16
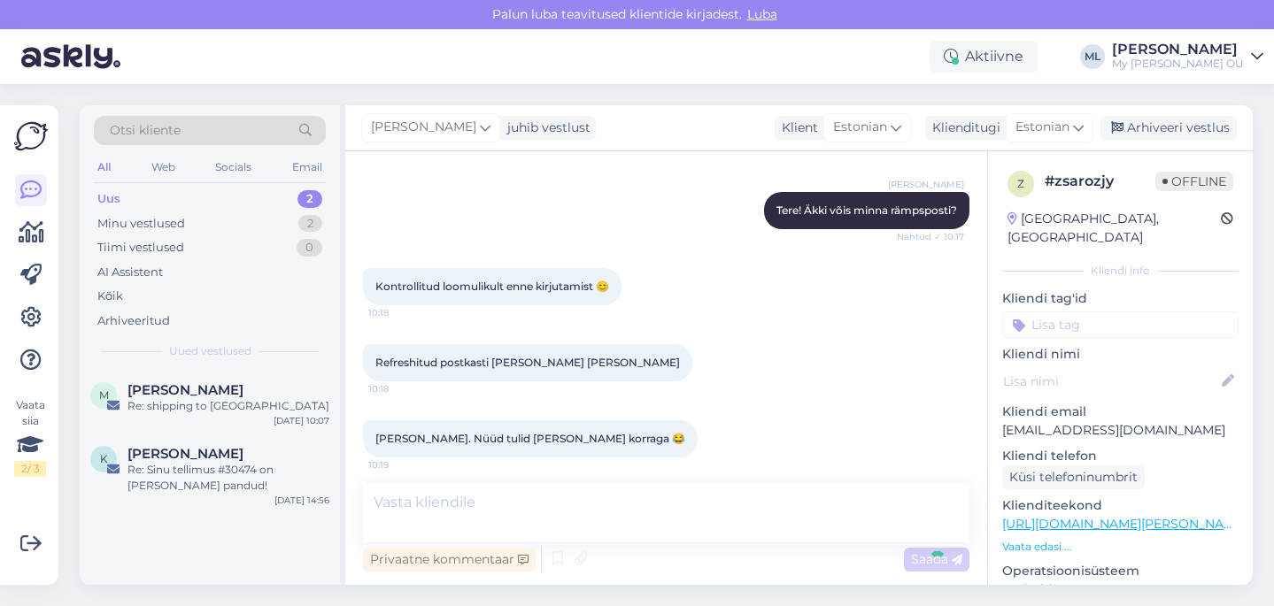
scroll to position [11654, 0]
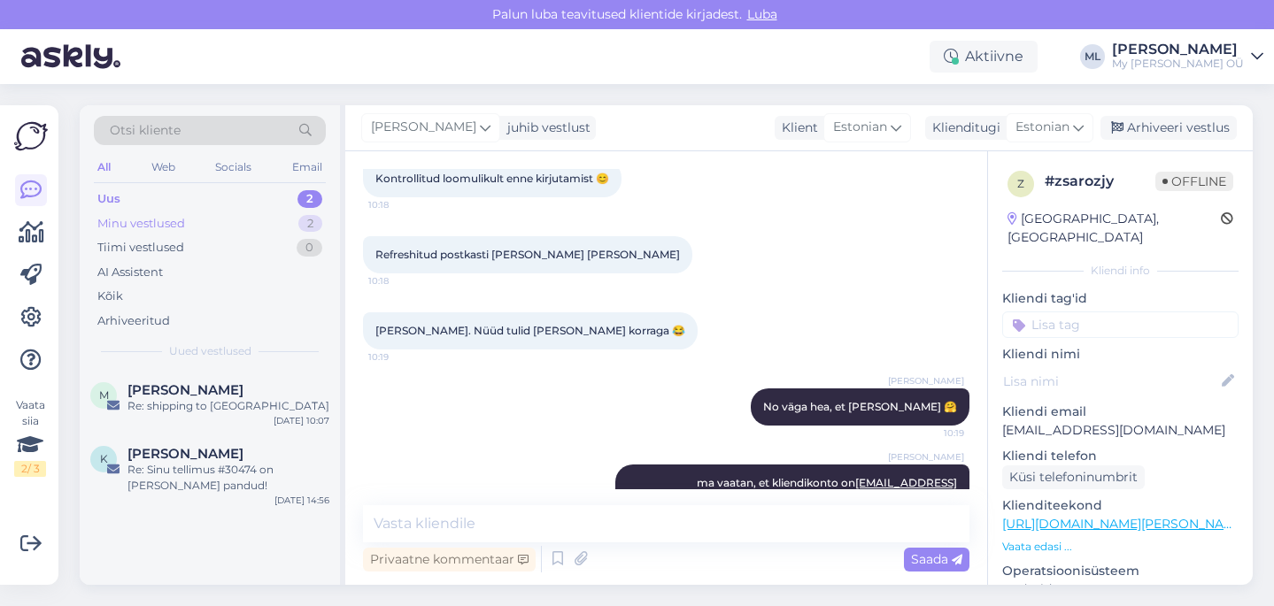
click at [151, 213] on div "Minu vestlused 2" at bounding box center [210, 224] width 232 height 25
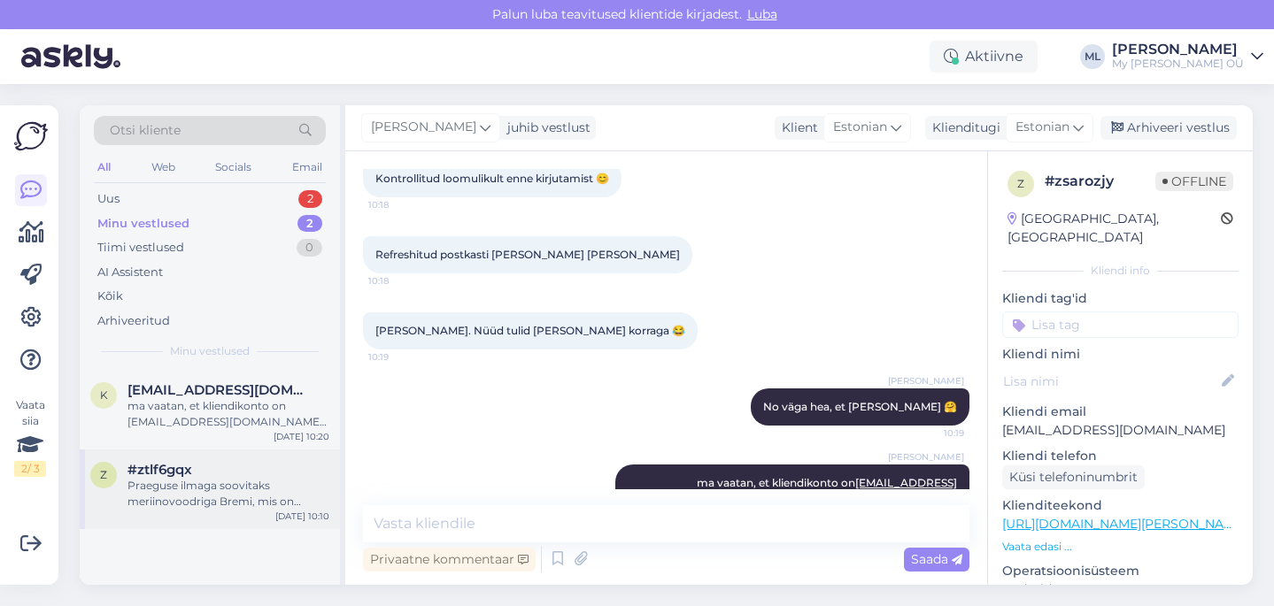
click at [236, 490] on div "Praeguse ilmaga soovitaks meriinovoodriga Bremi, mis on kantav -5 kuni +5ni. Cl…" at bounding box center [228, 494] width 202 height 32
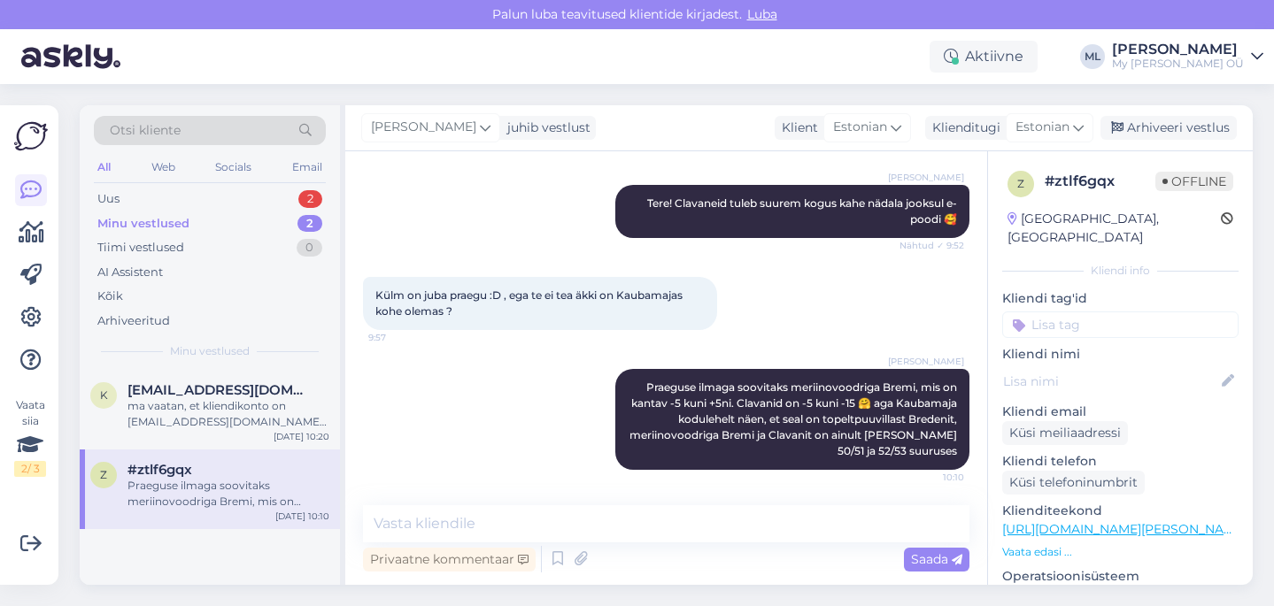
scroll to position [471, 0]
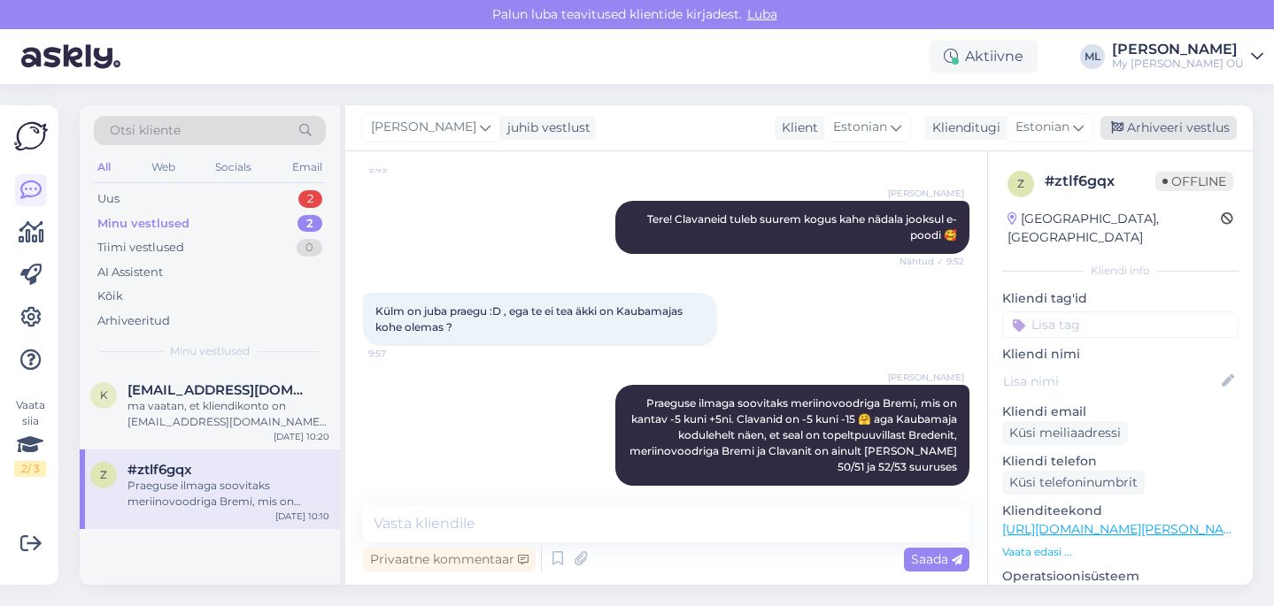
click at [1175, 124] on div "Arhiveeri vestlus" at bounding box center [1168, 128] width 136 height 24
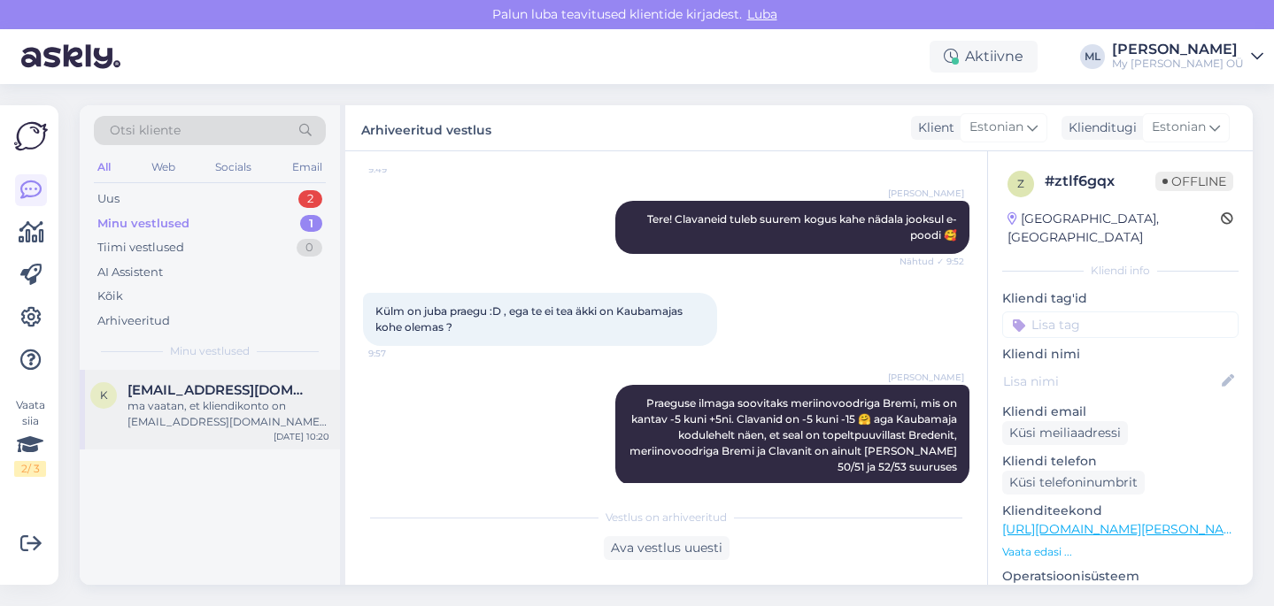
click at [269, 401] on div "ma vaatan, et kliendikonto on kristiina.veide1@gmail.com meiliga, siin vestluse…" at bounding box center [228, 414] width 202 height 32
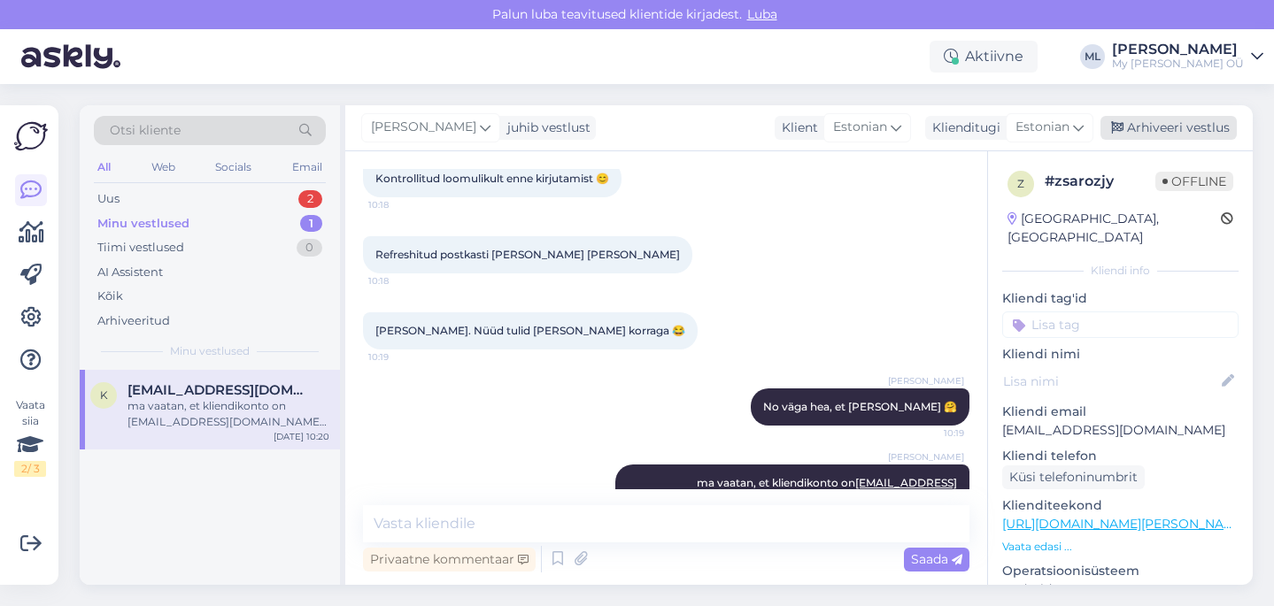
click at [1173, 127] on div "Arhiveeri vestlus" at bounding box center [1168, 128] width 136 height 24
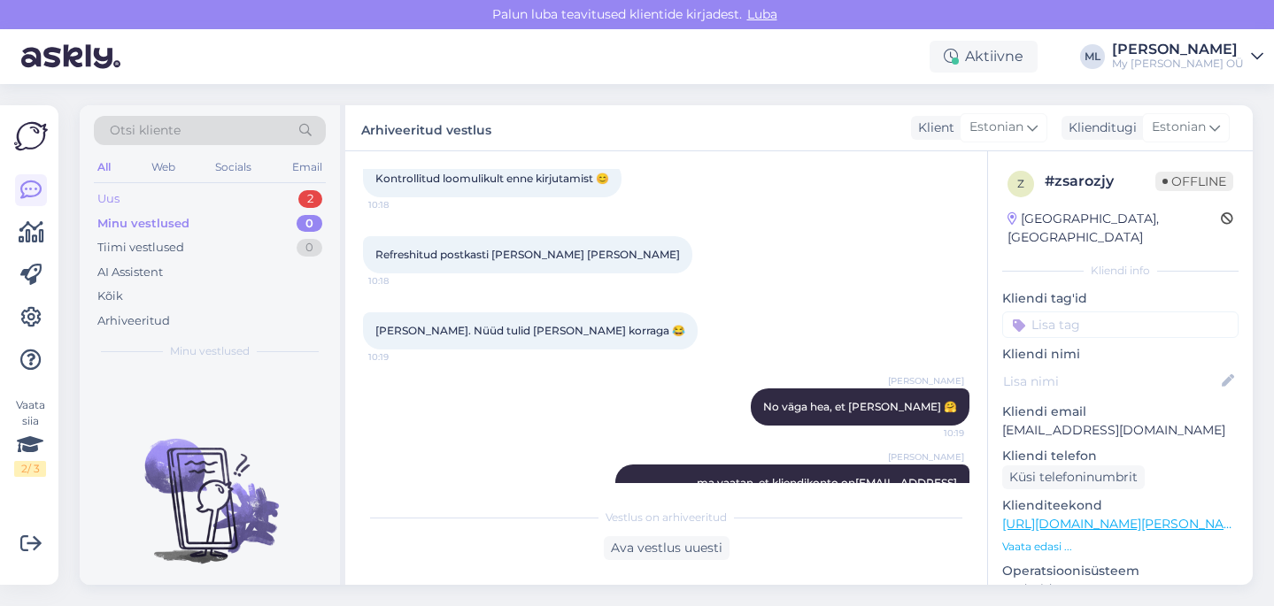
click at [263, 187] on div "Uus 2" at bounding box center [210, 199] width 232 height 25
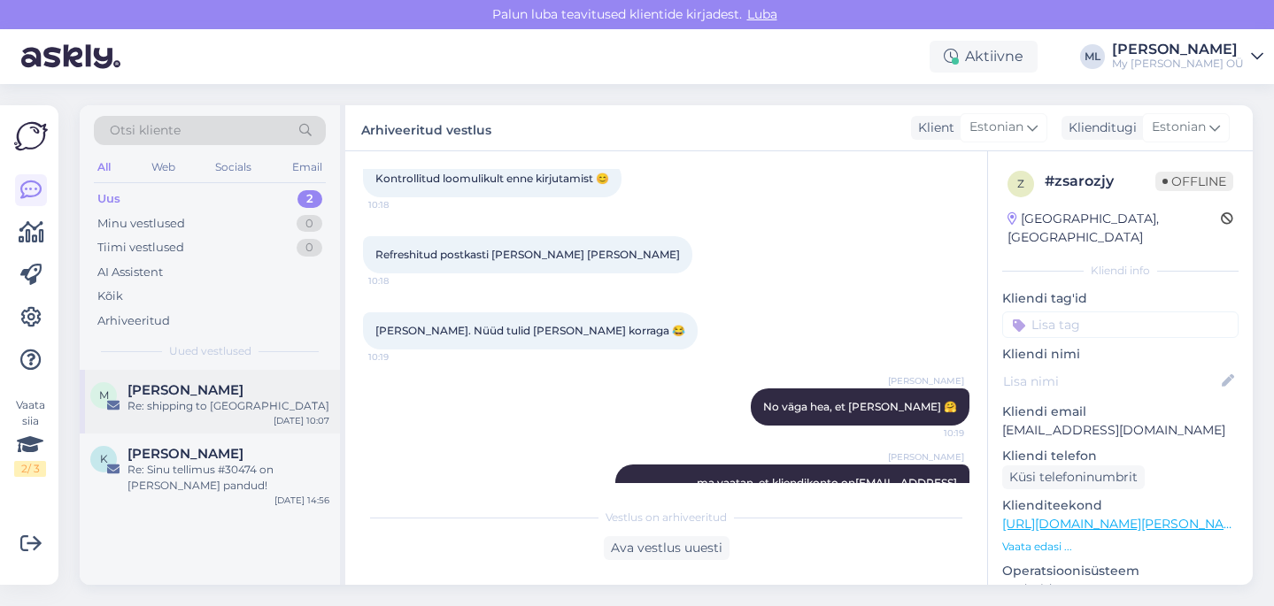
click at [207, 403] on div "Re: shipping to Romania" at bounding box center [228, 406] width 202 height 16
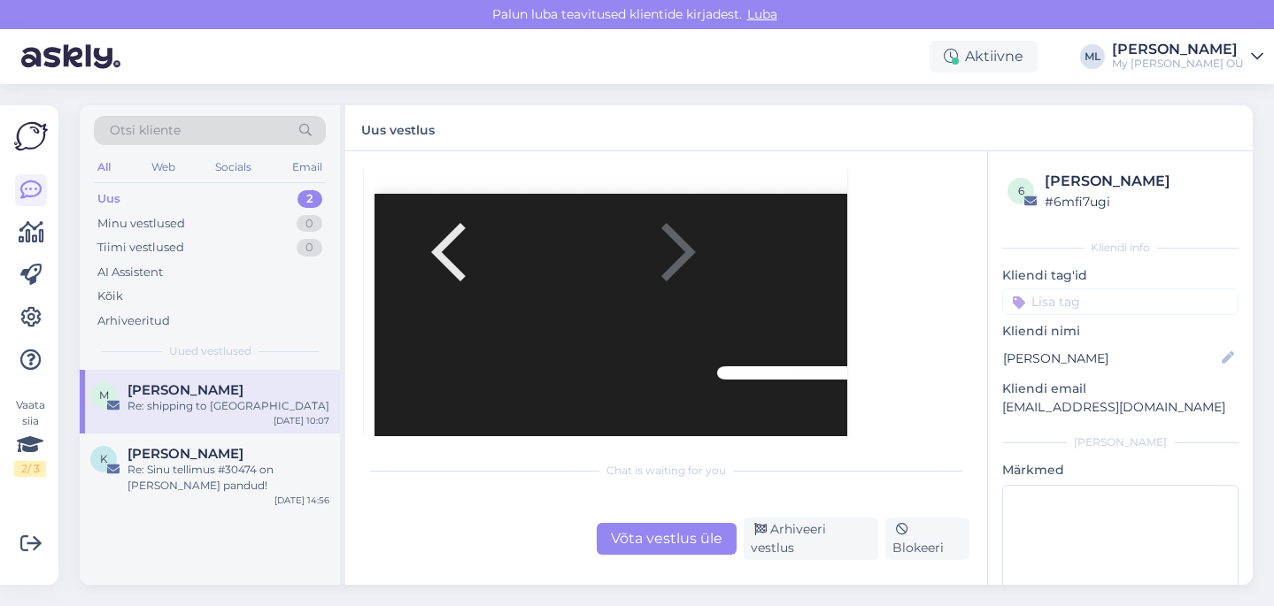
scroll to position [2648, 0]
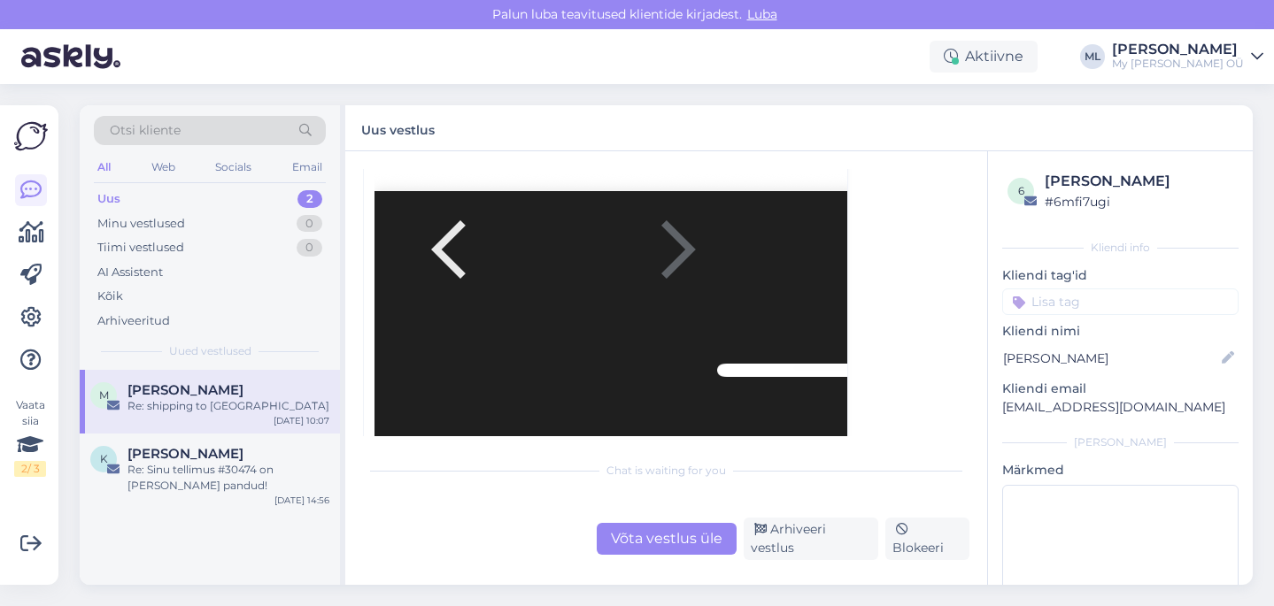
click at [1054, 407] on p "molnar_ioana@ymail.com" at bounding box center [1120, 407] width 236 height 19
click at [1066, 407] on p "molnar_ioana@ymail.com" at bounding box center [1120, 407] width 236 height 19
copy div "molnar_ioana@ymail.com Lisa"
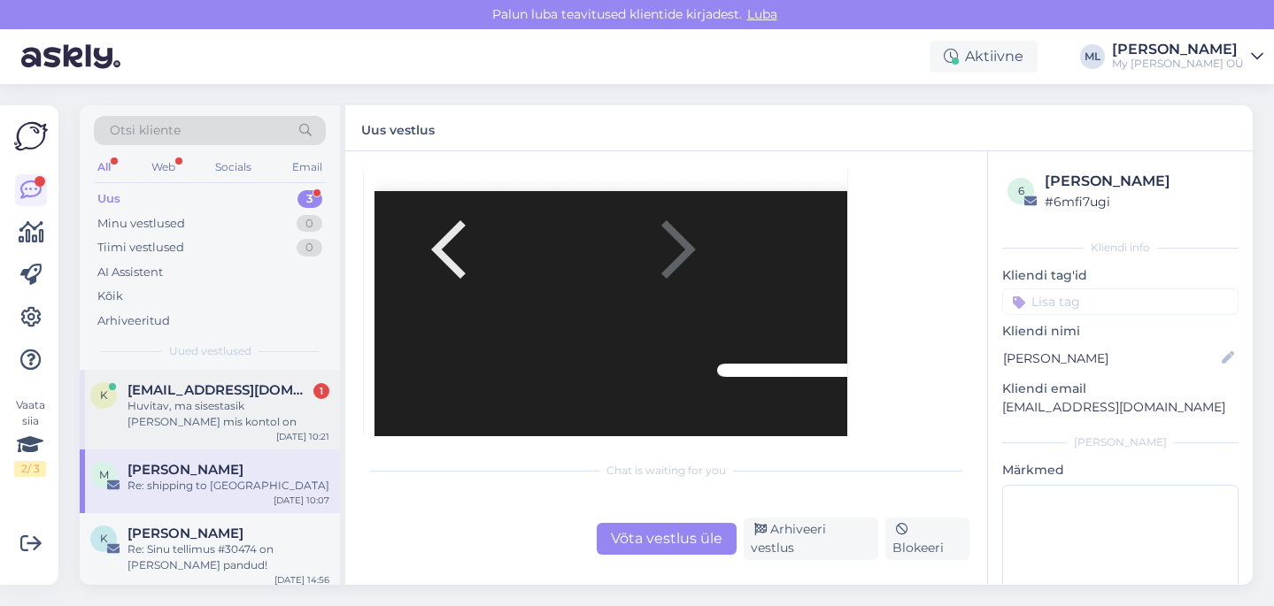
click at [201, 412] on div "Huvitav, ma sisestasik ikka selle mis kontol on" at bounding box center [228, 414] width 202 height 32
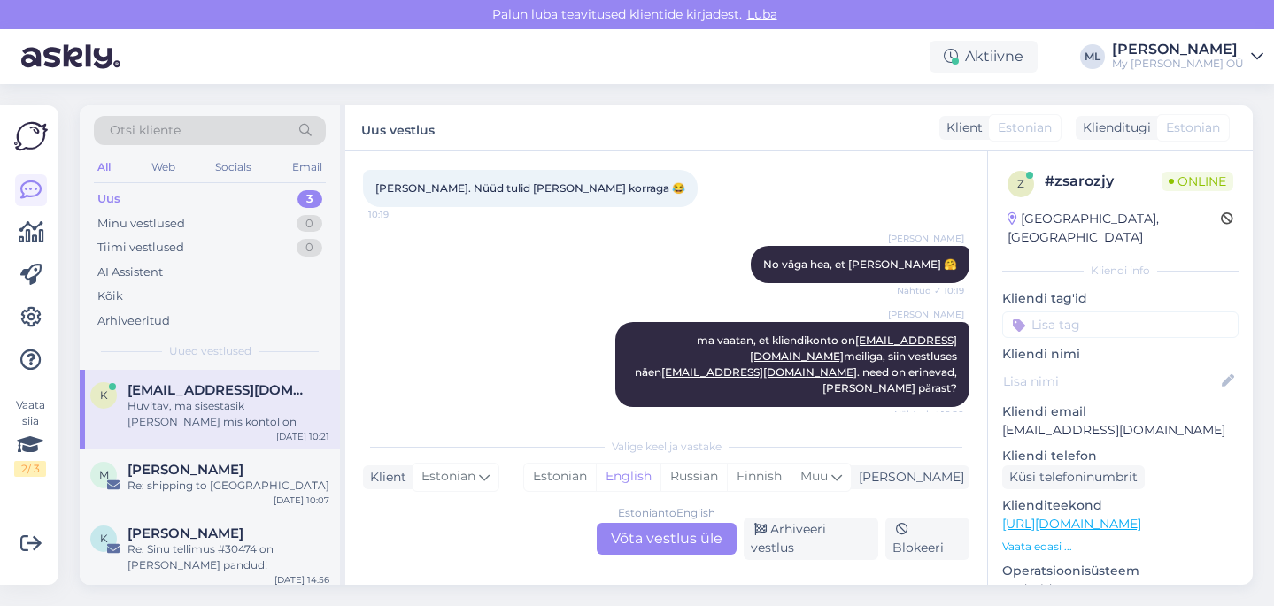
scroll to position [11873, 0]
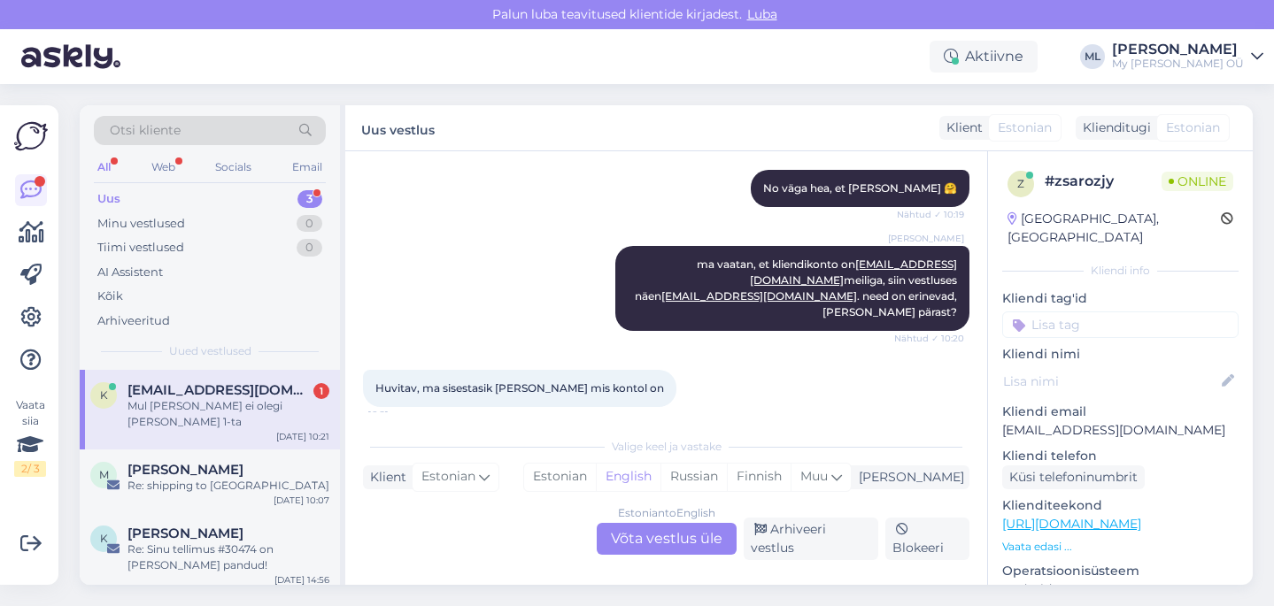
click at [655, 541] on div "Estonian to English Võta vestlus üle" at bounding box center [667, 539] width 140 height 32
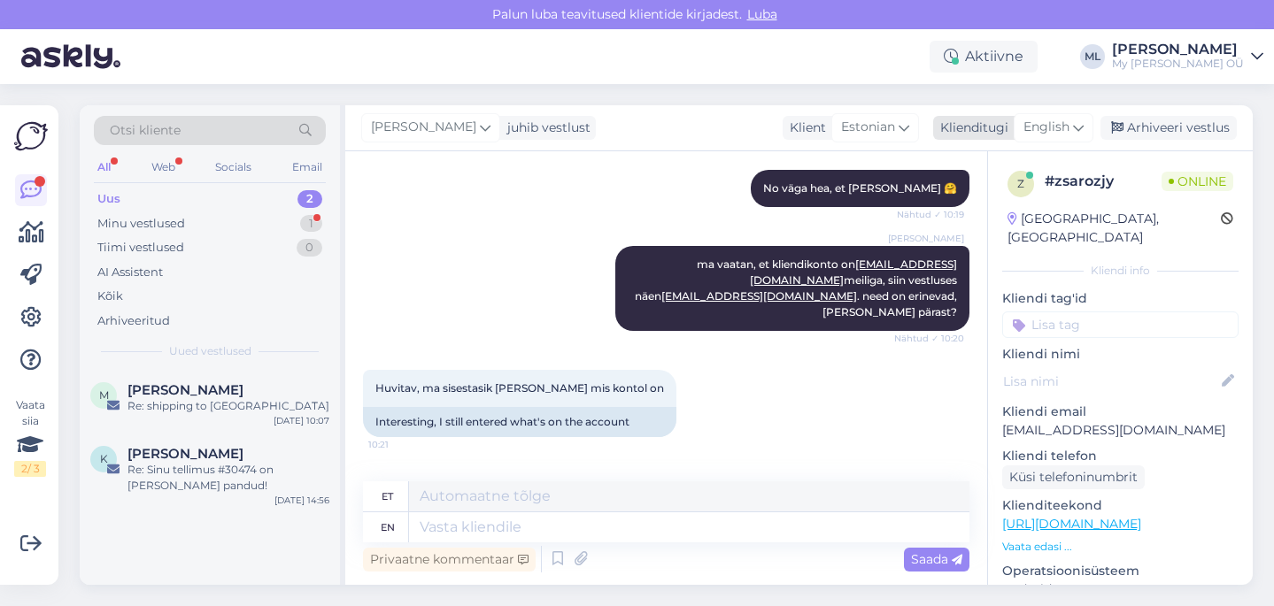
click at [1049, 124] on span "English" at bounding box center [1046, 127] width 46 height 19
type input "est"
click at [952, 220] on ul "Estonian" at bounding box center [1013, 206] width 195 height 42
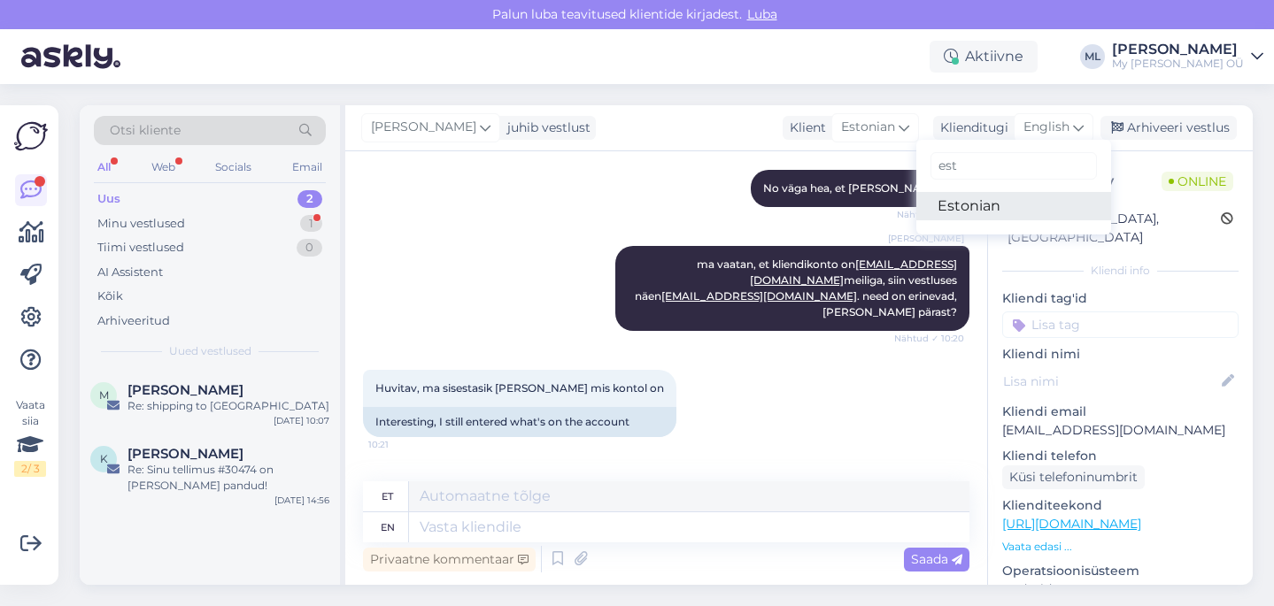
click at [951, 212] on link "Estonian" at bounding box center [1013, 206] width 195 height 28
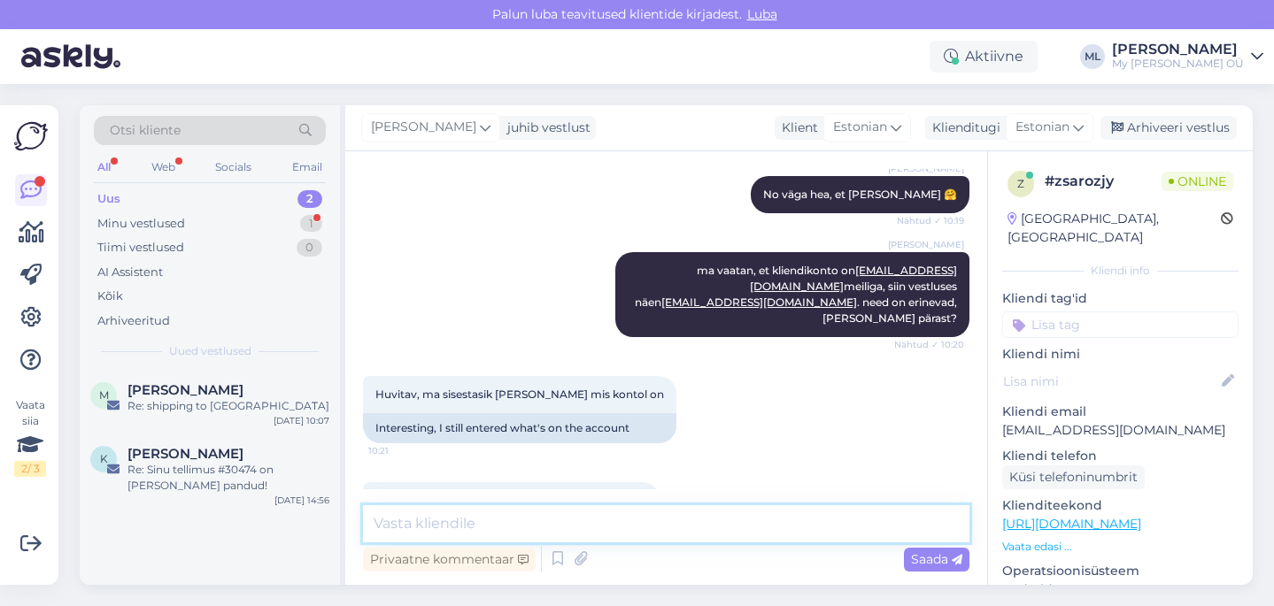
click at [550, 528] on textarea at bounding box center [666, 523] width 606 height 37
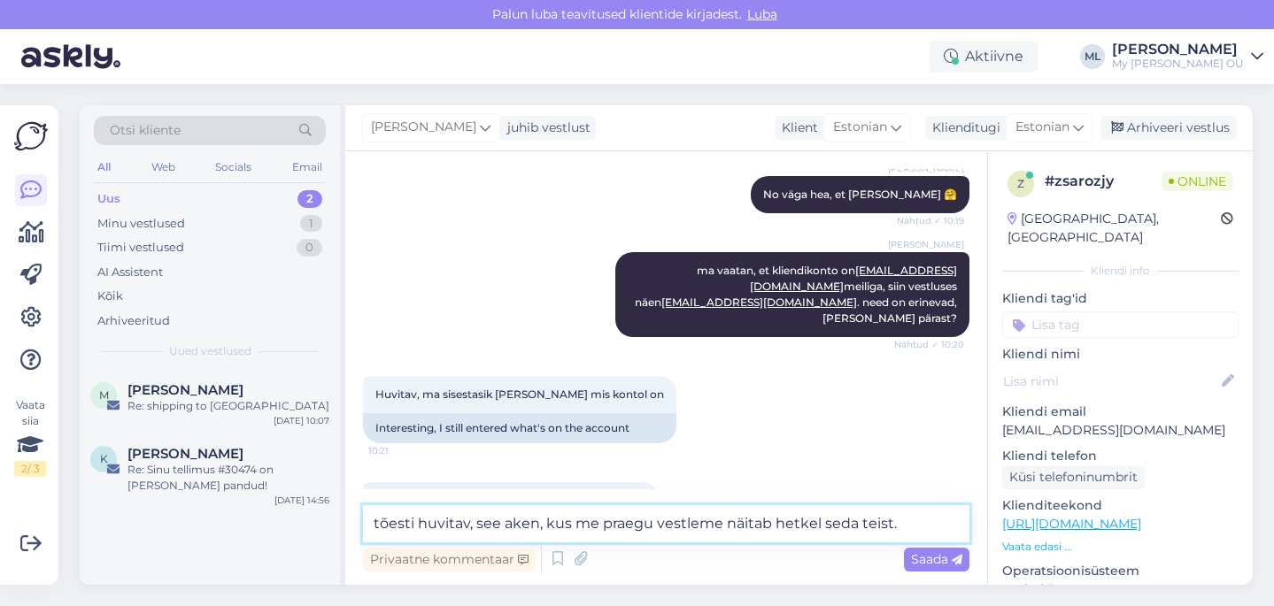
click at [382, 519] on textarea "tõesti huvitav, see aken, kus me praegu vestleme näitab hetkel seda teist." at bounding box center [666, 523] width 606 height 37
click at [908, 518] on textarea "Tõesti huvitav, see aken, kus me praegu vestleme näitab hetkel seda teist." at bounding box center [666, 523] width 606 height 37
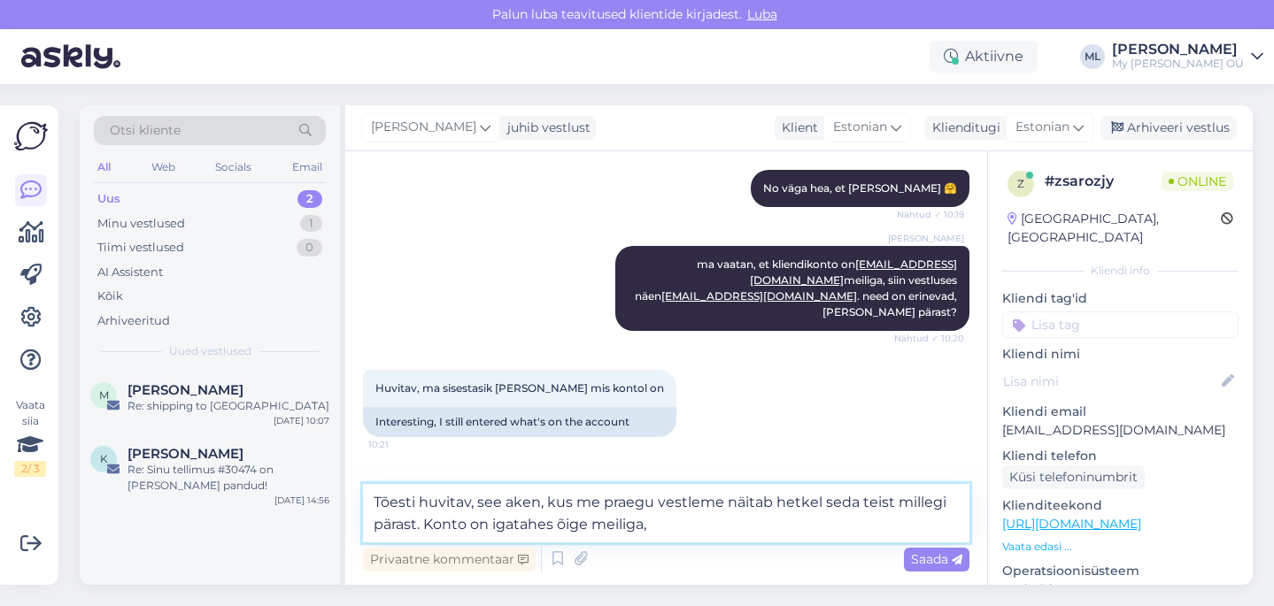
type textarea "Tõesti huvitav, see aken, kus me praegu vestleme näitab hetkel seda teist mille…"
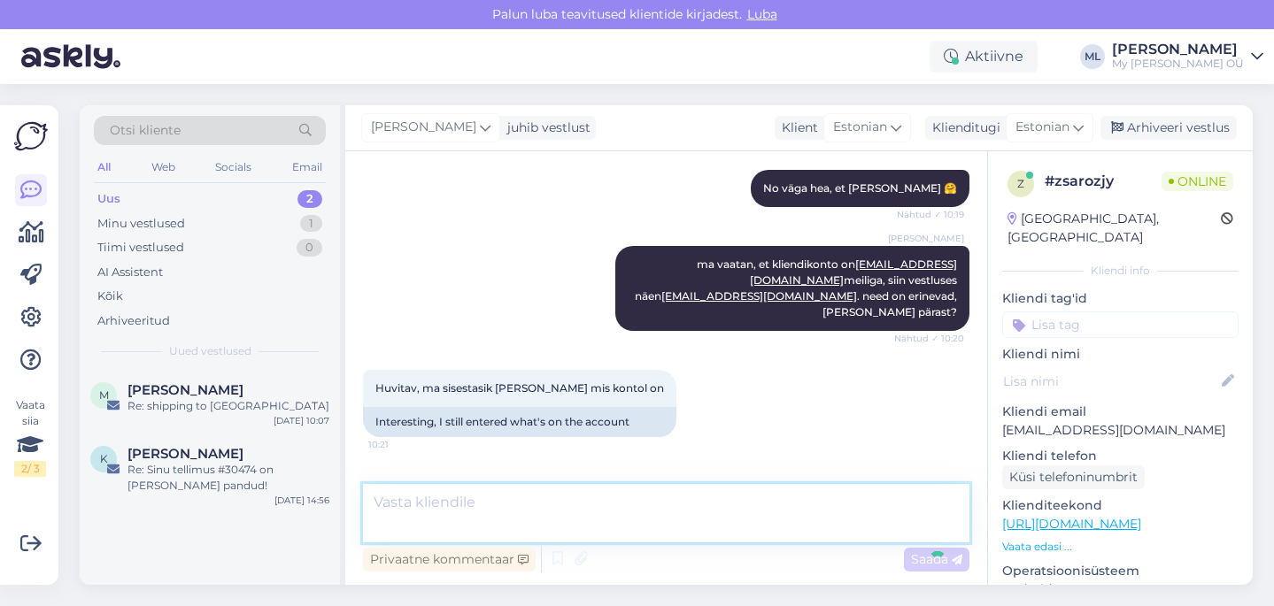
scroll to position [12065, 0]
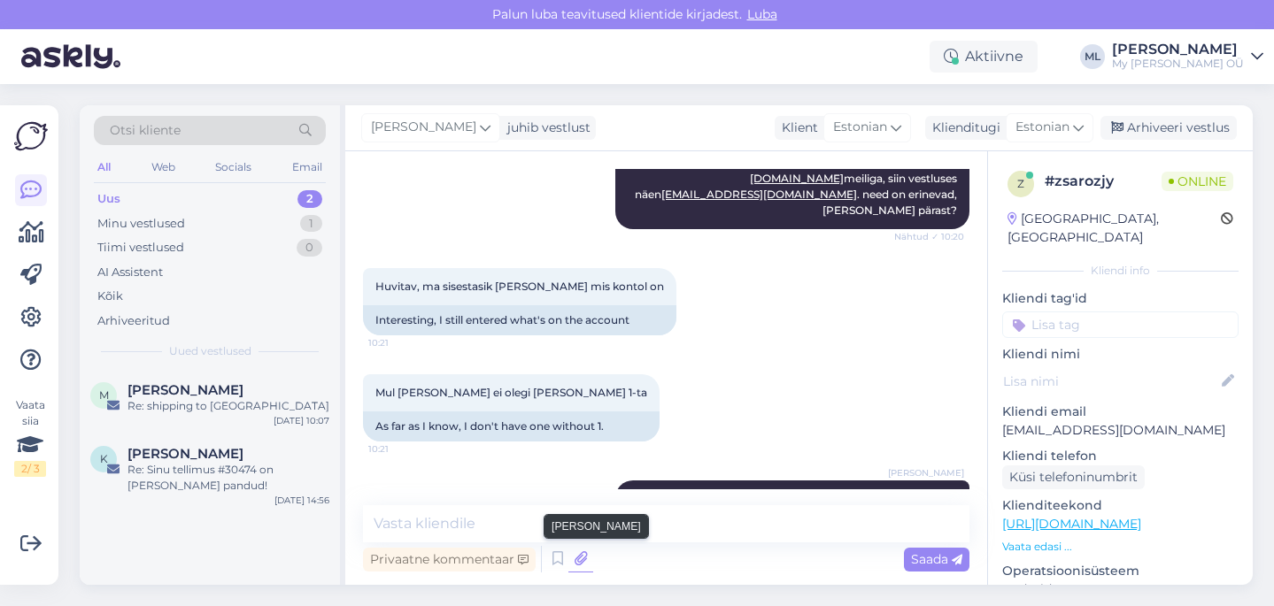
click at [579, 559] on icon at bounding box center [580, 559] width 25 height 27
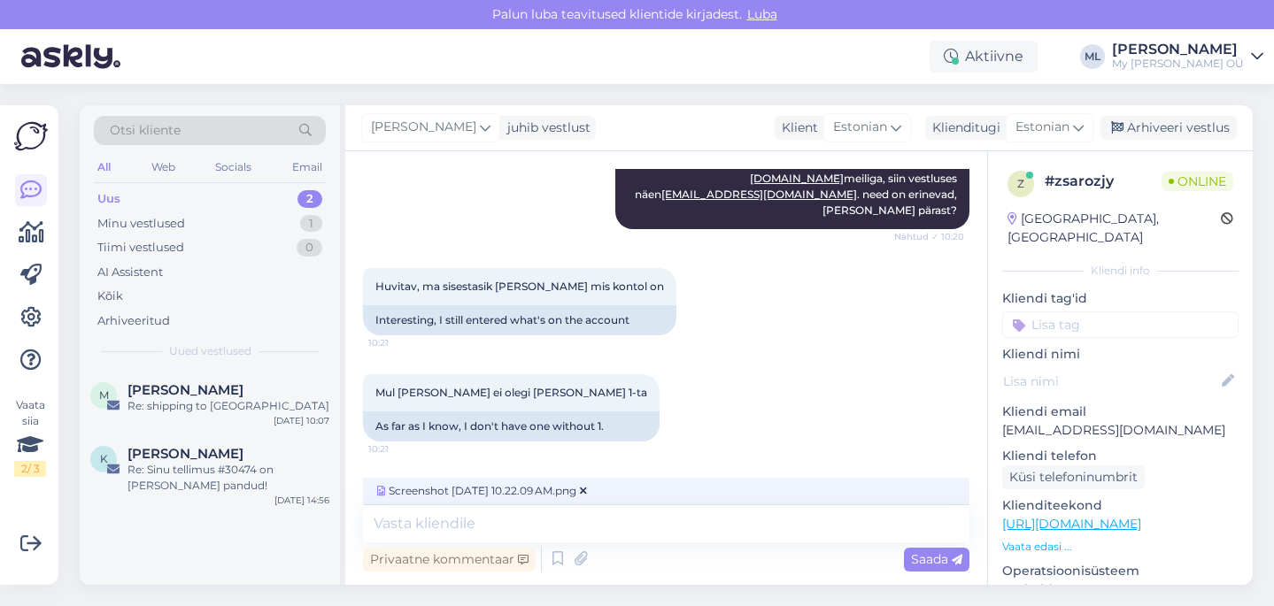
scroll to position [12086, 0]
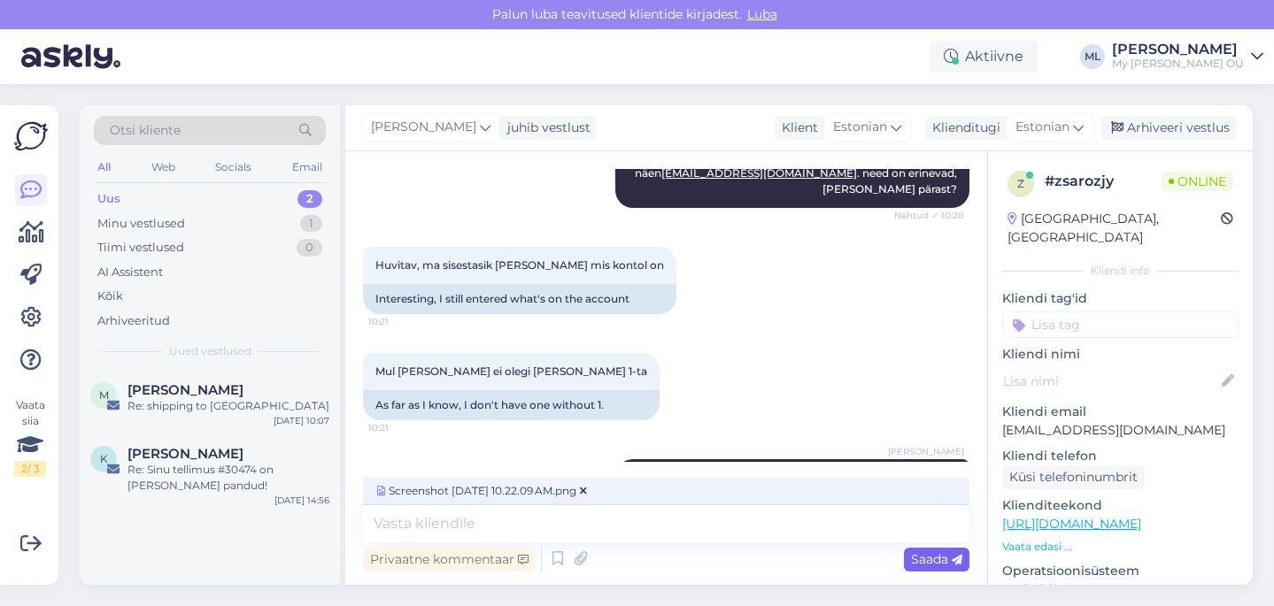
click at [933, 567] on div "Saada" at bounding box center [937, 560] width 66 height 24
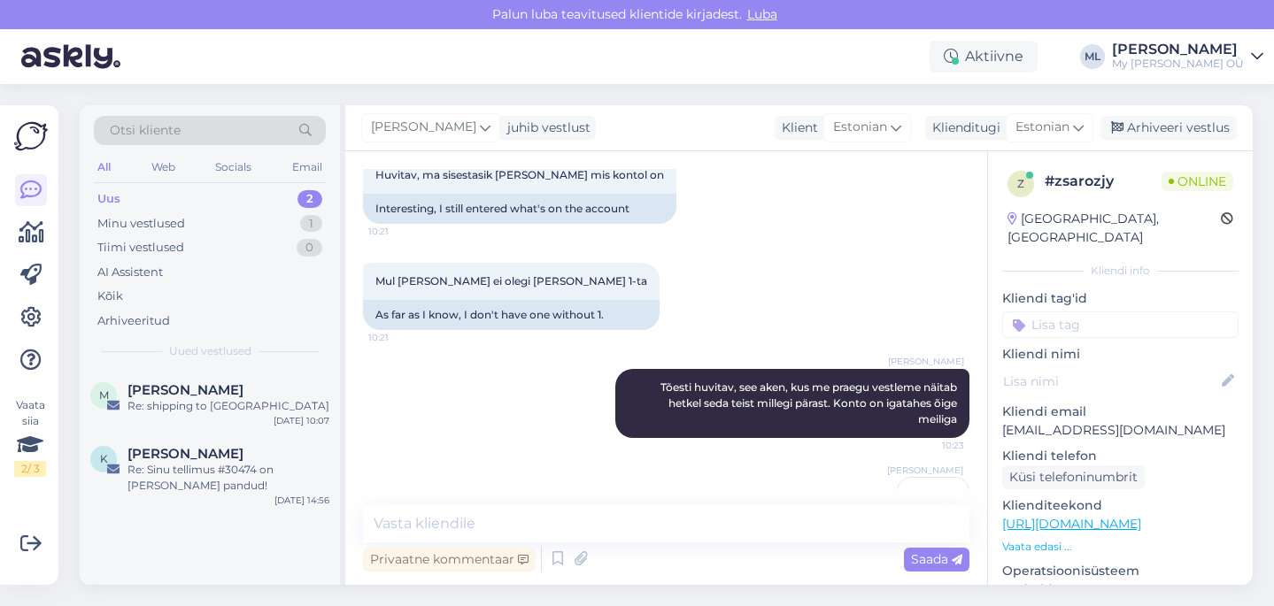
click at [920, 478] on img at bounding box center [933, 513] width 71 height 71
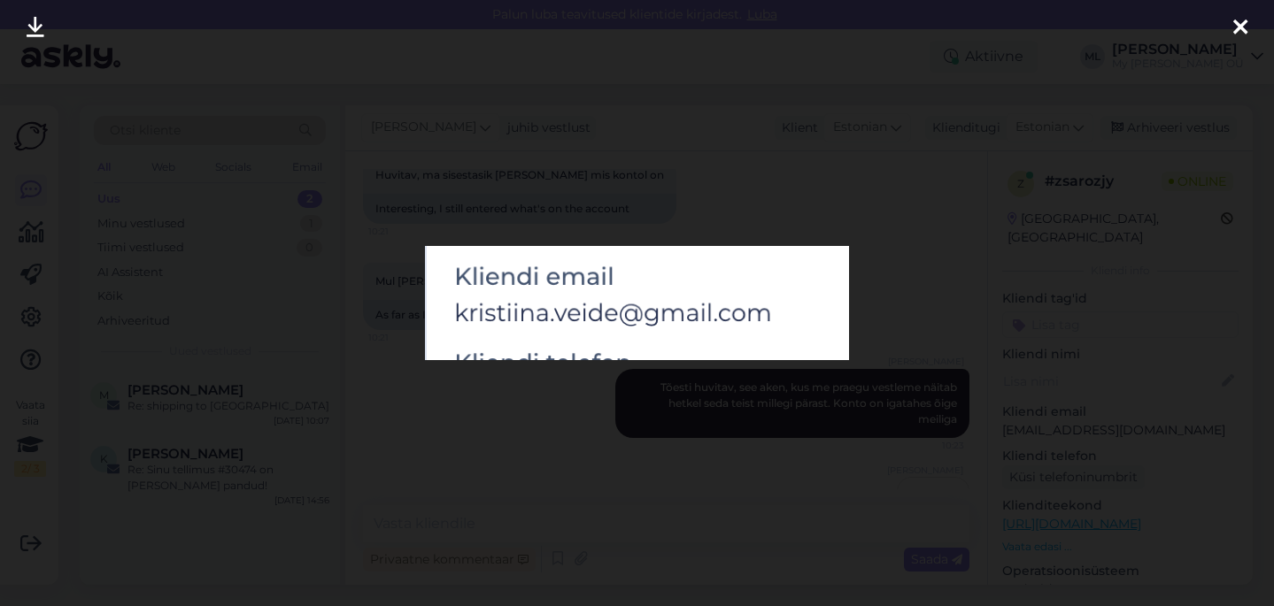
click at [672, 428] on div at bounding box center [637, 303] width 1274 height 606
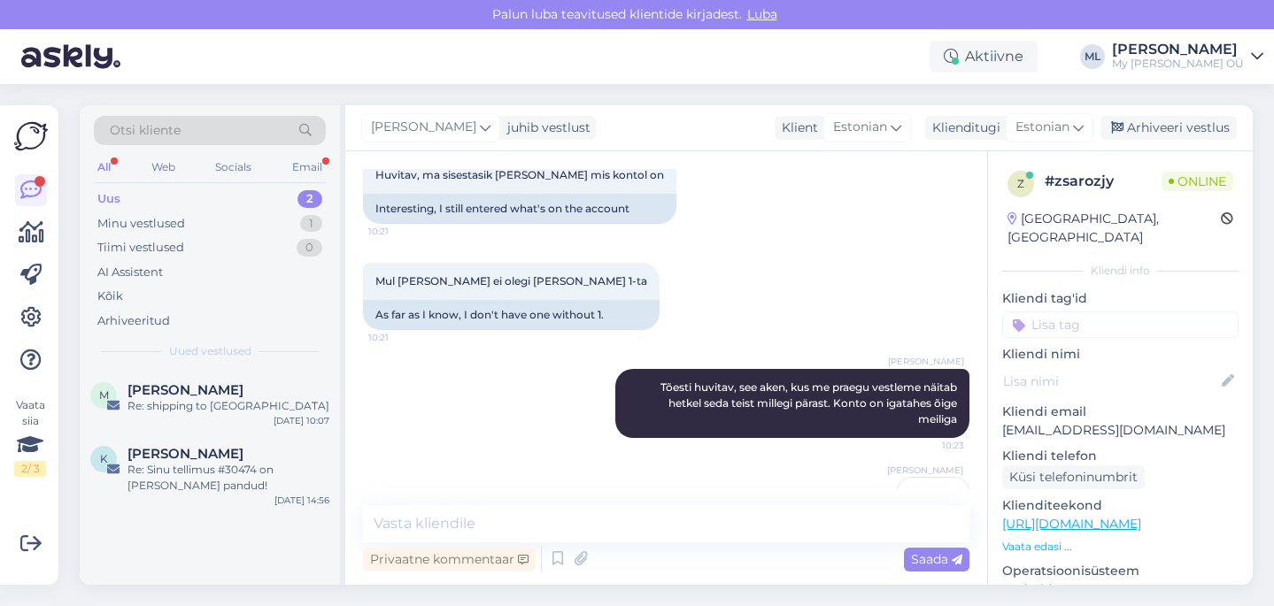
click at [123, 199] on div "Uus 2" at bounding box center [210, 199] width 232 height 25
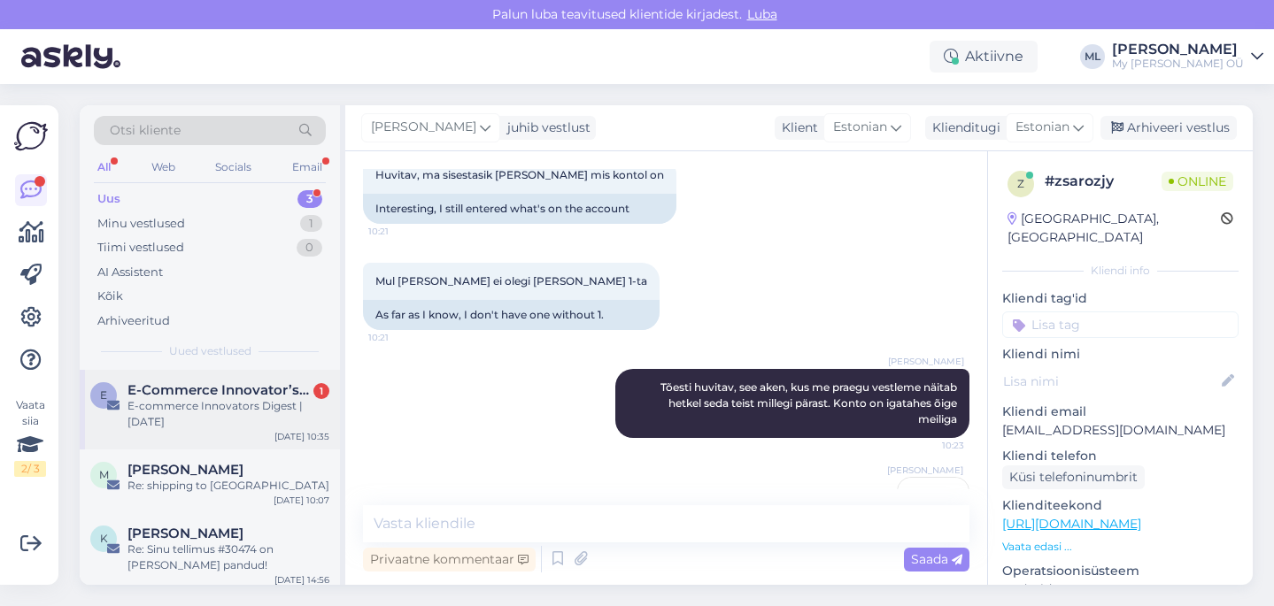
click at [184, 411] on div "E-commerce Innovators Digest | 3rd October 2025" at bounding box center [228, 414] width 202 height 32
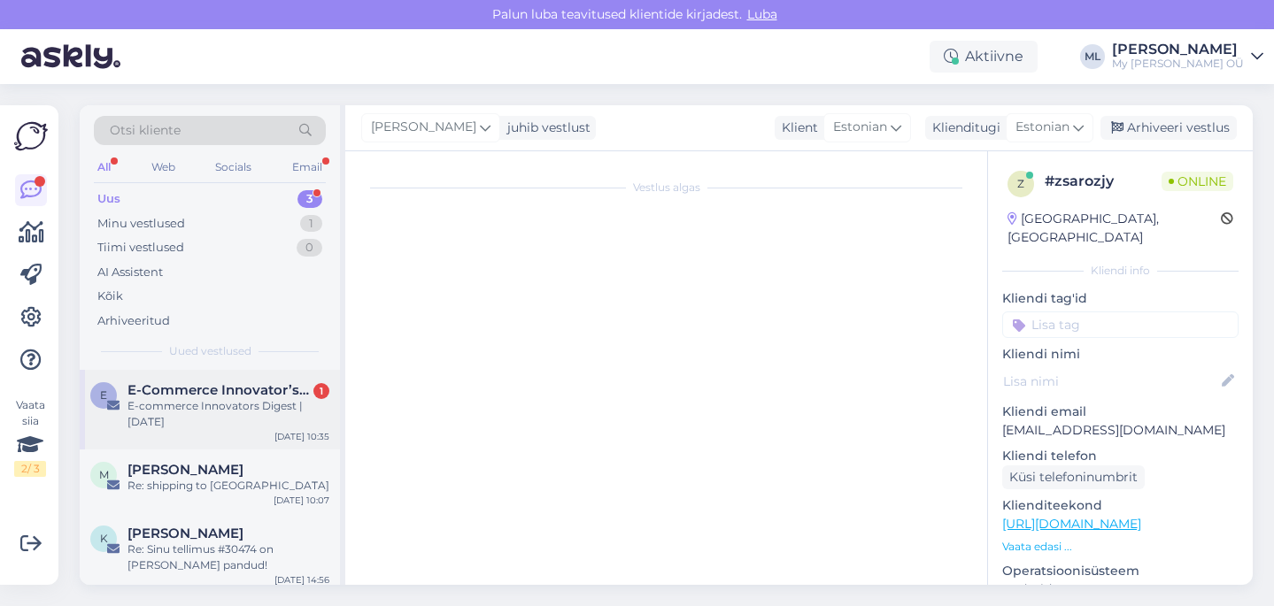
scroll to position [202, 0]
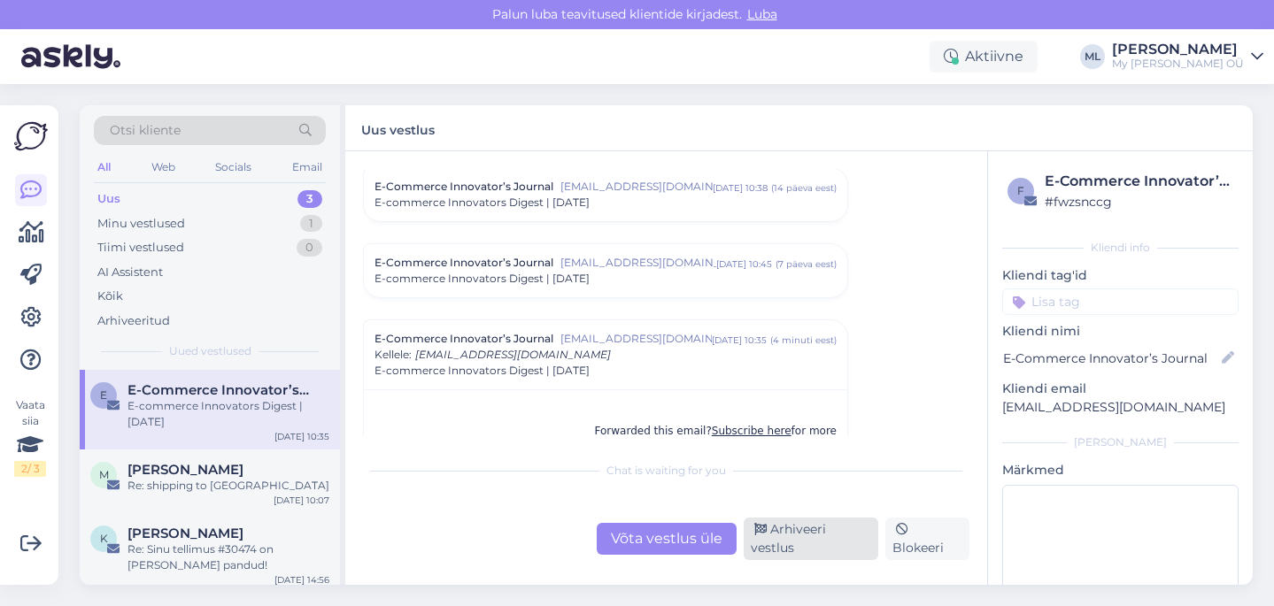
click at [803, 540] on div "Arhiveeri vestlus" at bounding box center [811, 539] width 135 height 42
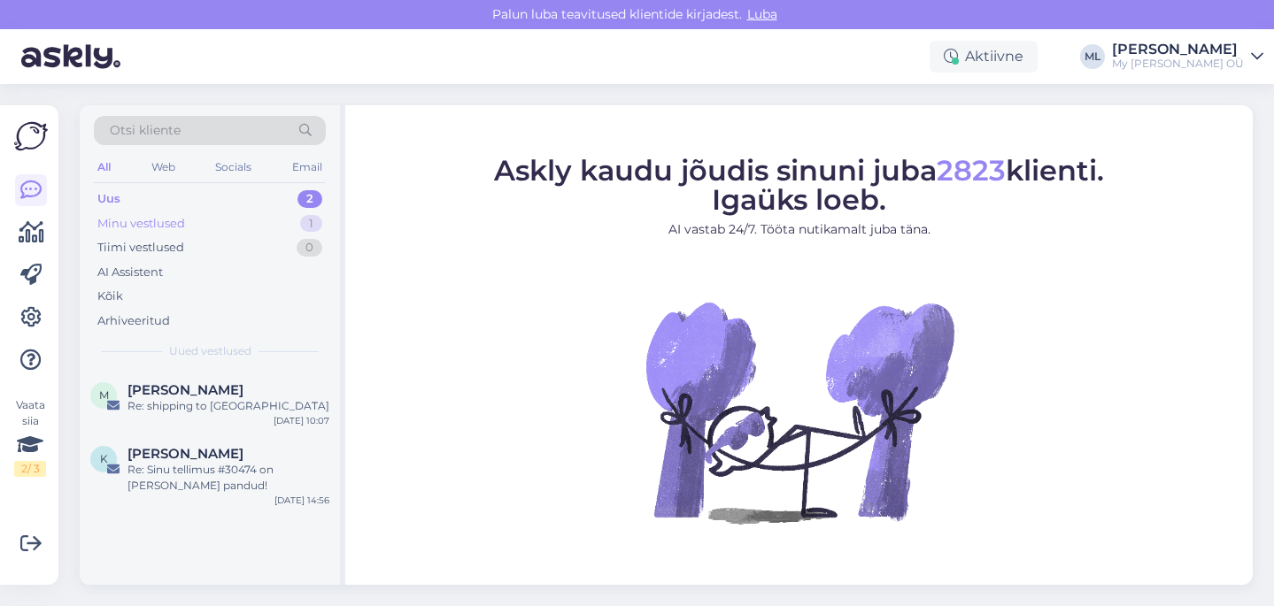
click at [127, 212] on div "Minu vestlused 1" at bounding box center [210, 224] width 232 height 25
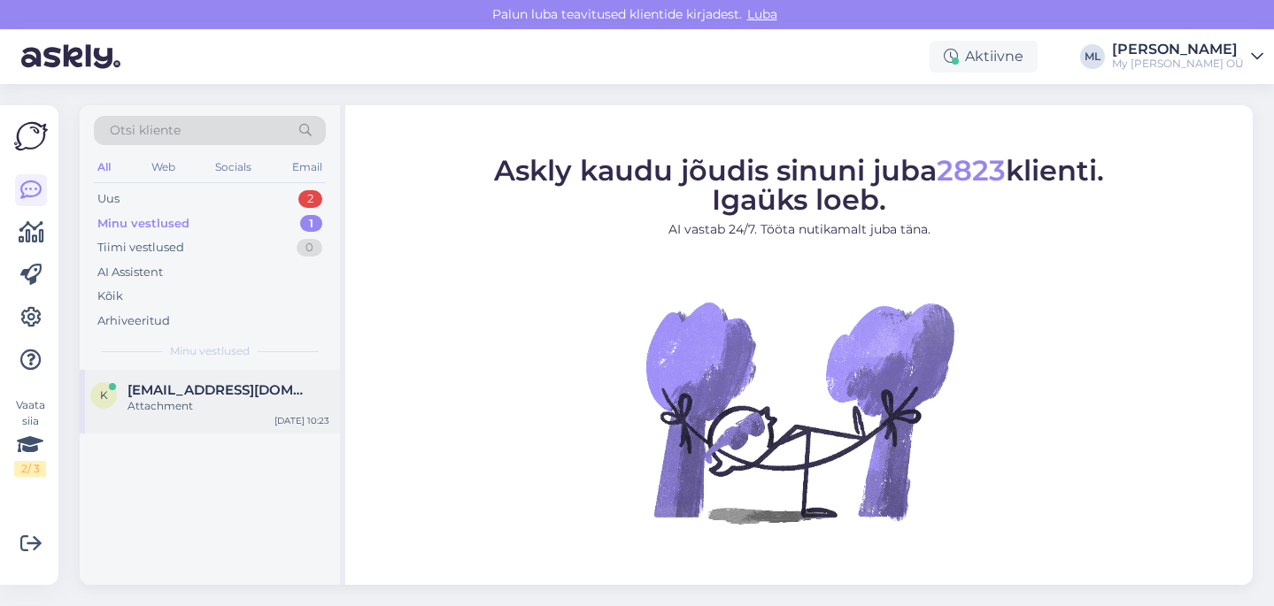
click at [153, 395] on span "[EMAIL_ADDRESS][DOMAIN_NAME]" at bounding box center [219, 390] width 184 height 16
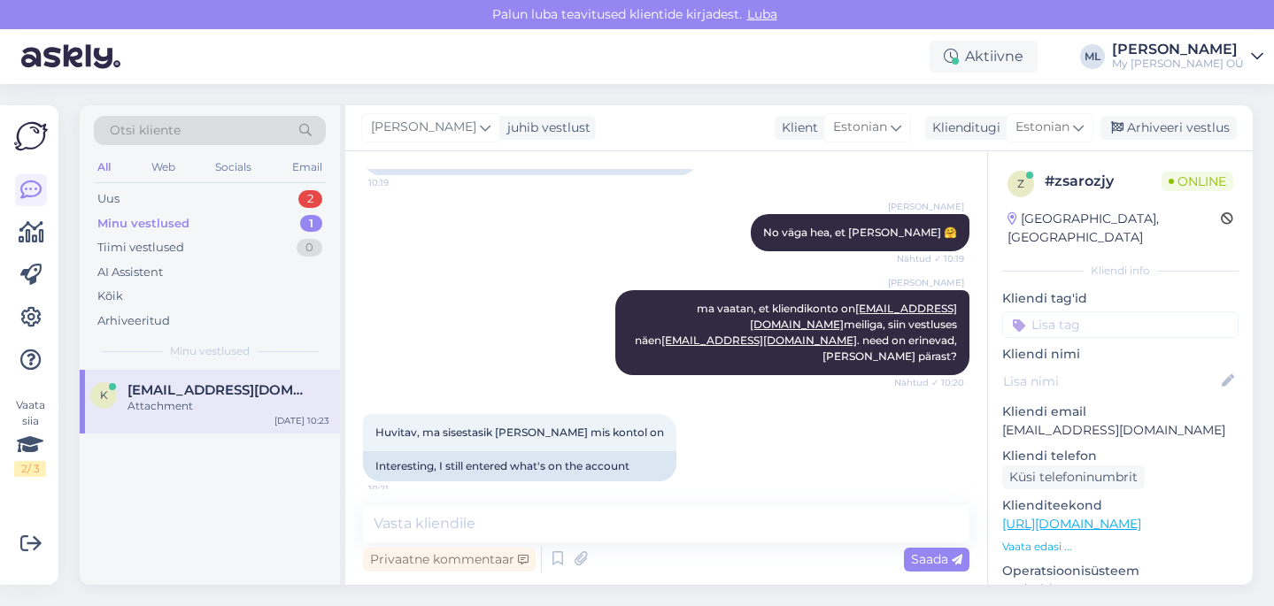
scroll to position [11958, 0]
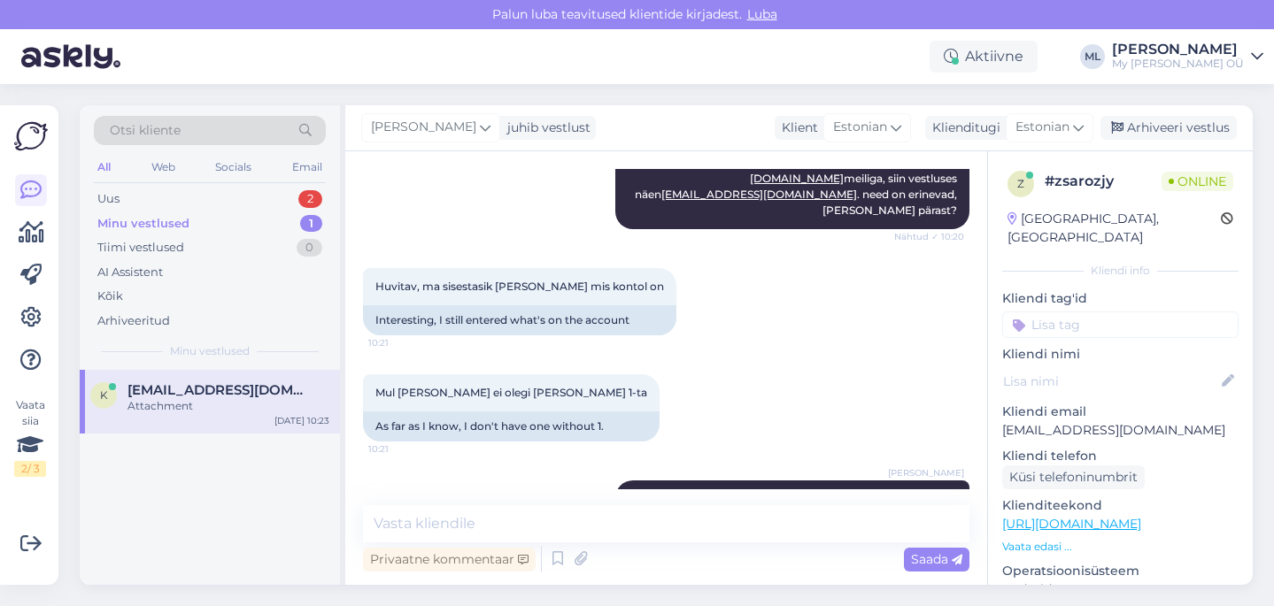
click at [187, 396] on span "[EMAIL_ADDRESS][DOMAIN_NAME]" at bounding box center [219, 390] width 184 height 16
click at [1133, 128] on div "Arhiveeri vestlus" at bounding box center [1168, 128] width 136 height 24
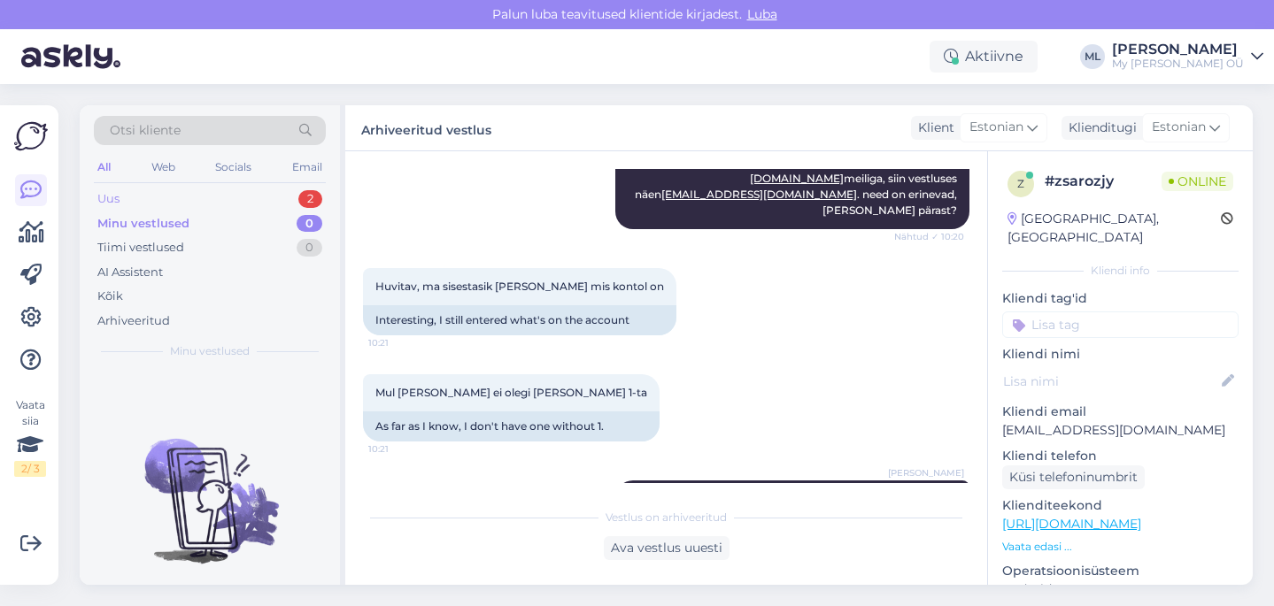
click at [259, 194] on div "Uus 2" at bounding box center [210, 199] width 232 height 25
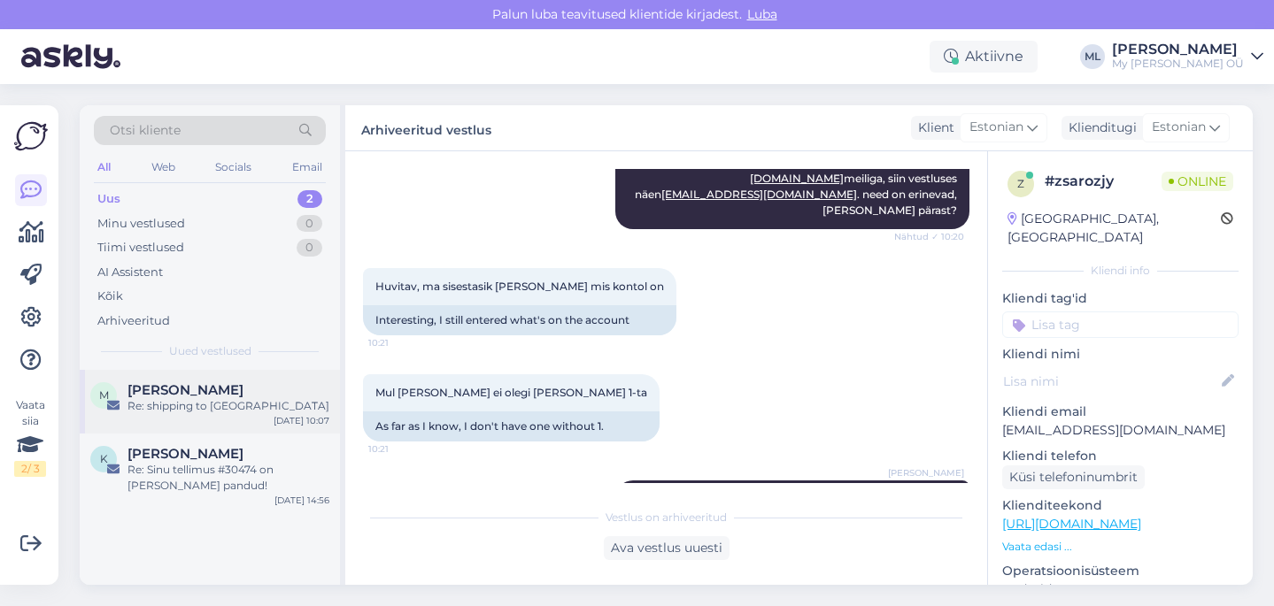
click at [188, 395] on span "[PERSON_NAME]" at bounding box center [185, 390] width 116 height 16
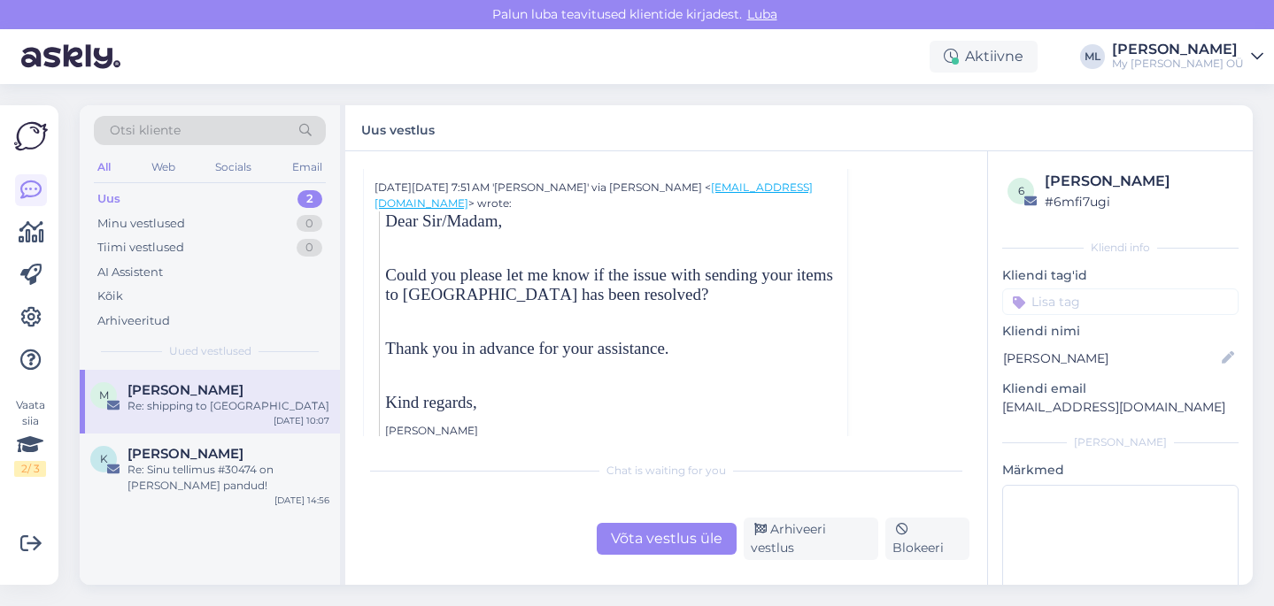
scroll to position [7792, 0]
click at [210, 452] on span "[PERSON_NAME]" at bounding box center [185, 454] width 116 height 16
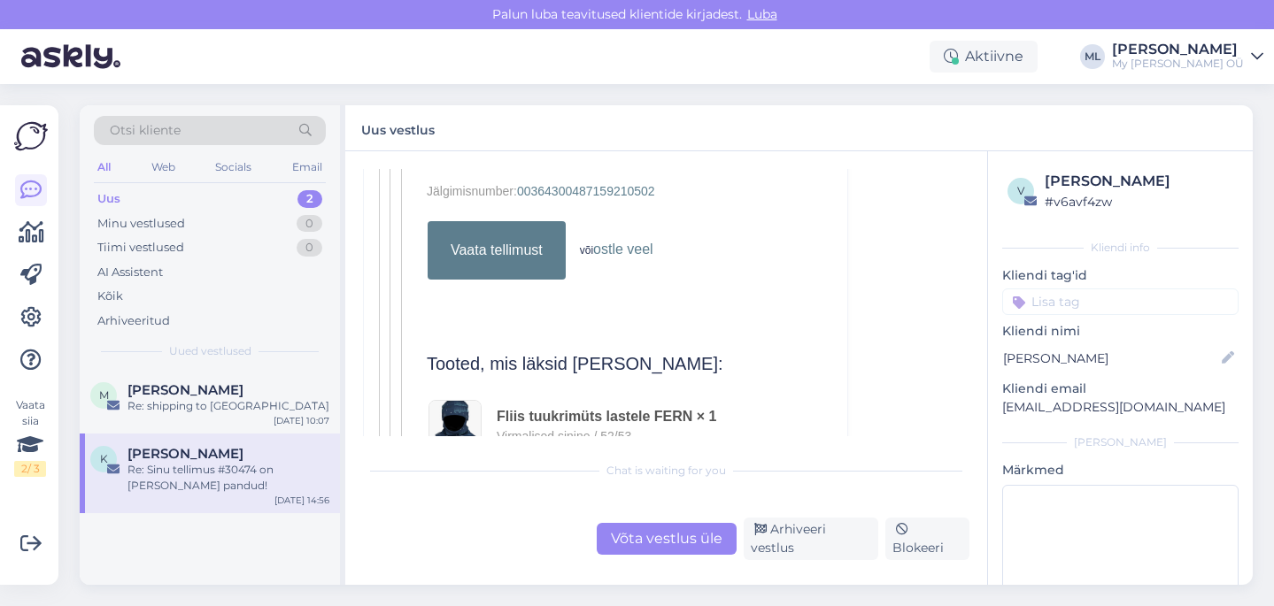
scroll to position [1639, 0]
